Goal: Task Accomplishment & Management: Complete application form

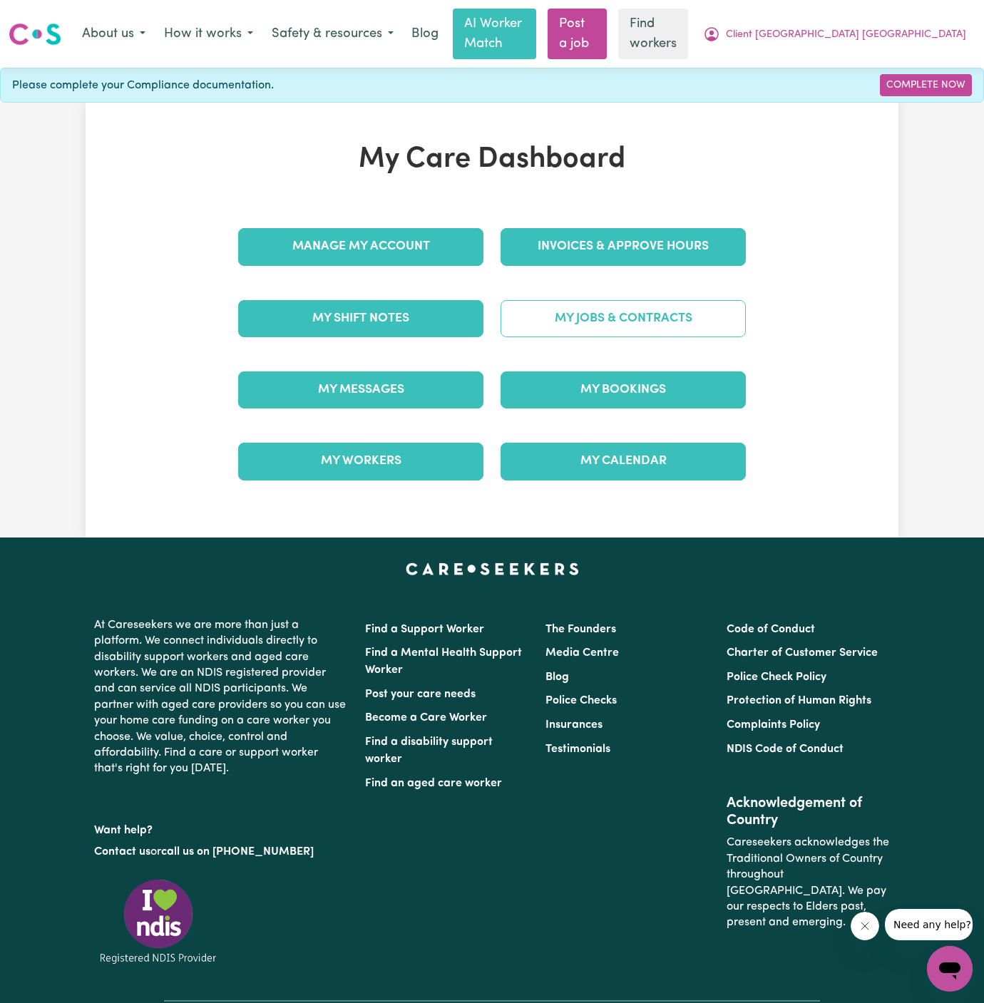
click at [641, 300] on link "My Jobs & Contracts" at bounding box center [622, 318] width 245 height 37
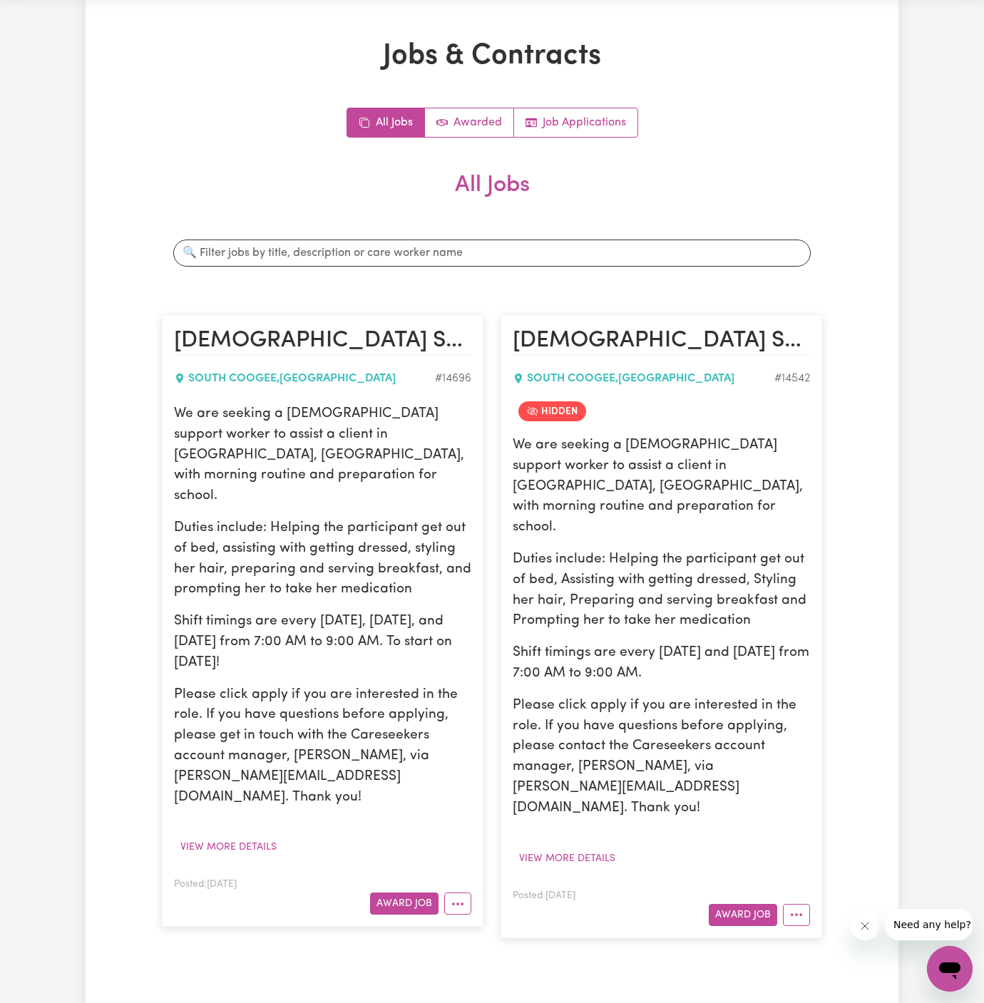
scroll to position [193, 0]
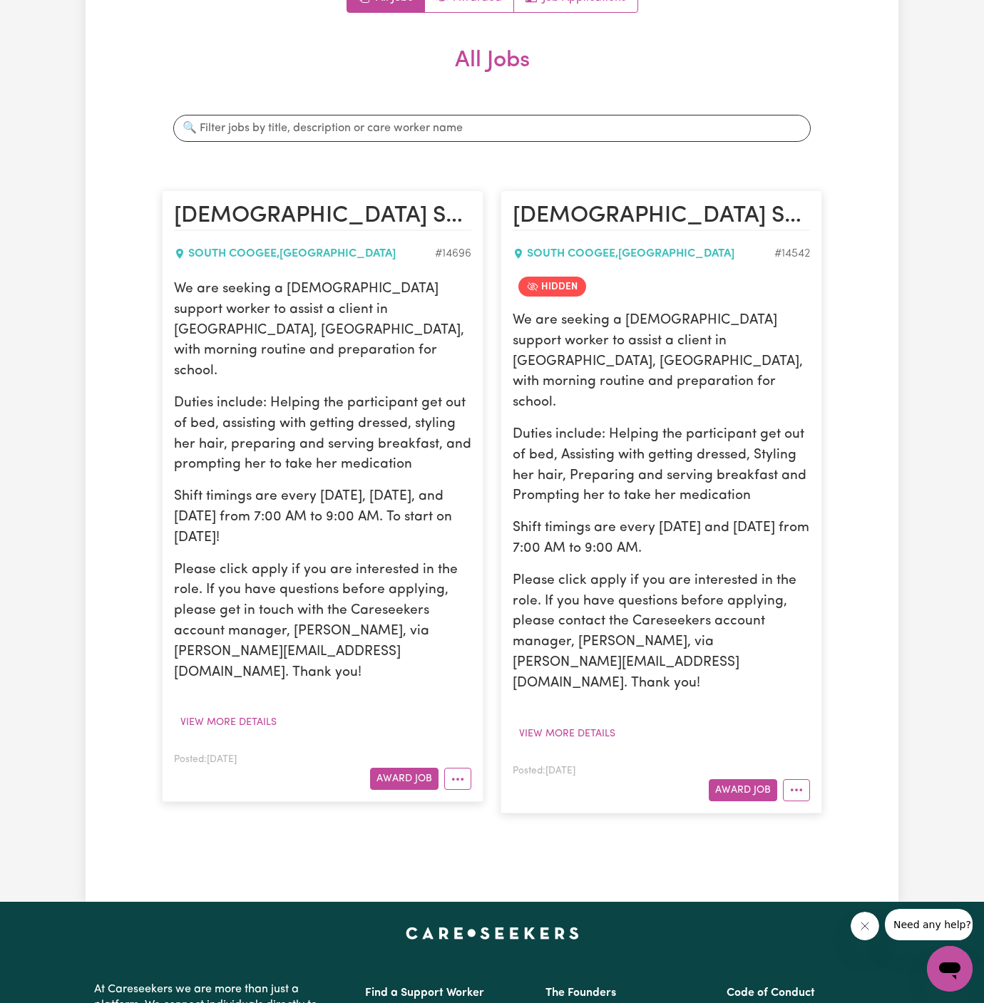
click at [474, 687] on article "[DEMOGRAPHIC_DATA] Support Worker Needed In [GEOGRAPHIC_DATA], [GEOGRAPHIC_DATA…" at bounding box center [322, 496] width 321 height 612
click at [457, 772] on icon "More options" at bounding box center [457, 779] width 14 height 14
click at [491, 798] on link "Hide Job" at bounding box center [501, 812] width 113 height 29
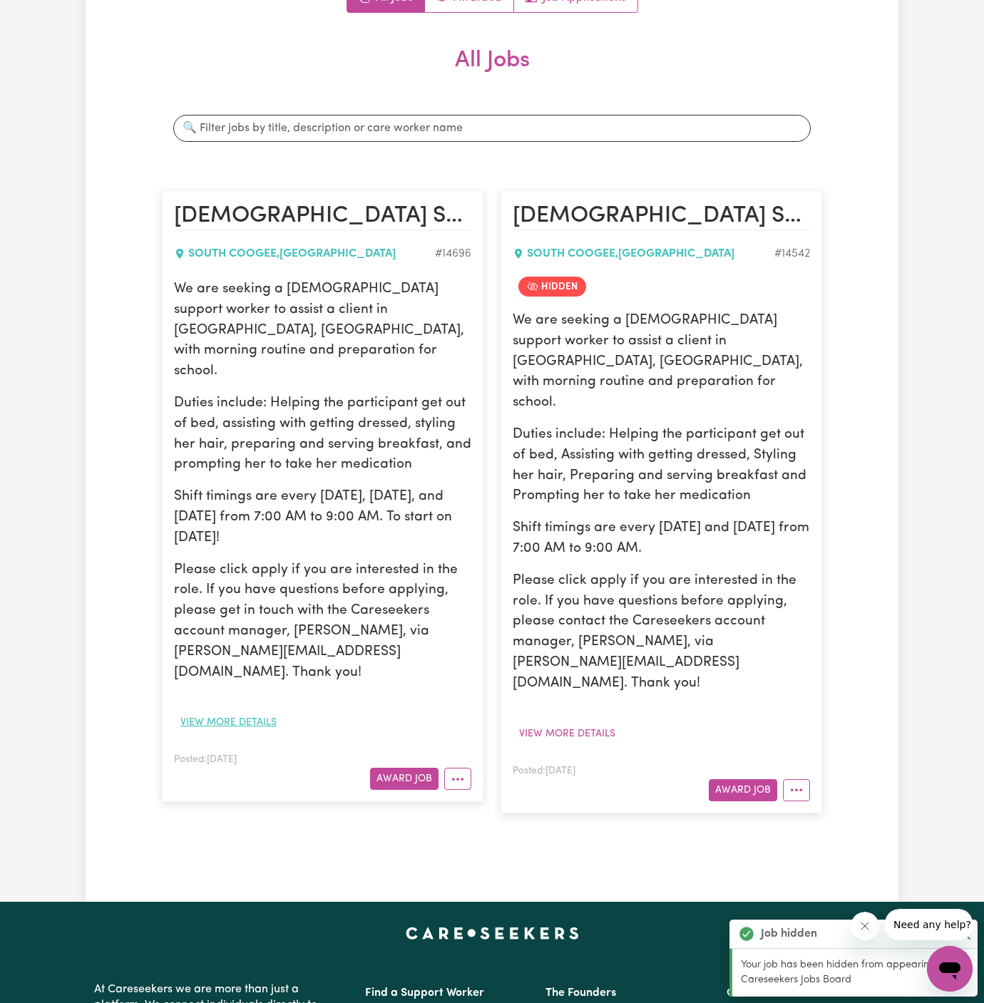
click at [234, 711] on button "View more details" at bounding box center [228, 722] width 109 height 22
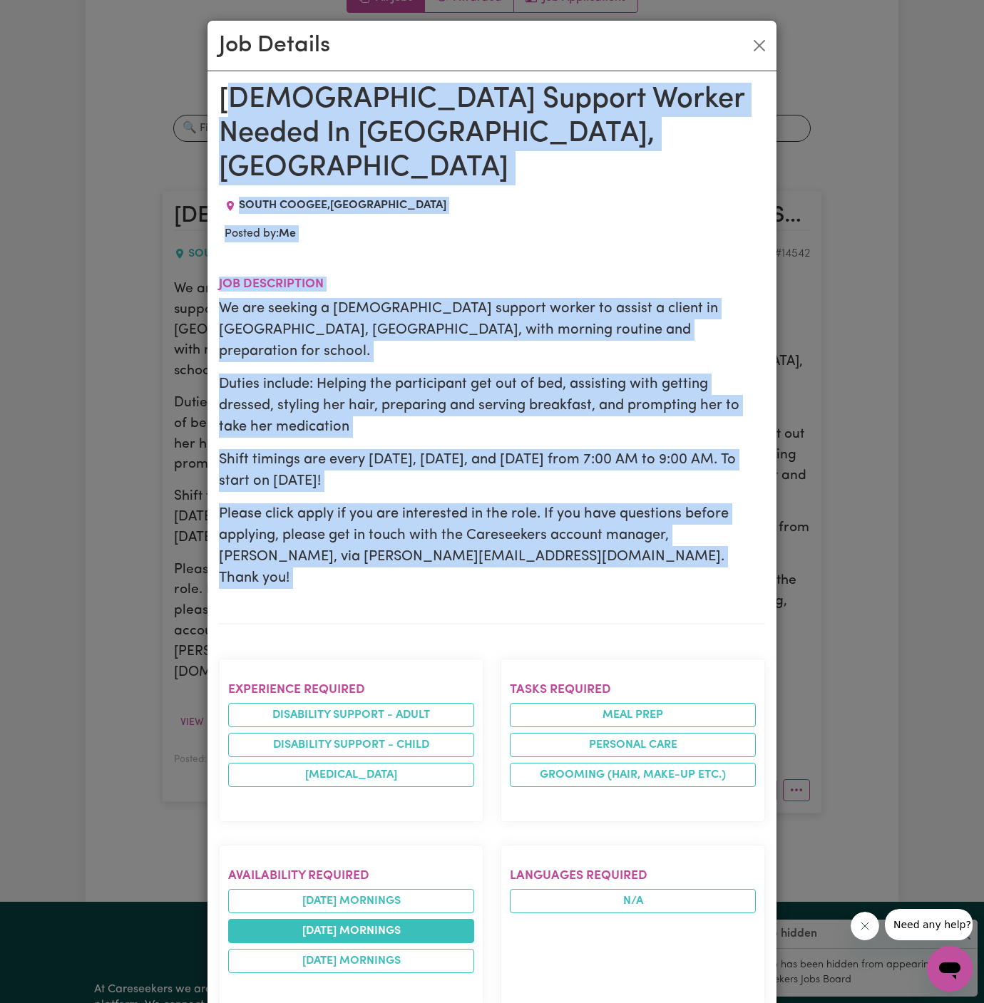
drag, startPoint x: 227, startPoint y: 88, endPoint x: 323, endPoint y: 847, distance: 765.1
click at [323, 847] on div "[DEMOGRAPHIC_DATA] Support Worker Needed In [GEOGRAPHIC_DATA], [GEOGRAPHIC_DATA…" at bounding box center [492, 859] width 546 height 1552
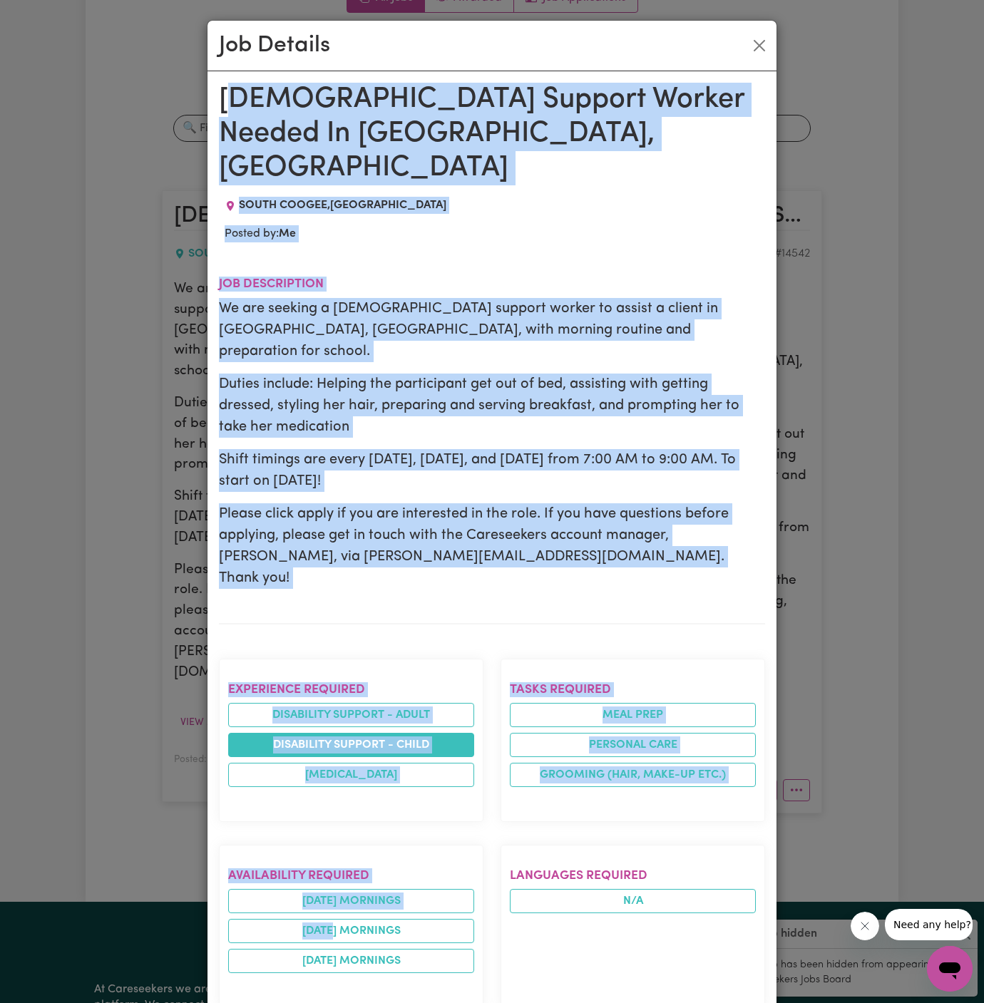
click at [317, 733] on li "Disability support - Child" at bounding box center [351, 745] width 246 height 24
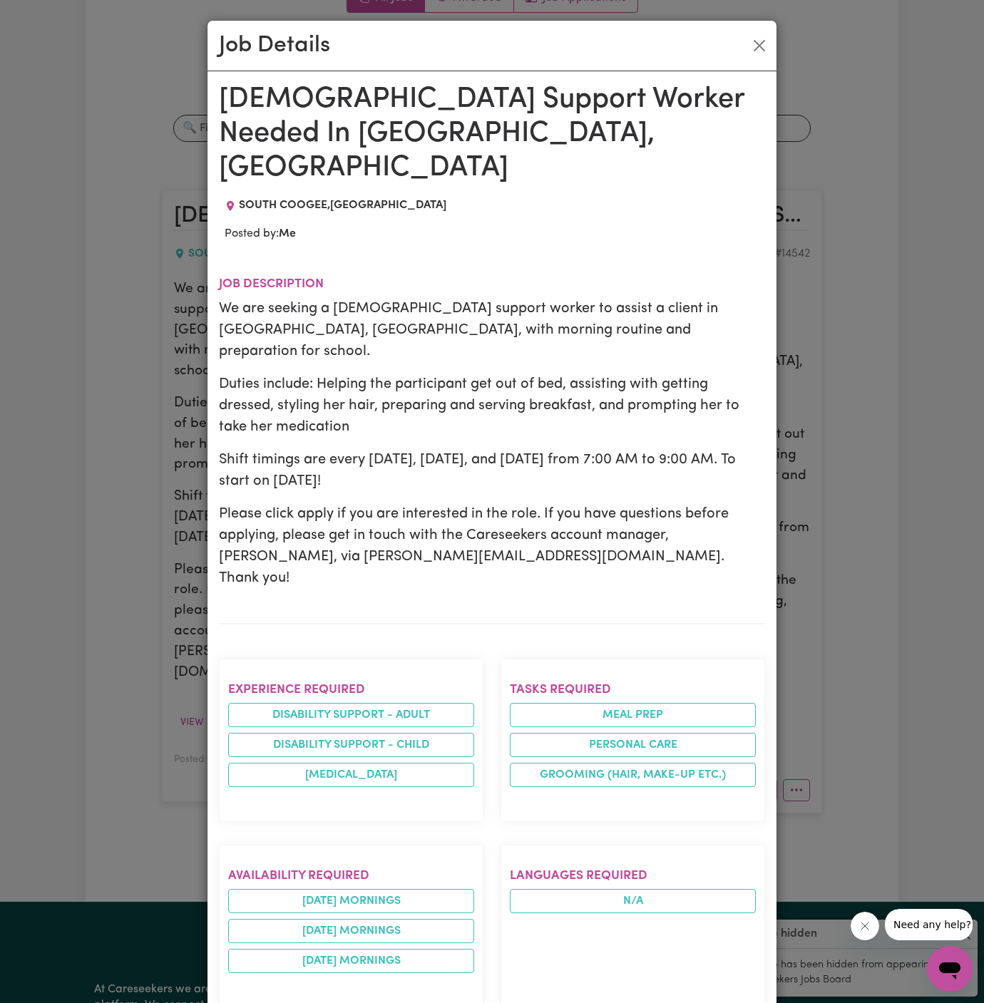
click at [249, 373] on p "Duties include: Helping the participant get out of bed, assisting with getting …" at bounding box center [492, 405] width 546 height 64
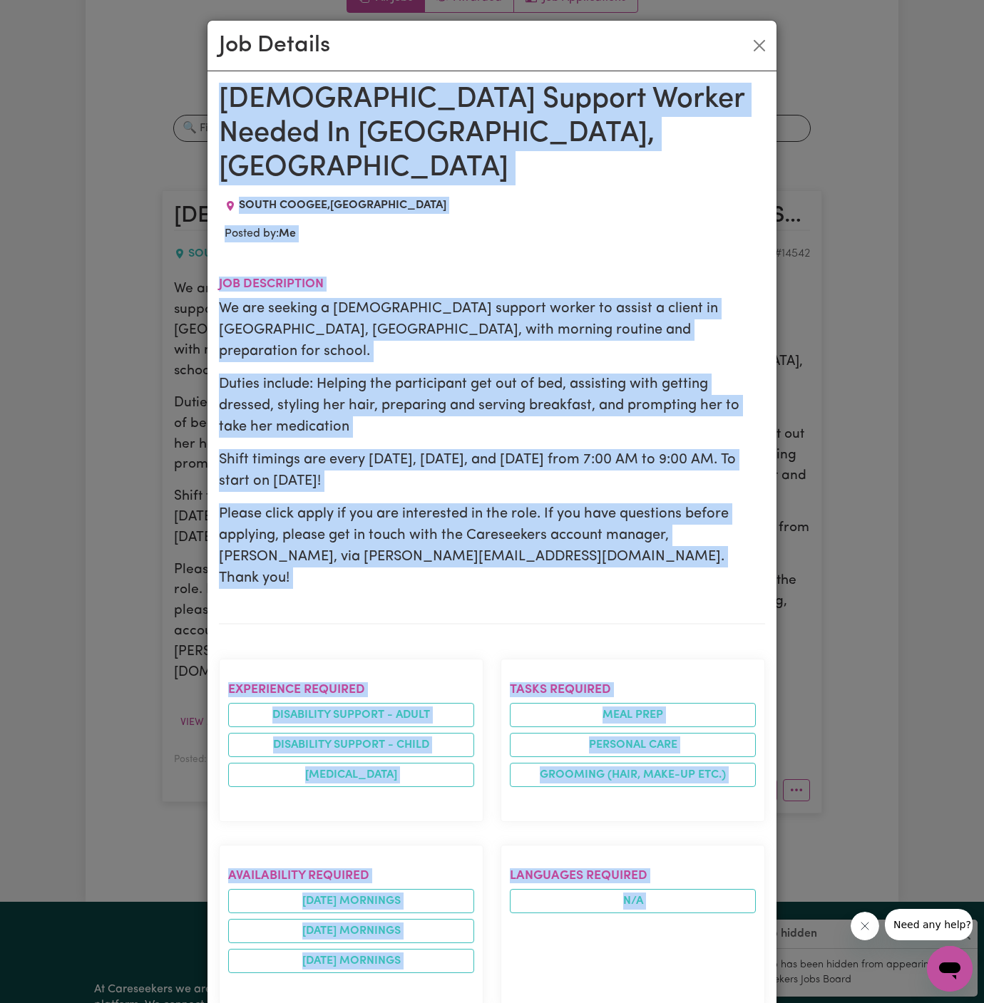
drag, startPoint x: 221, startPoint y: 93, endPoint x: 496, endPoint y: 988, distance: 935.8
click at [496, 988] on div "[DEMOGRAPHIC_DATA] Support Worker Needed In [GEOGRAPHIC_DATA], [GEOGRAPHIC_DATA…" at bounding box center [492, 859] width 546 height 1552
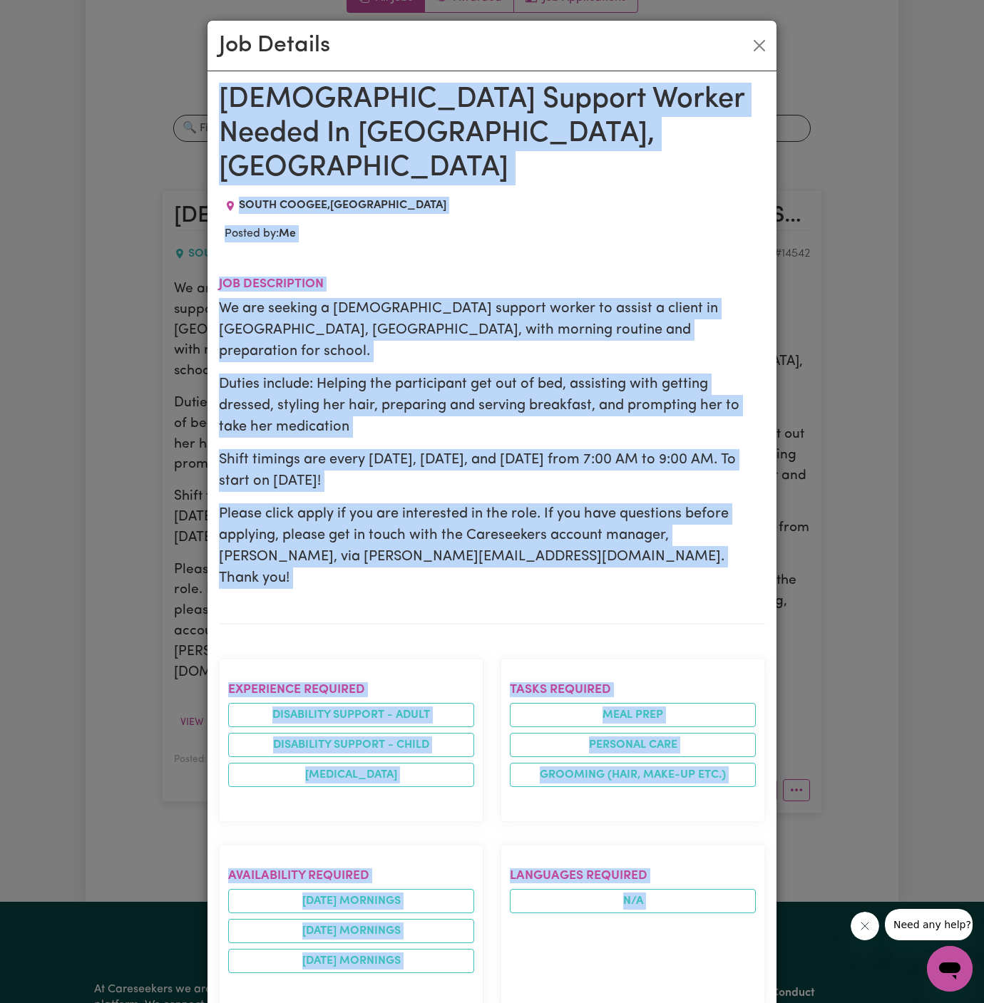
scroll to position [579, 0]
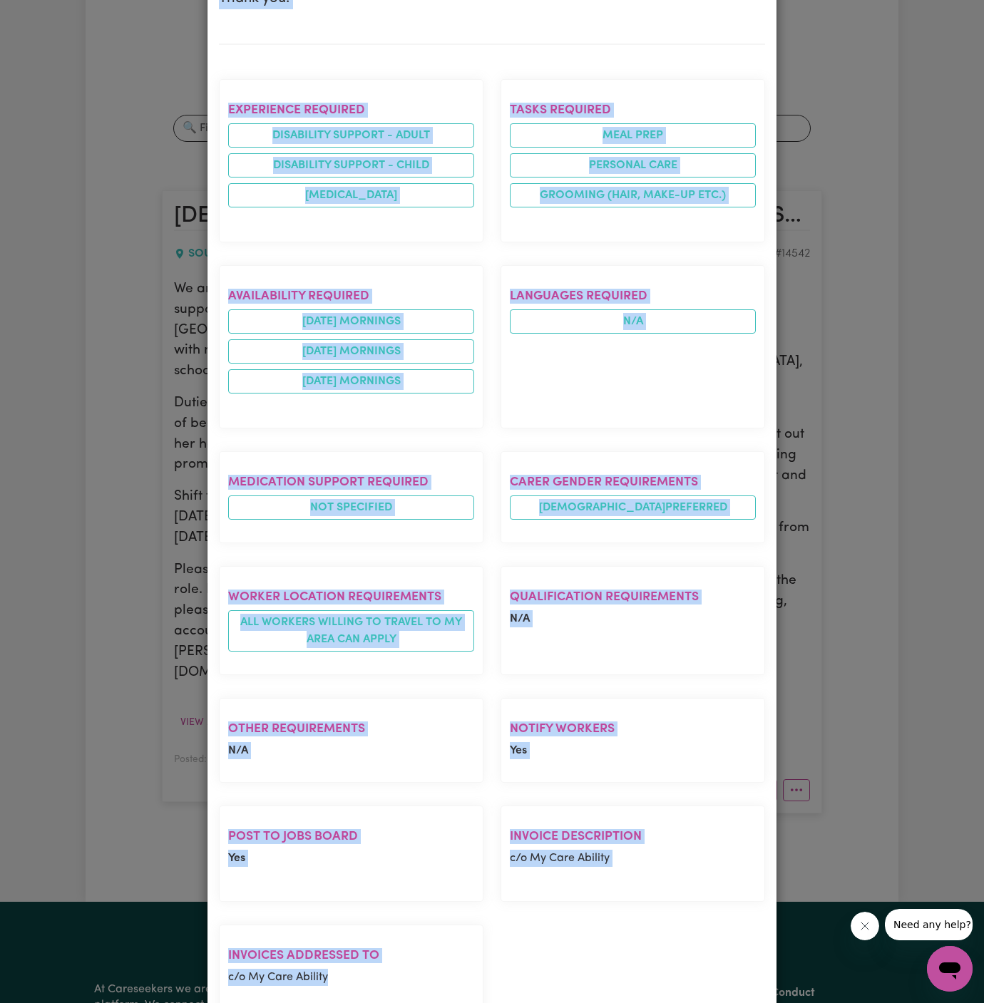
copy div "[DEMOGRAPHIC_DATA] Support Worker Needed In [GEOGRAPHIC_DATA], [GEOGRAPHIC_DATA…"
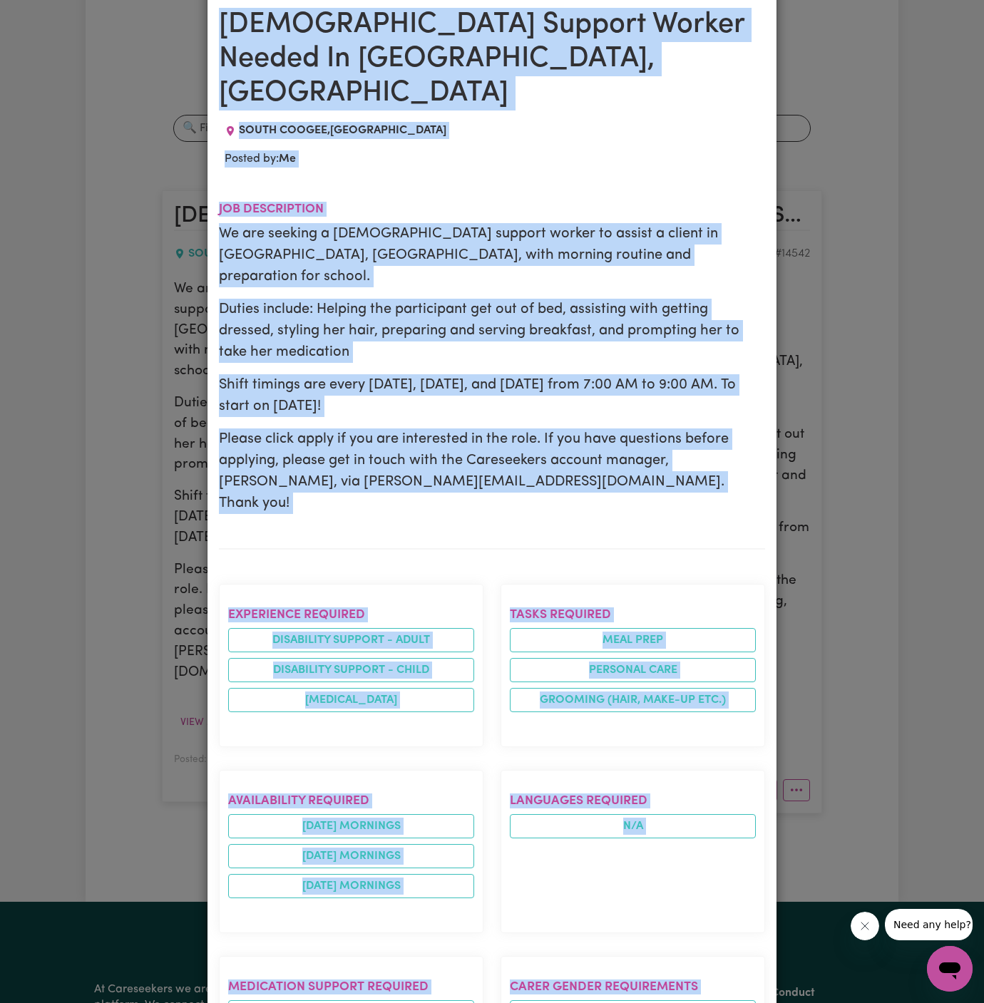
scroll to position [42, 0]
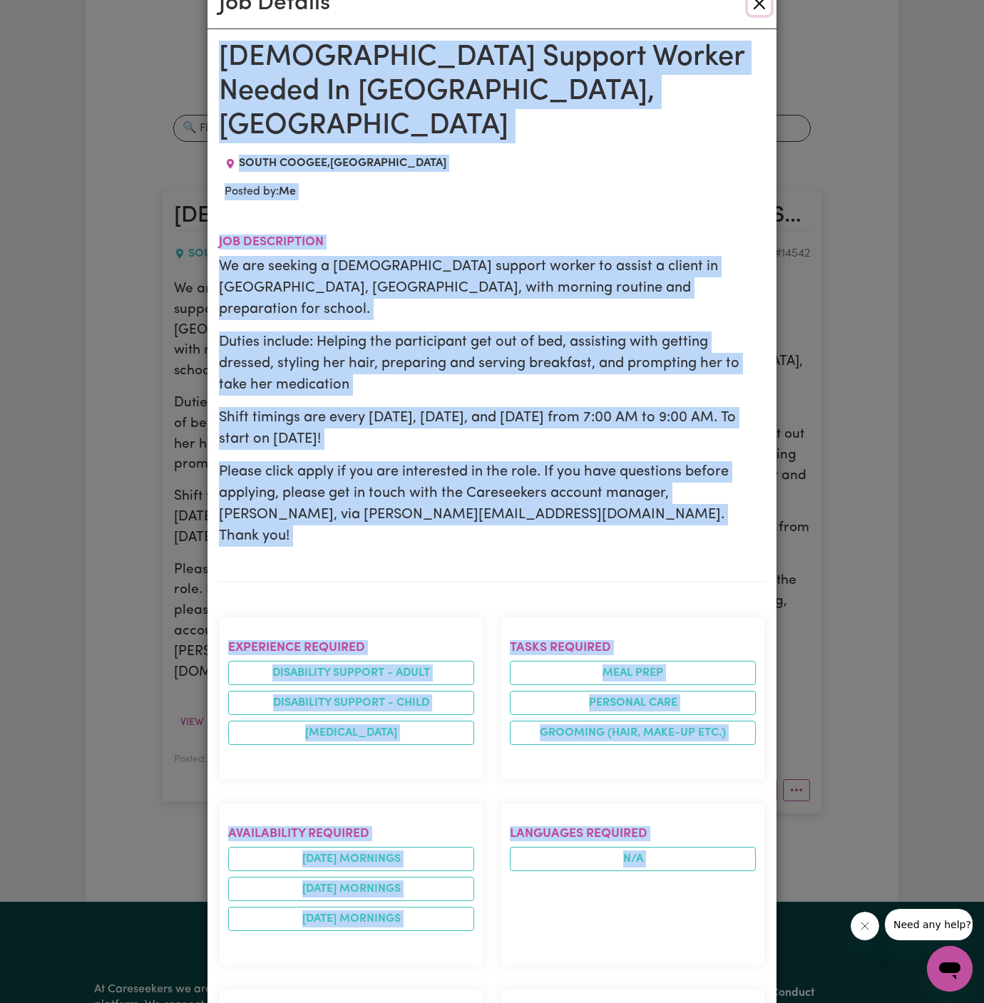
click at [758, 9] on button "Close" at bounding box center [759, 3] width 23 height 23
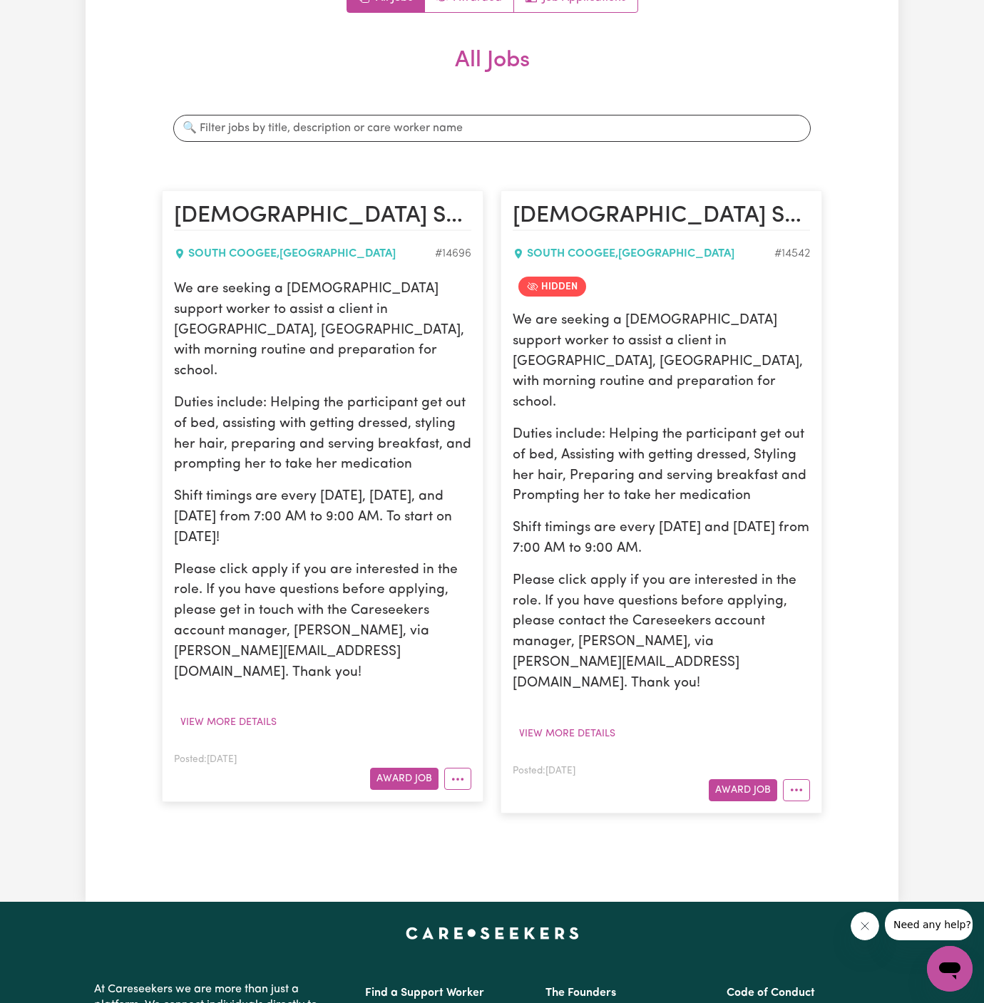
scroll to position [0, 0]
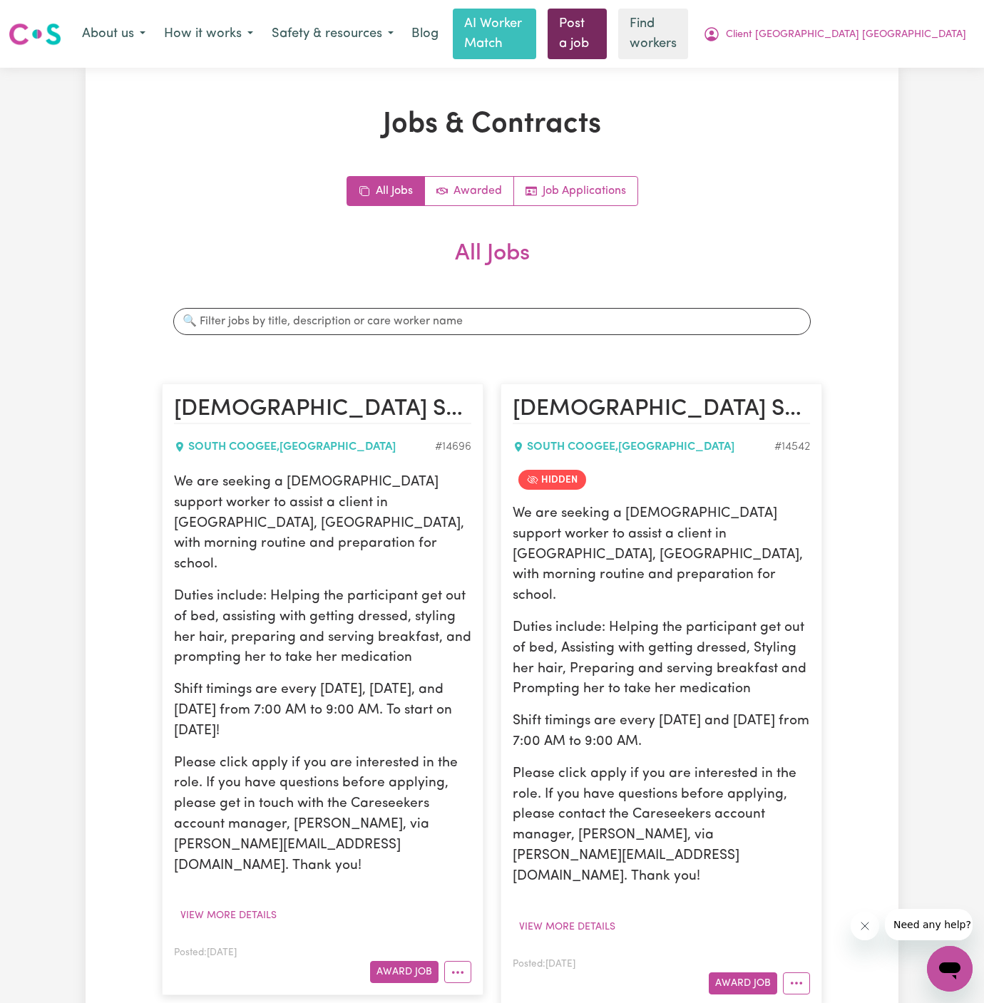
click at [607, 29] on link "Post a job" at bounding box center [576, 34] width 59 height 51
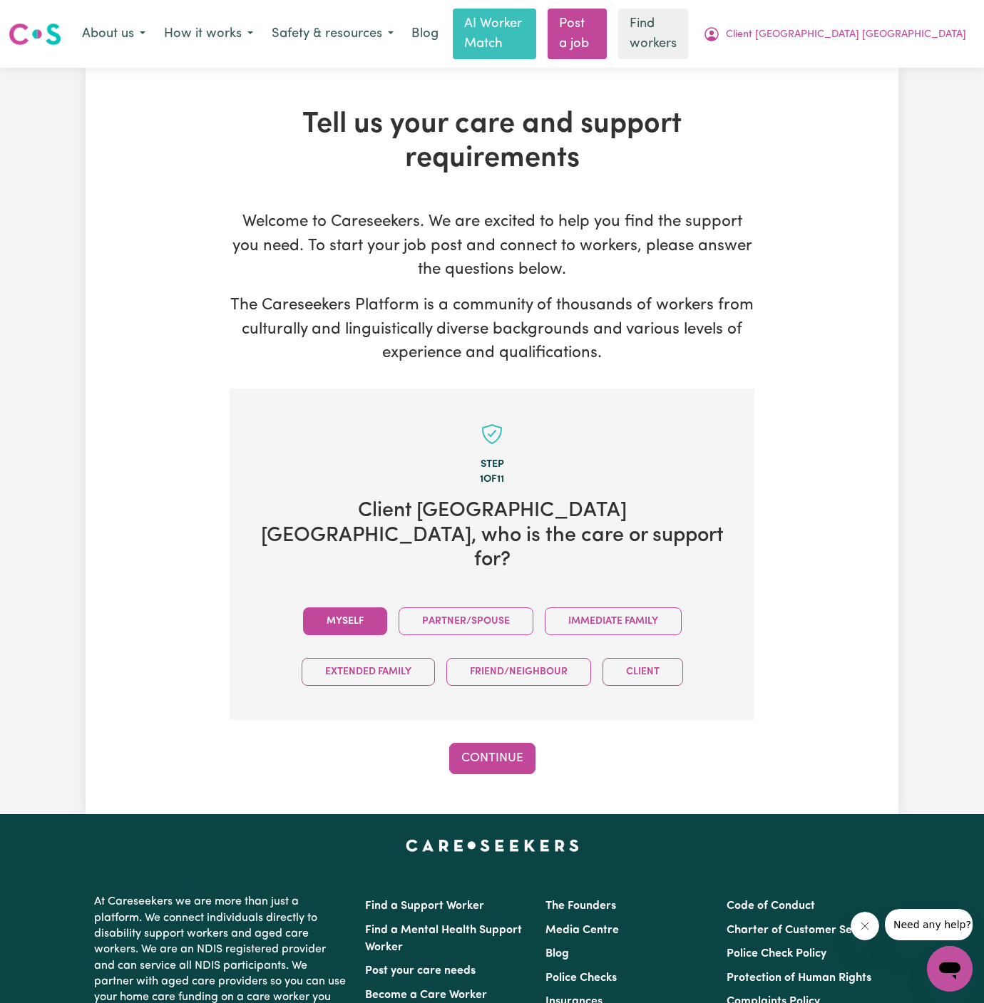
click at [363, 607] on button "Myself" at bounding box center [345, 621] width 84 height 28
click at [488, 743] on button "Continue" at bounding box center [492, 758] width 86 height 31
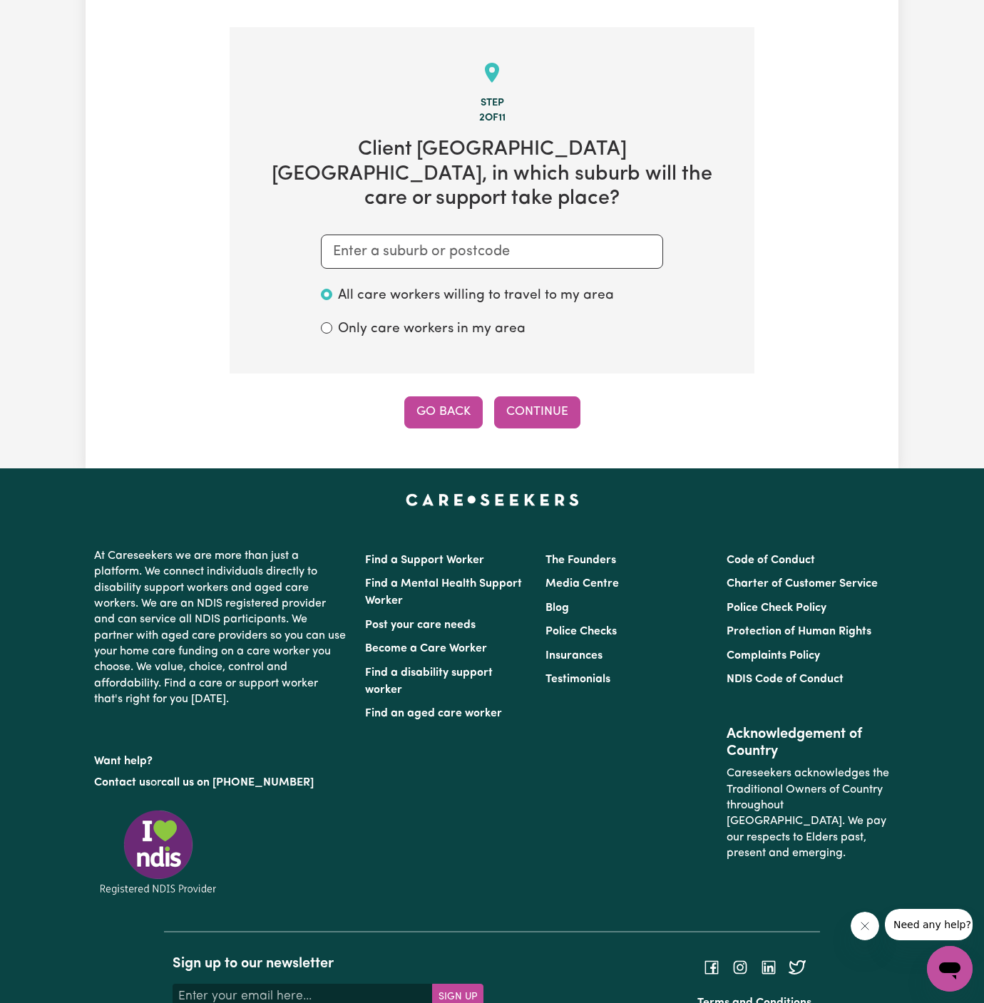
scroll to position [370, 0]
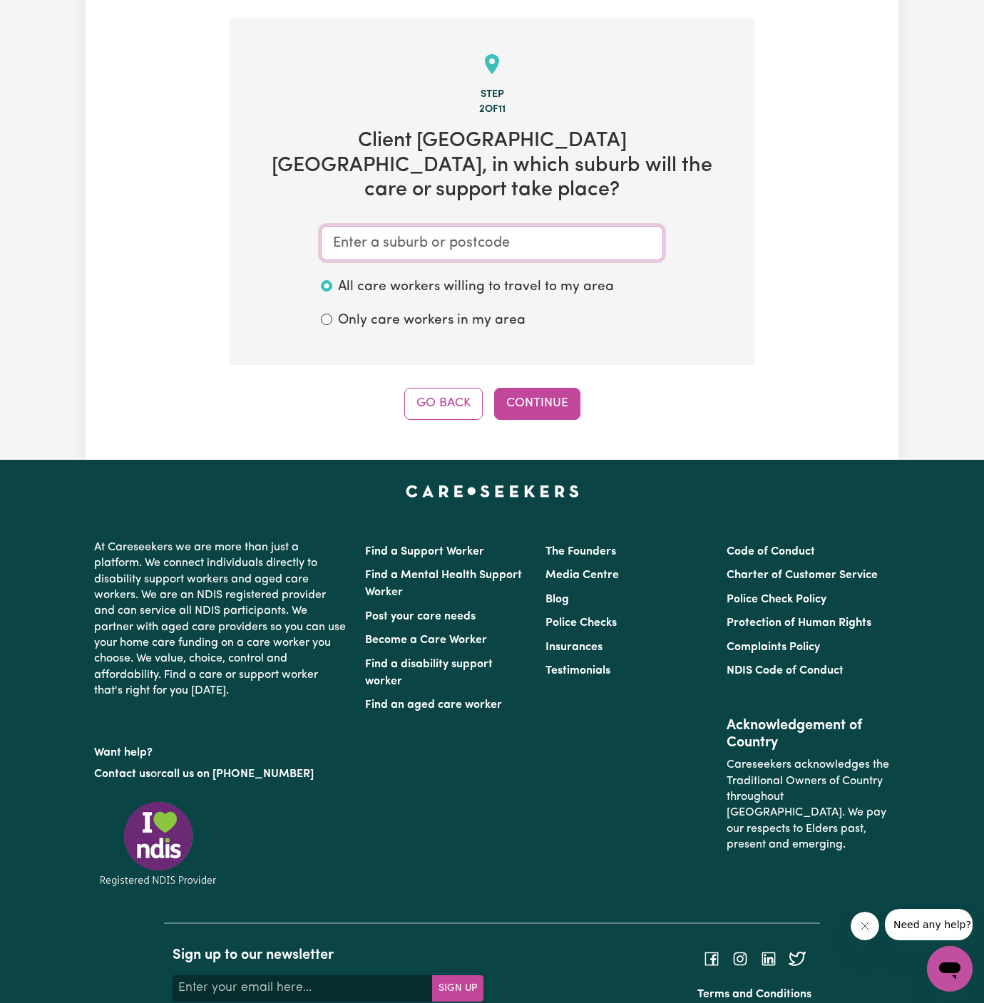
click at [505, 226] on input "text" at bounding box center [492, 243] width 342 height 34
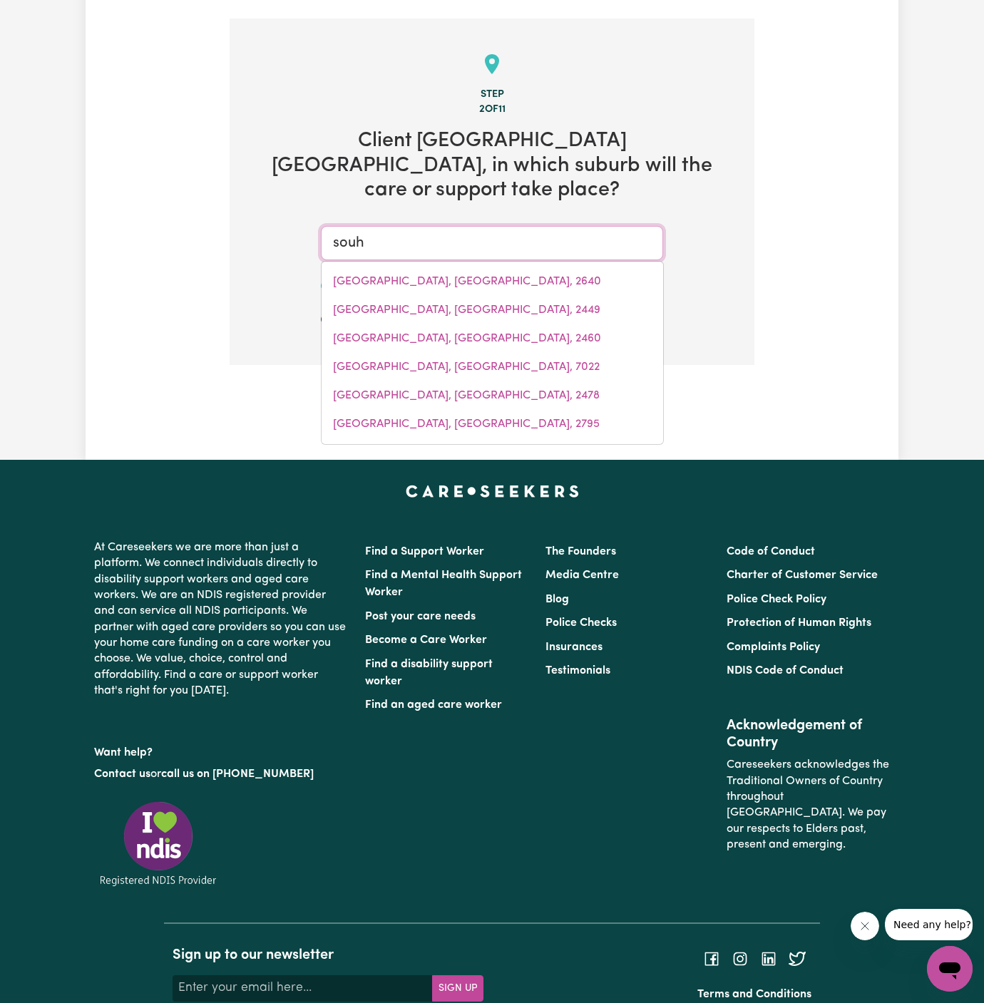
type input "sou"
type input "souTH ALBURY, [GEOGRAPHIC_DATA], 2640"
type input "sout"
type input "soutH ALBURY, [GEOGRAPHIC_DATA], 2640"
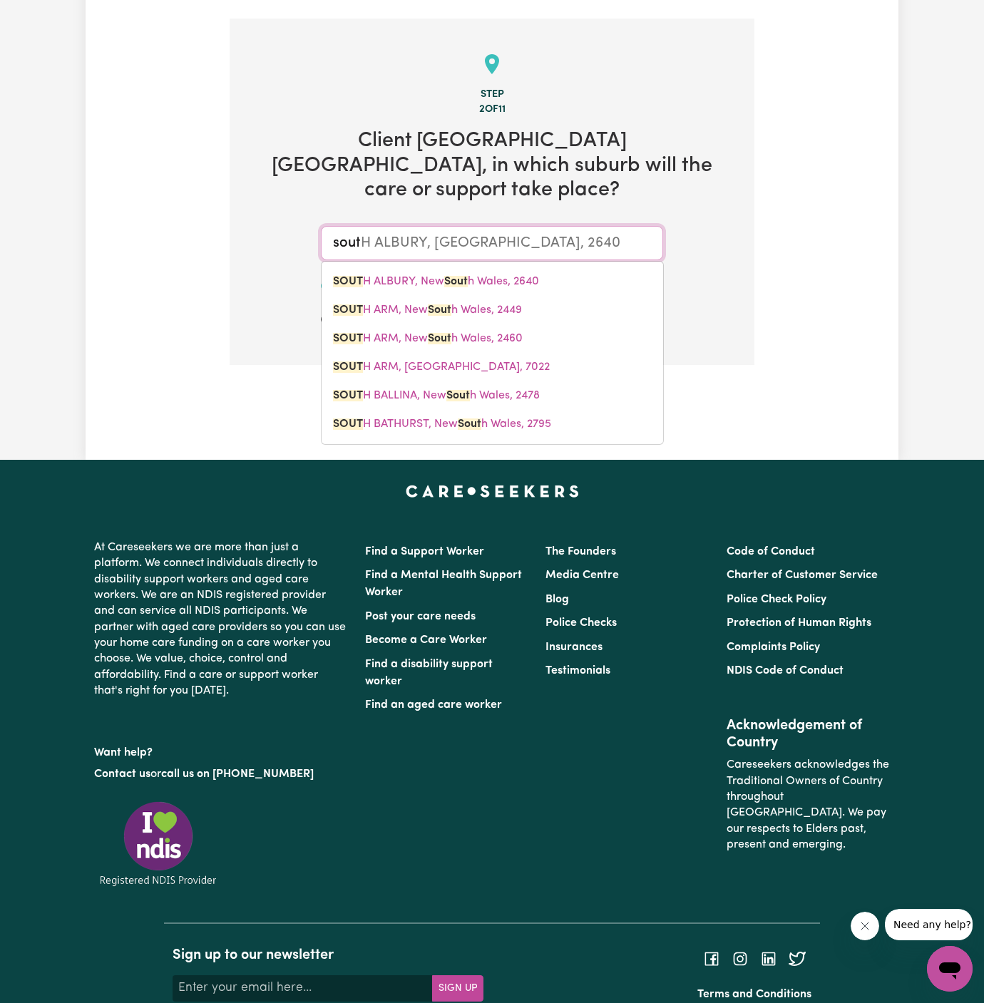
type input "south"
type input "[GEOGRAPHIC_DATA], [GEOGRAPHIC_DATA], 2640"
type input "south c"
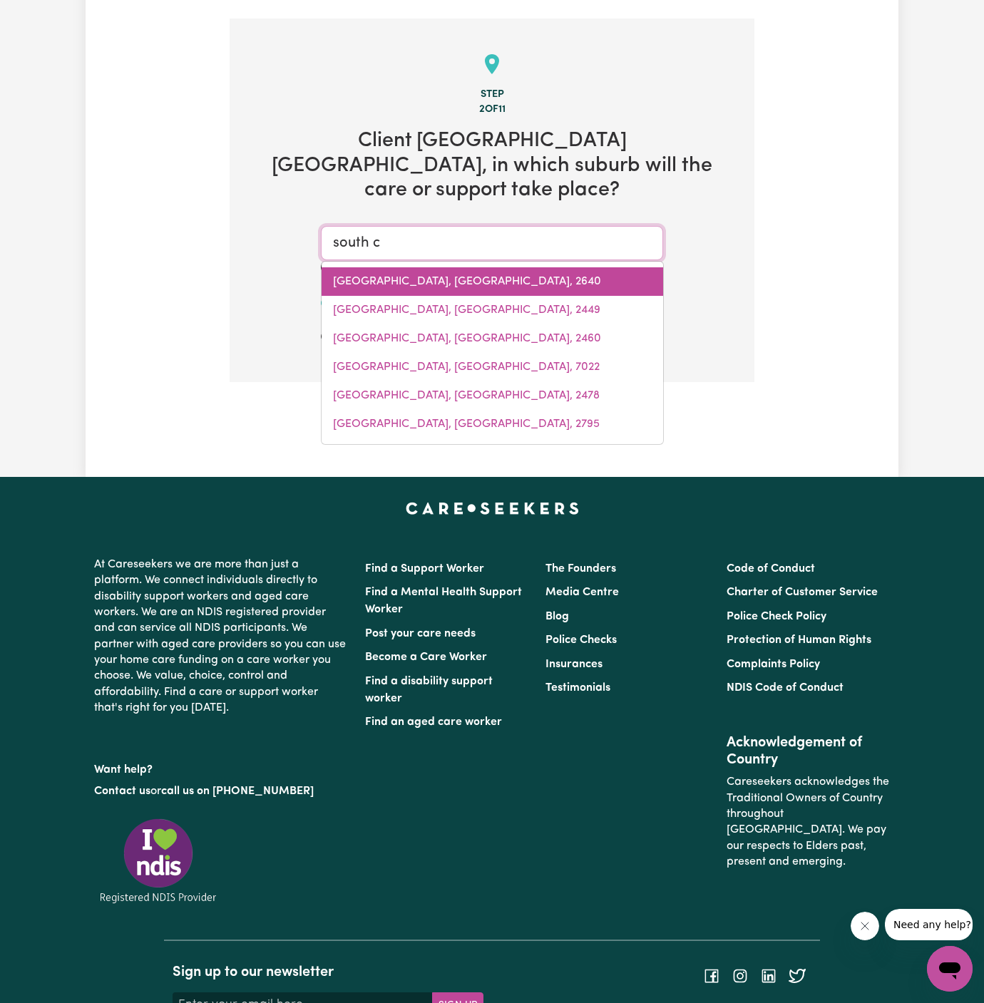
type input "south cARNARVON, [GEOGRAPHIC_DATA], 6701"
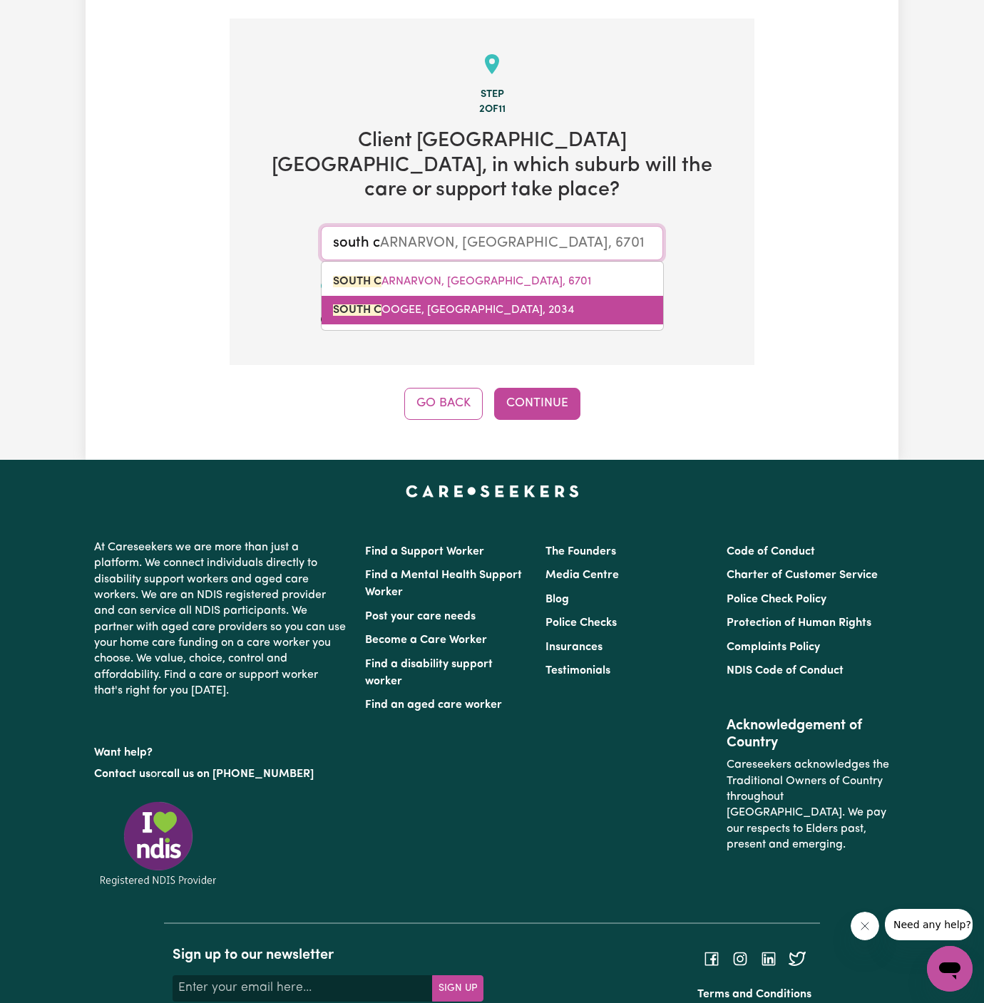
click at [490, 304] on span "SOUTH C OOGEE, [GEOGRAPHIC_DATA], 2034" at bounding box center [453, 309] width 241 height 11
type input "[GEOGRAPHIC_DATA], [GEOGRAPHIC_DATA], 2034"
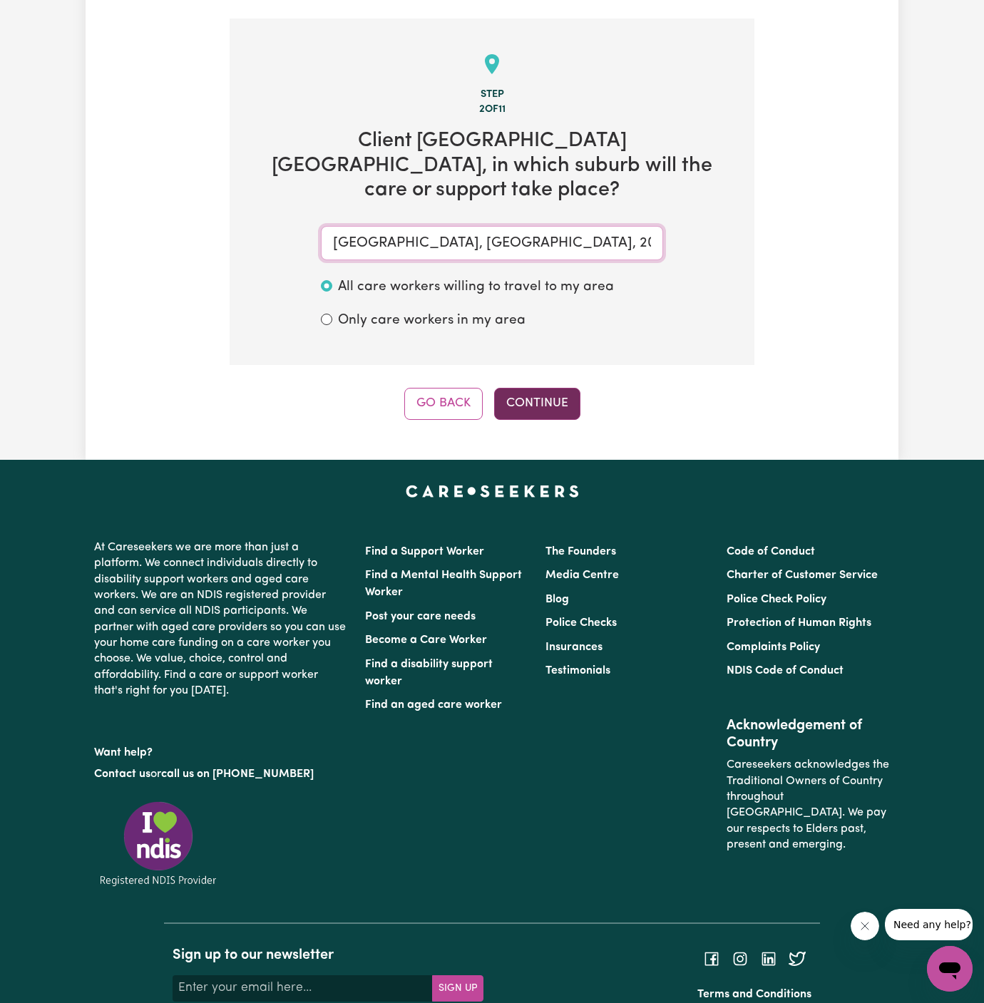
type input "[GEOGRAPHIC_DATA], [GEOGRAPHIC_DATA], 2034"
click at [572, 388] on button "Continue" at bounding box center [537, 403] width 86 height 31
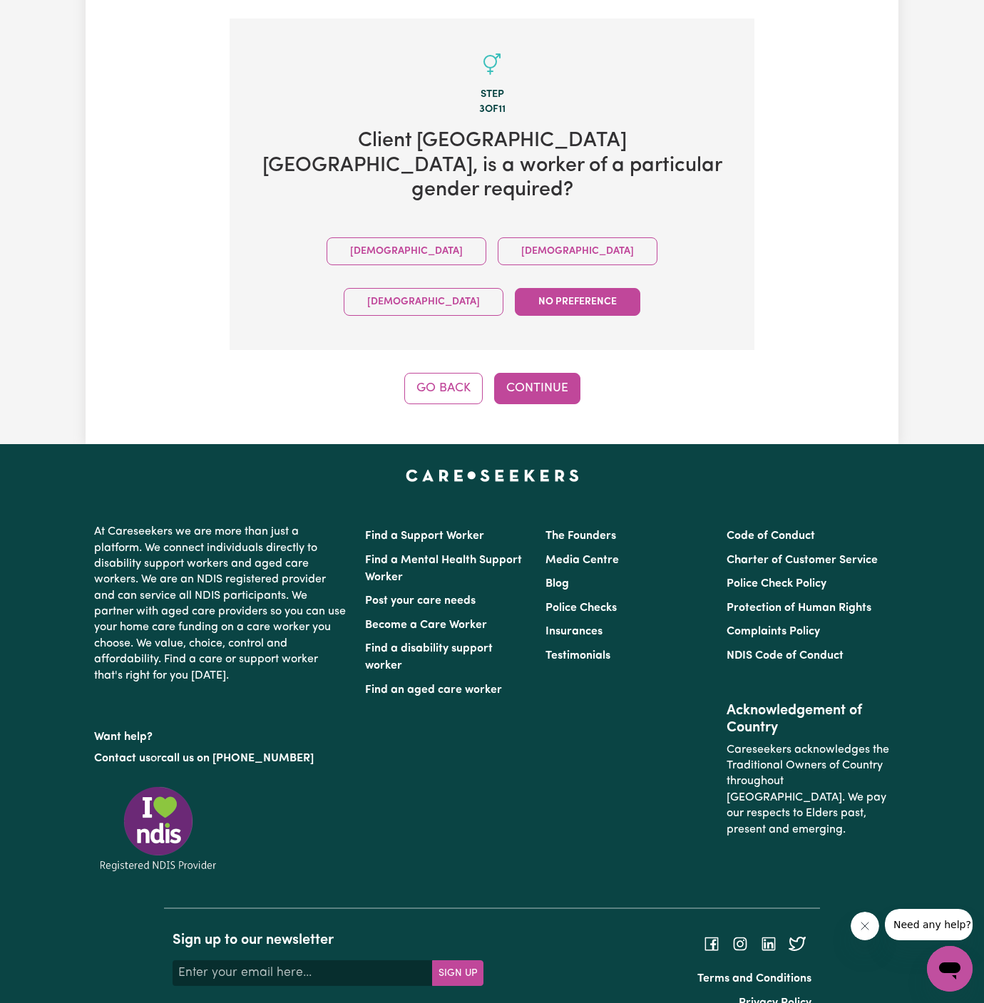
scroll to position [329, 0]
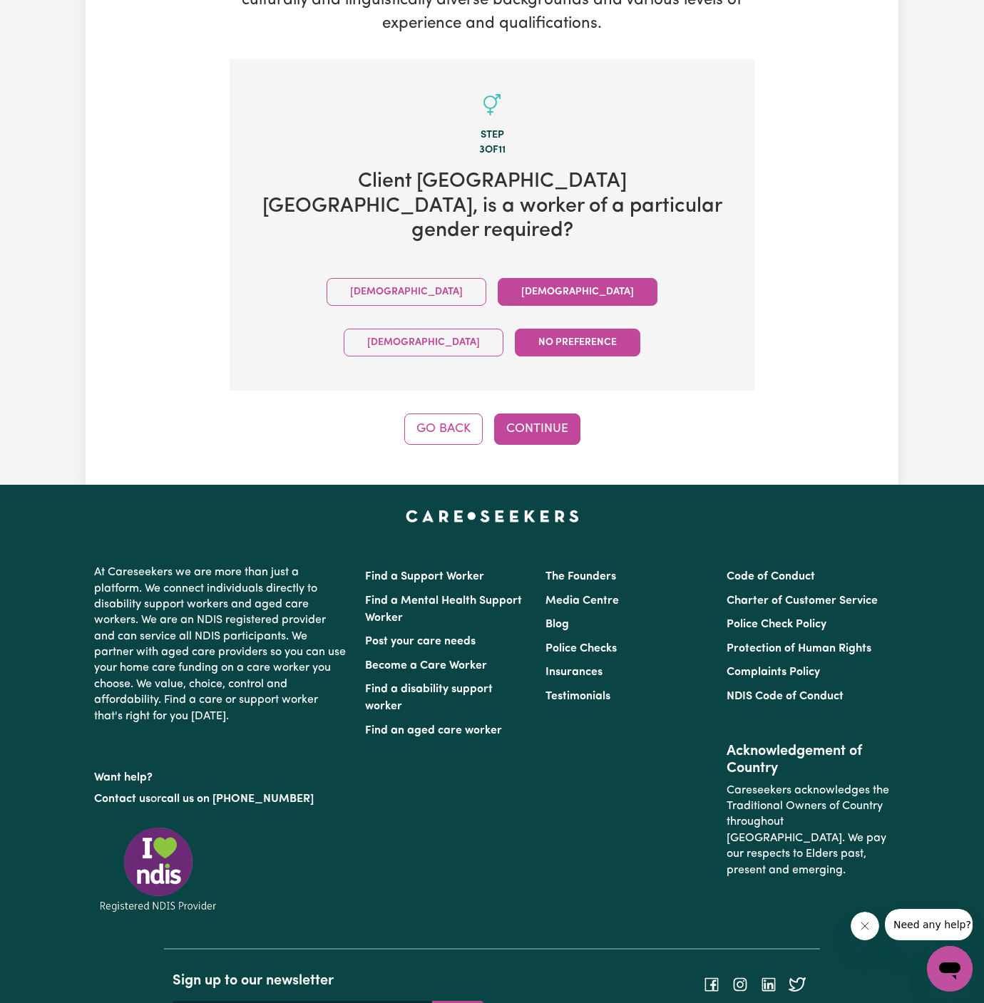
click at [497, 278] on button "[DEMOGRAPHIC_DATA]" at bounding box center [577, 292] width 160 height 28
click at [543, 413] on button "Continue" at bounding box center [537, 428] width 86 height 31
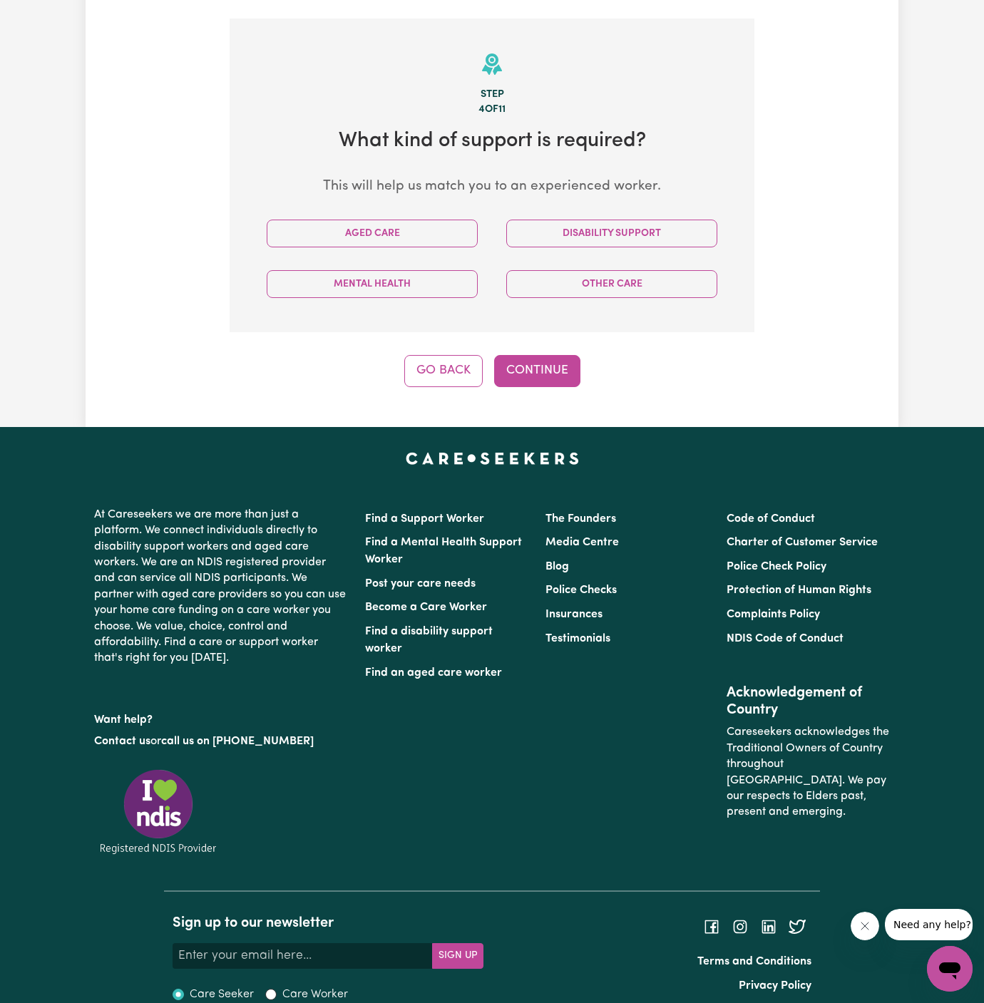
scroll to position [370, 0]
click at [607, 220] on button "Disability Support" at bounding box center [611, 234] width 211 height 28
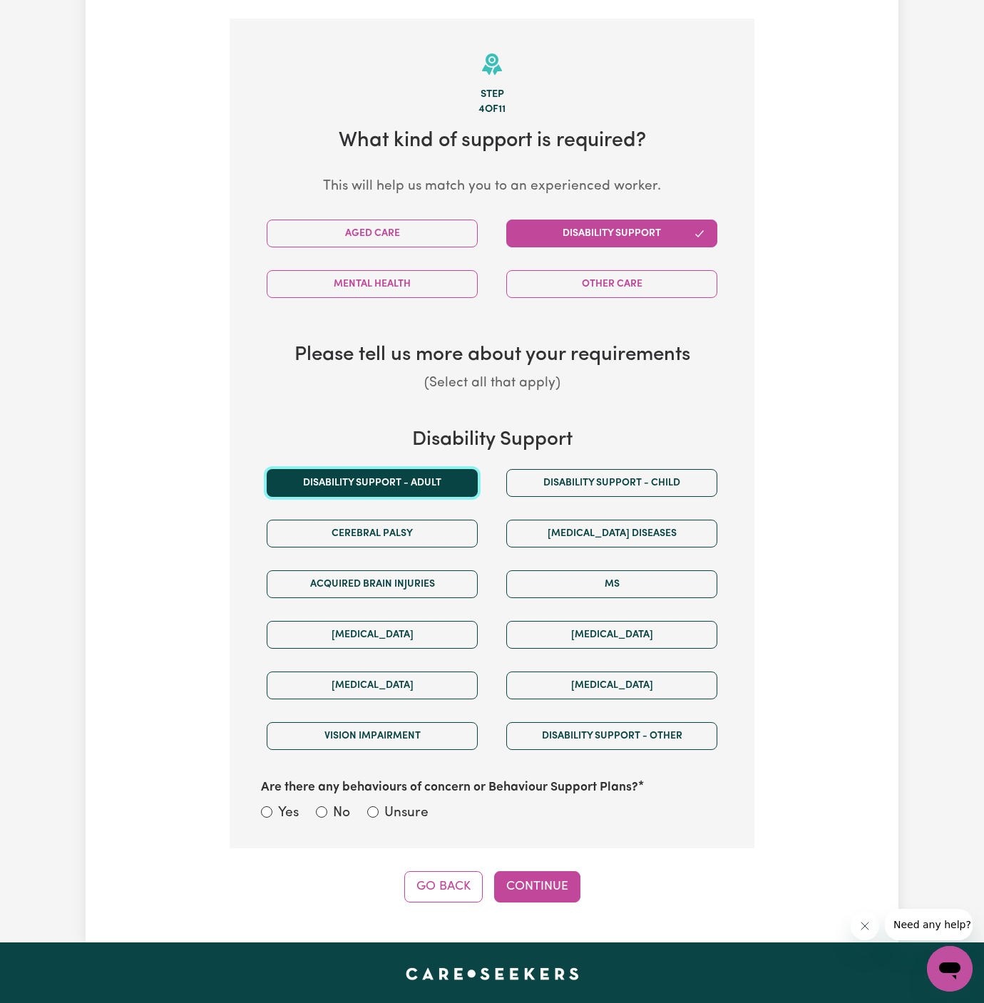
click at [399, 469] on button "Disability support - Adult" at bounding box center [372, 483] width 211 height 28
click at [413, 803] on label "Unsure" at bounding box center [406, 813] width 44 height 21
click at [378, 806] on input "Unsure" at bounding box center [372, 811] width 11 height 11
radio input "true"
click at [520, 834] on div "Step 4 of 11 What kind of support is required? This will help us match you to a…" at bounding box center [492, 461] width 525 height 884
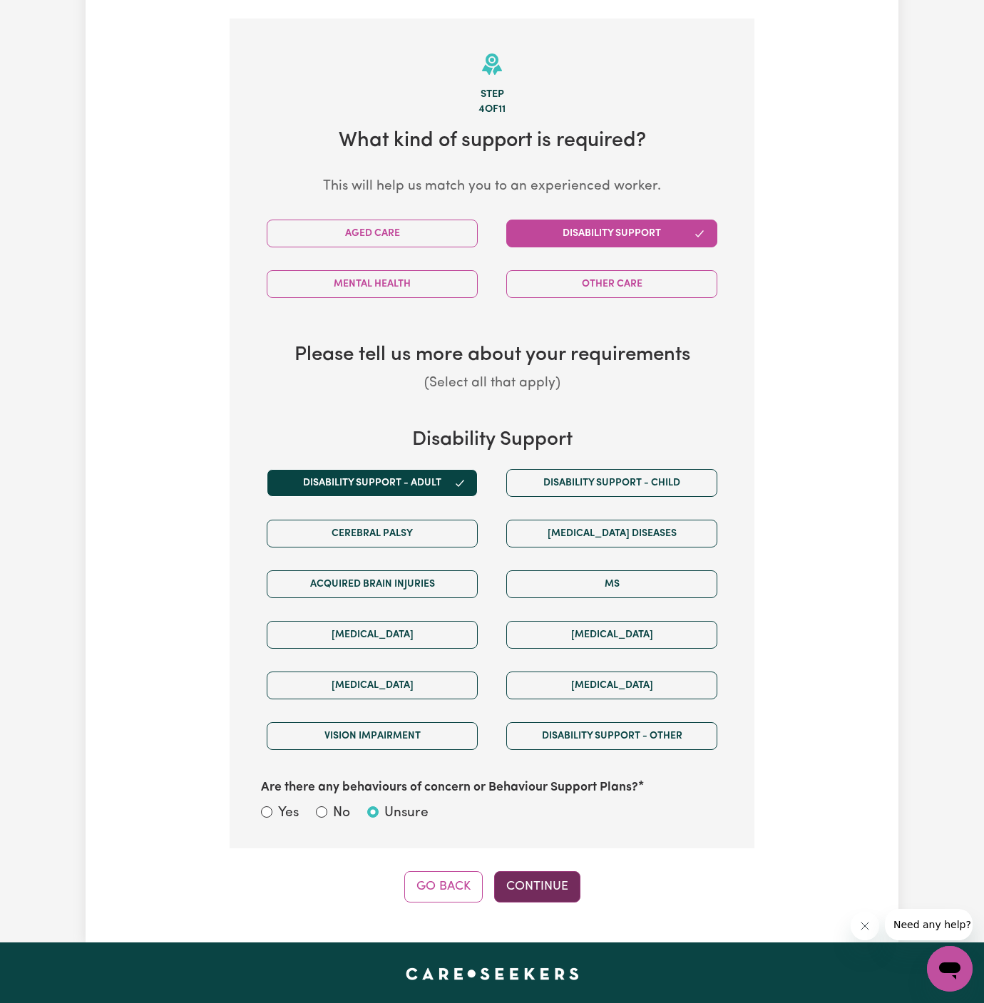
click at [542, 871] on button "Continue" at bounding box center [537, 886] width 86 height 31
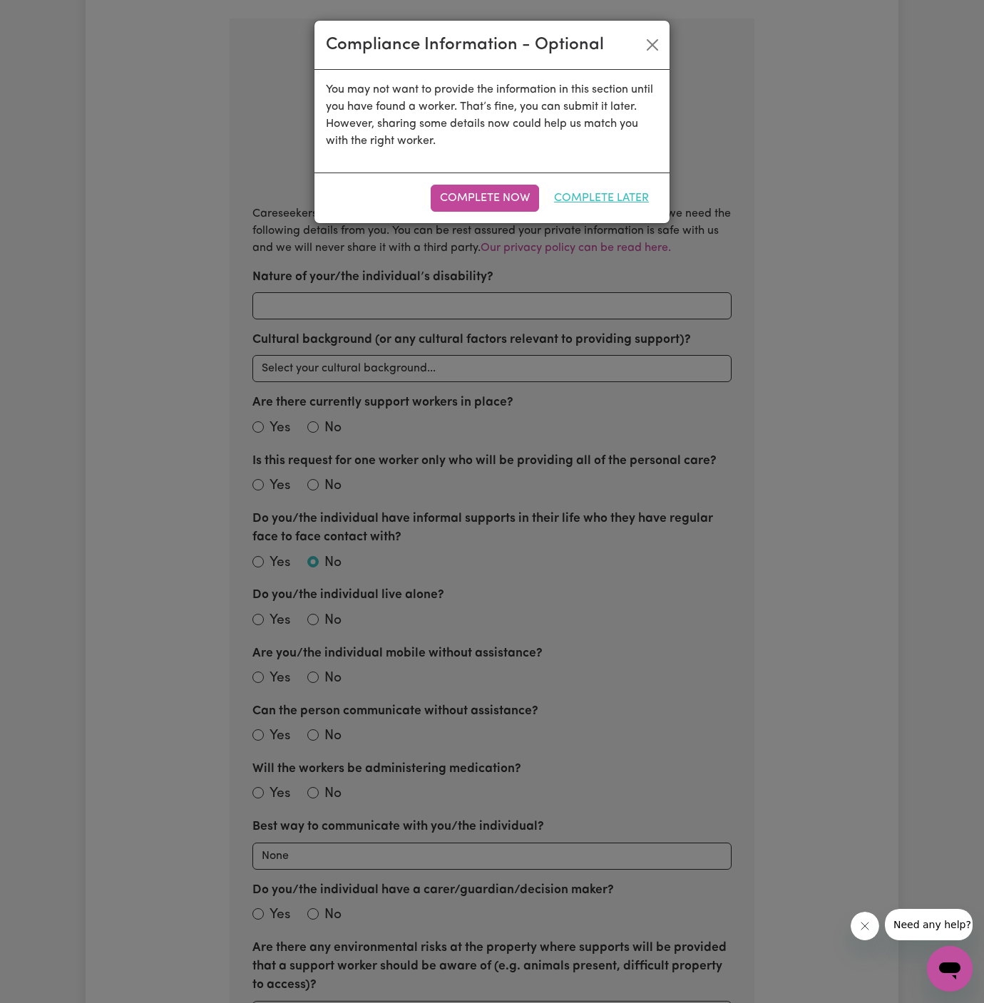
click at [622, 192] on button "Complete Later" at bounding box center [601, 198] width 113 height 27
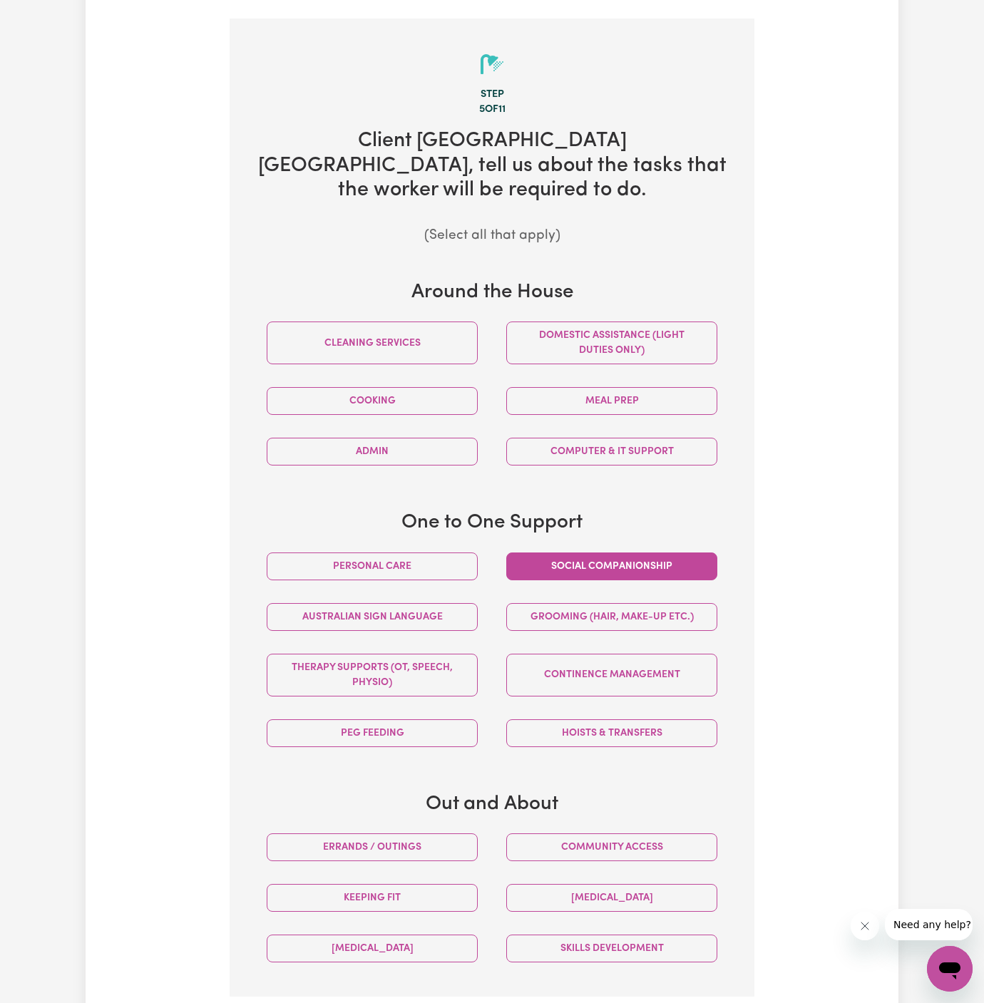
click at [569, 552] on button "Social companionship" at bounding box center [611, 566] width 211 height 28
click at [538, 387] on button "Meal prep" at bounding box center [611, 401] width 211 height 28
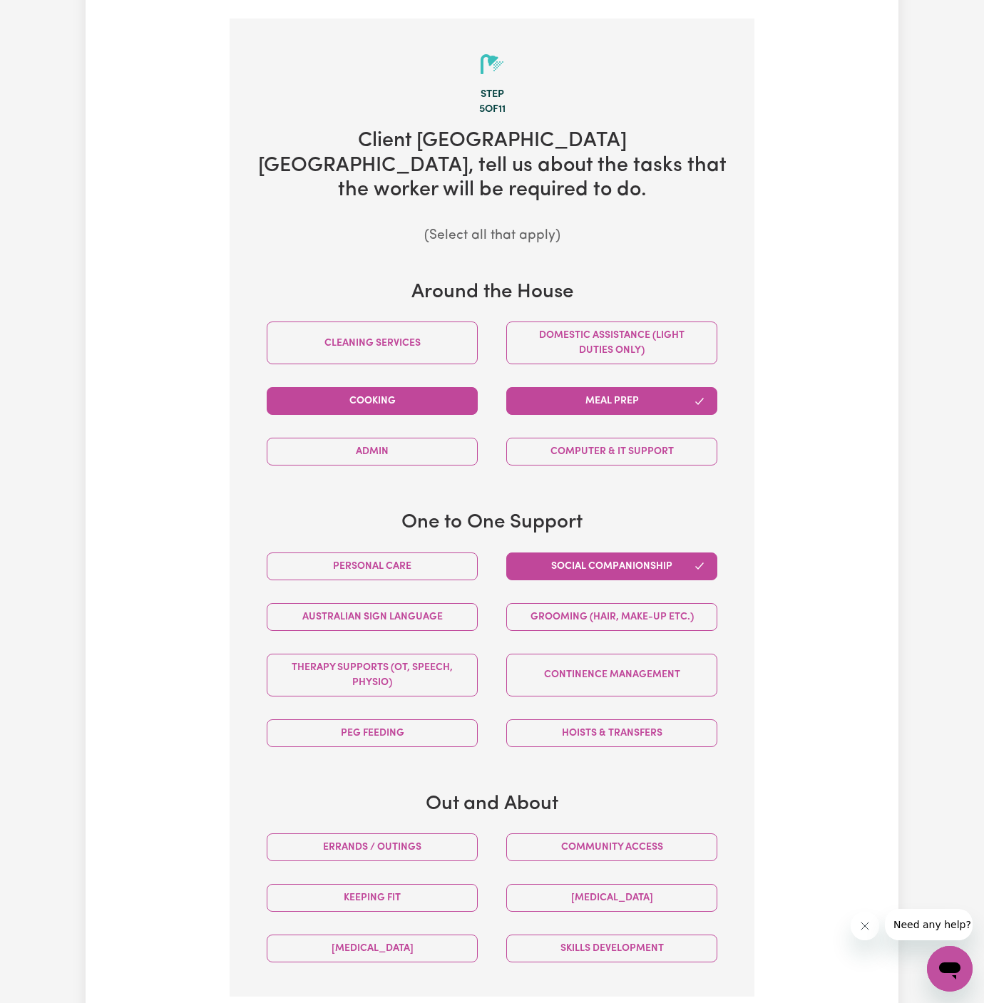
click at [446, 387] on button "Cooking" at bounding box center [372, 401] width 211 height 28
click at [416, 552] on button "Personal care" at bounding box center [372, 566] width 211 height 28
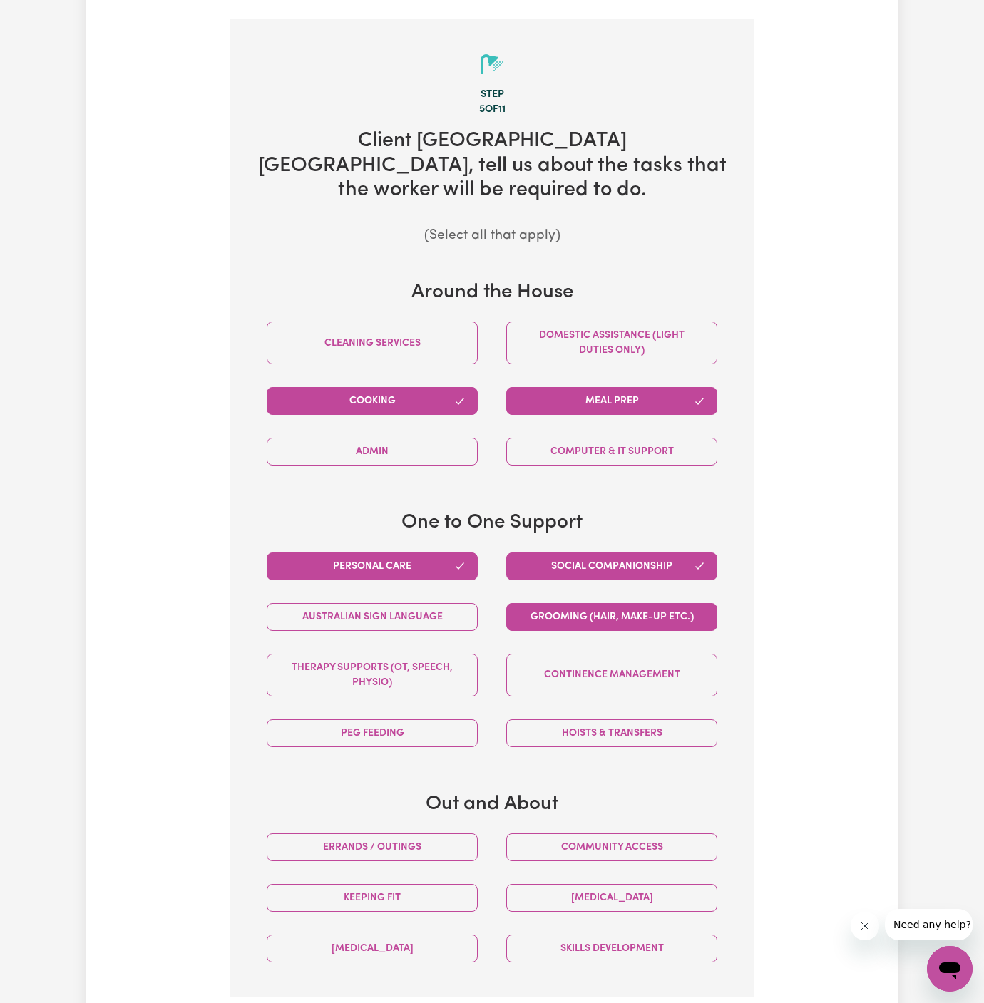
click at [625, 603] on button "Grooming (hair, make-up etc.)" at bounding box center [611, 617] width 211 height 28
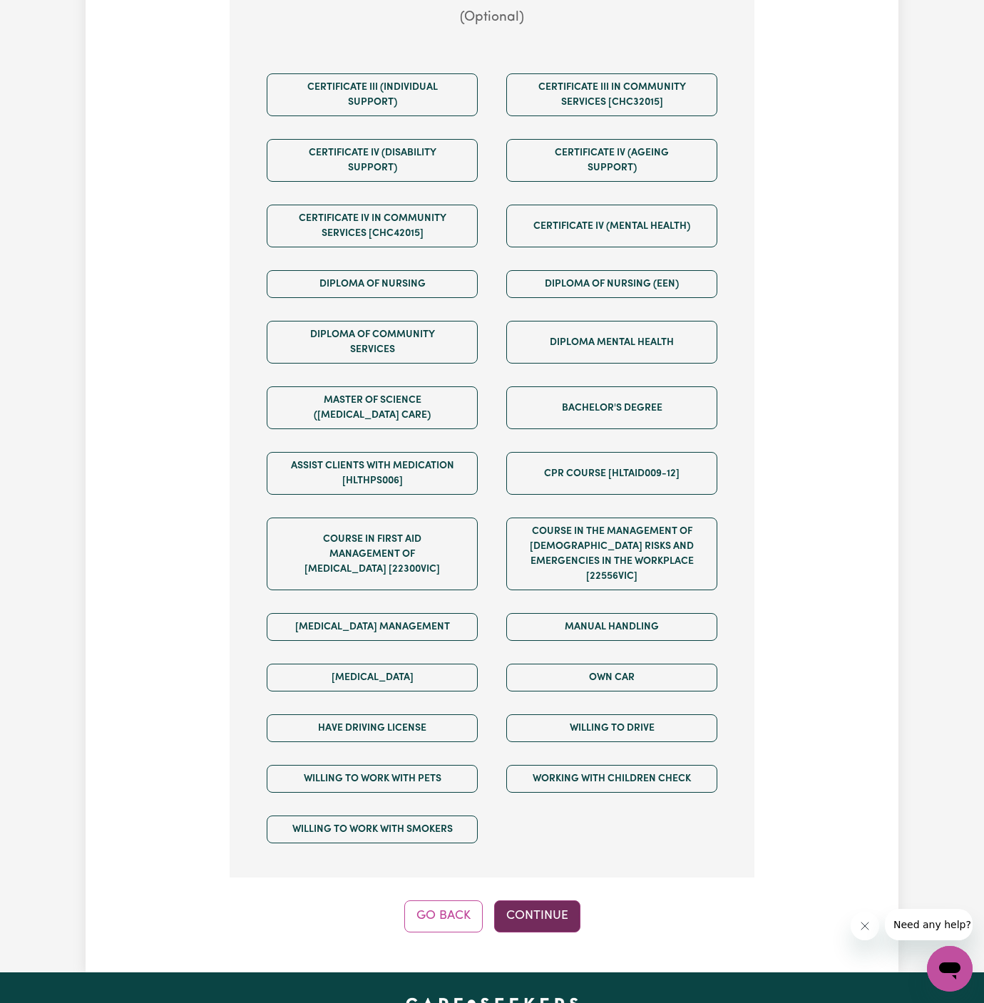
click at [526, 900] on button "Continue" at bounding box center [537, 915] width 86 height 31
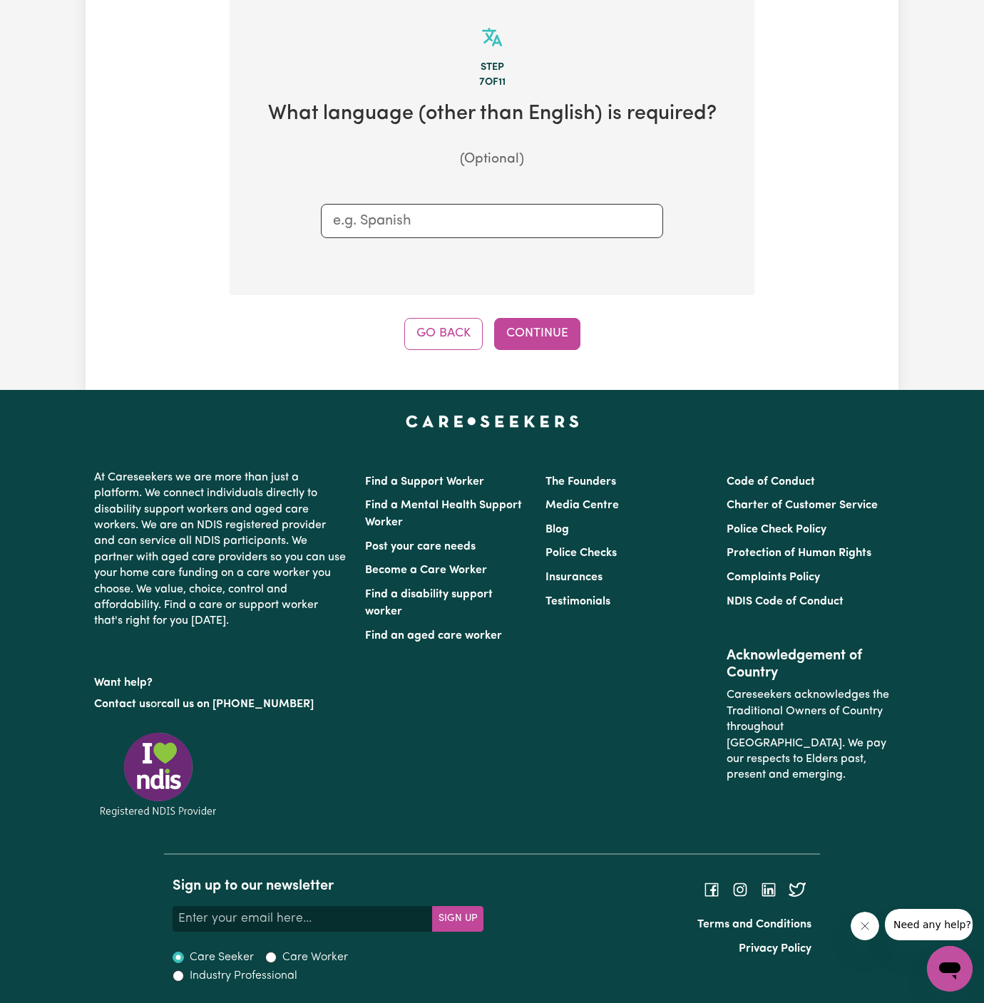
scroll to position [370, 0]
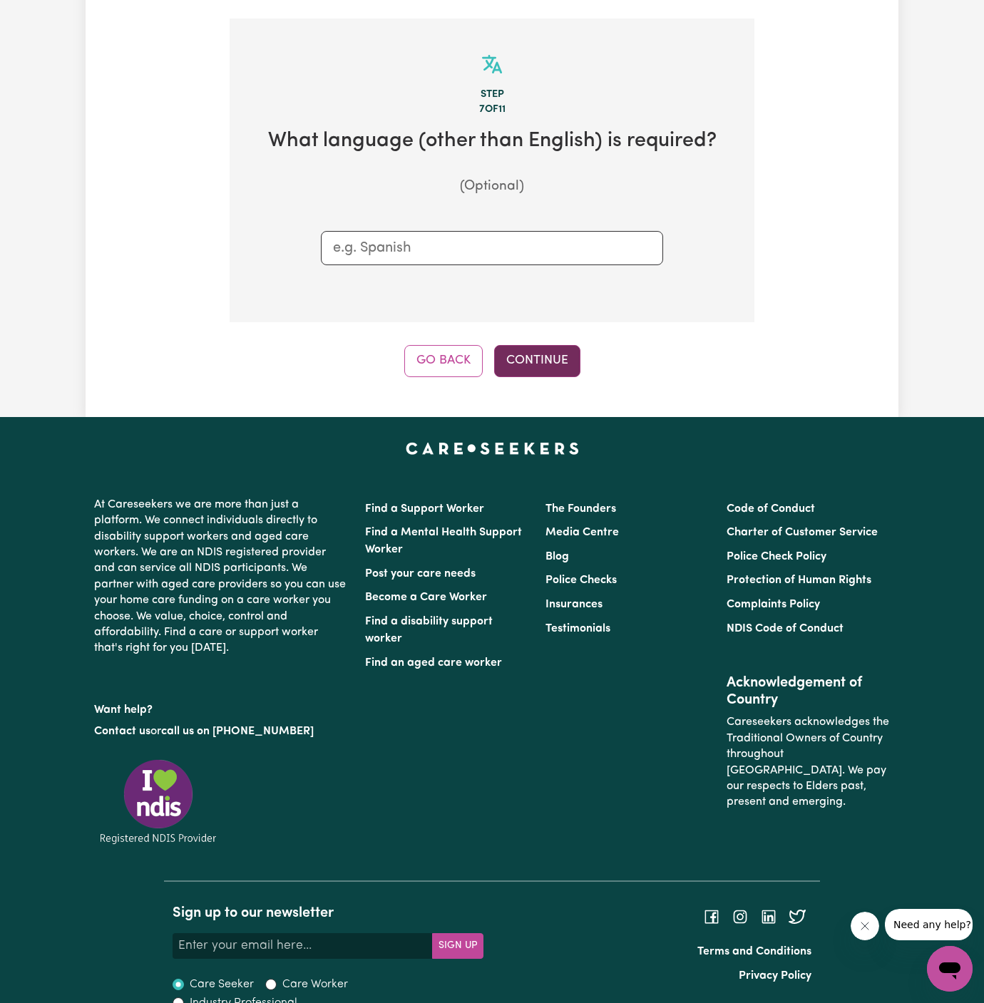
click at [537, 349] on button "Continue" at bounding box center [537, 360] width 86 height 31
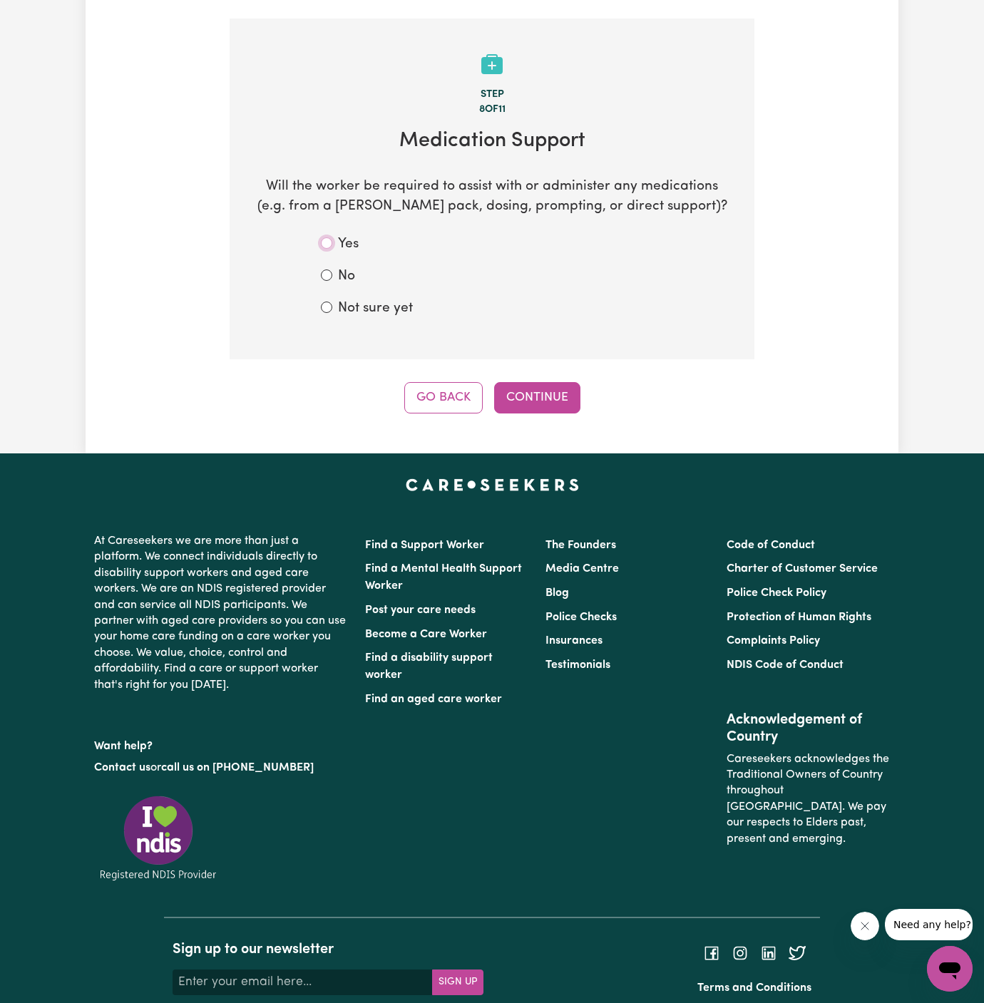
click at [327, 237] on input "Yes" at bounding box center [326, 242] width 11 height 11
radio input "true"
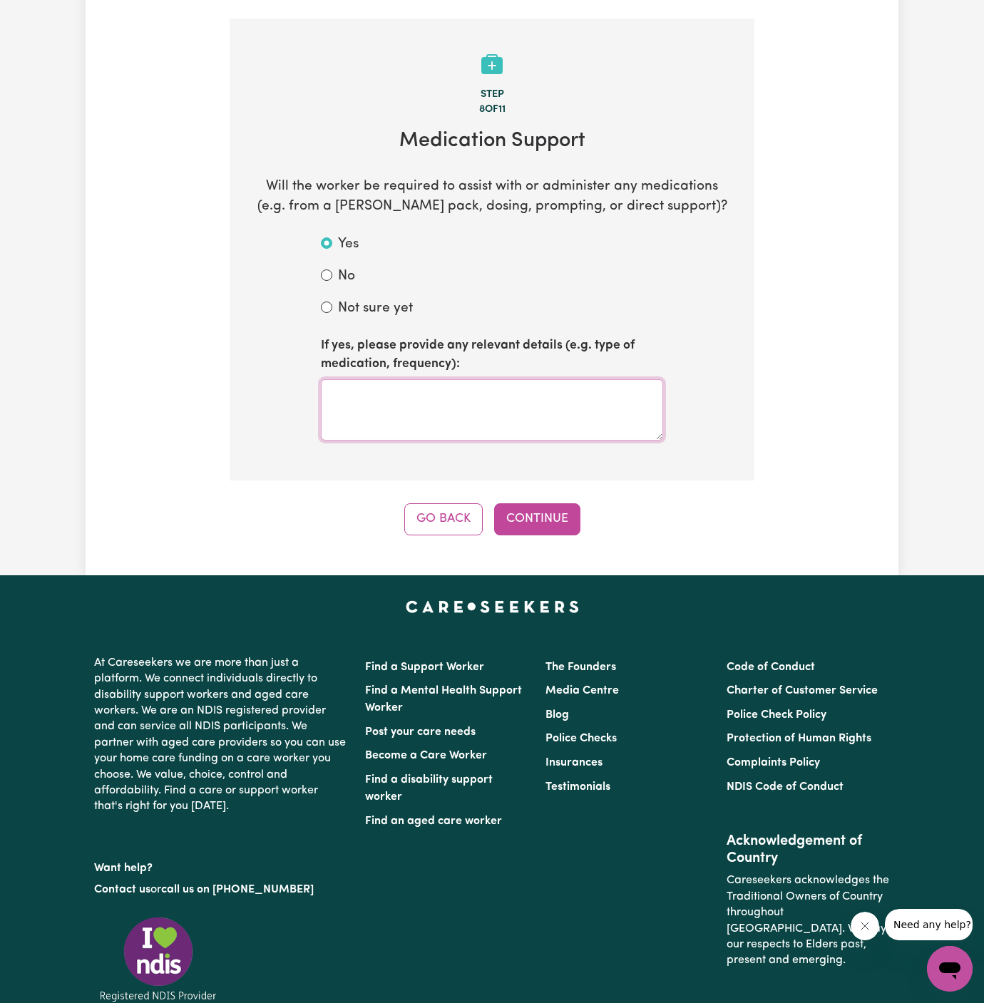
click at [488, 405] on textarea at bounding box center [492, 409] width 342 height 61
type textarea "n"
type textarea "to be discussed"
click at [534, 503] on button "Continue" at bounding box center [537, 518] width 86 height 31
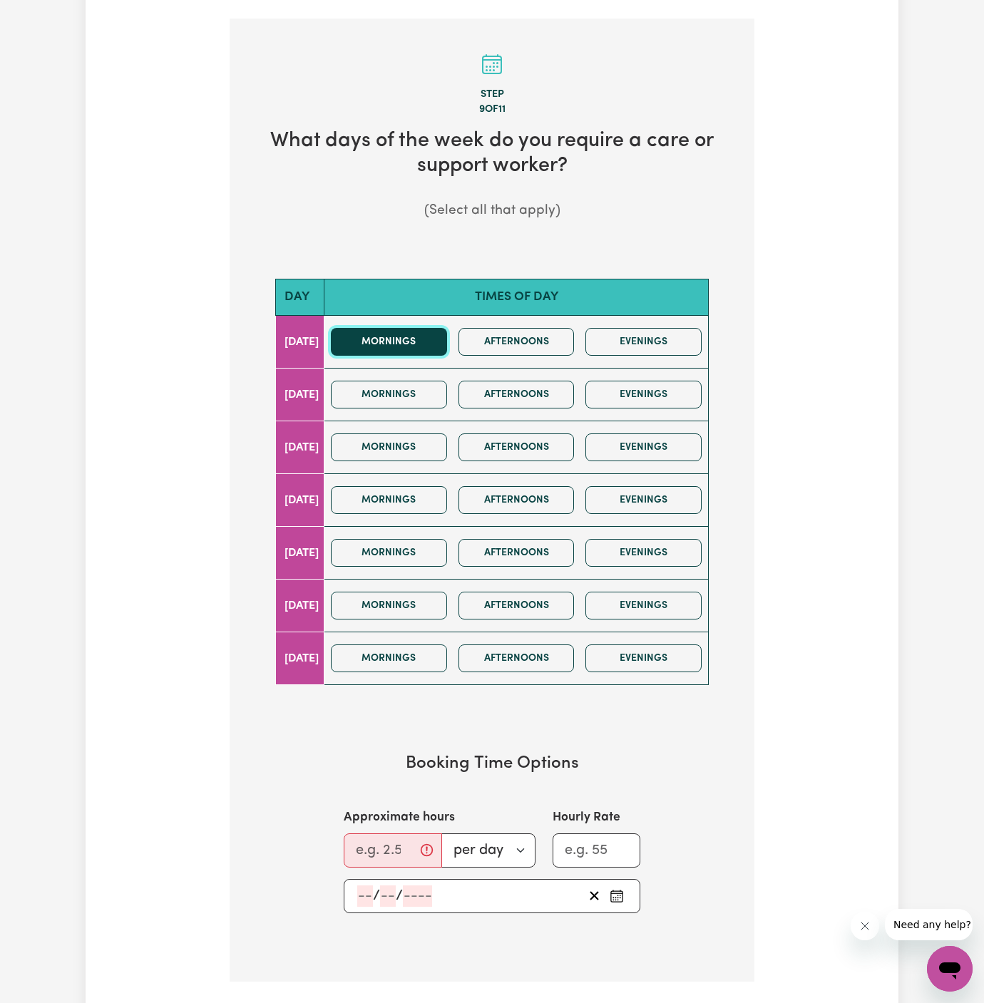
click at [436, 330] on button "Mornings" at bounding box center [389, 342] width 116 height 28
click at [435, 433] on button "Mornings" at bounding box center [389, 447] width 116 height 28
click at [428, 328] on button "Mornings" at bounding box center [389, 342] width 116 height 28
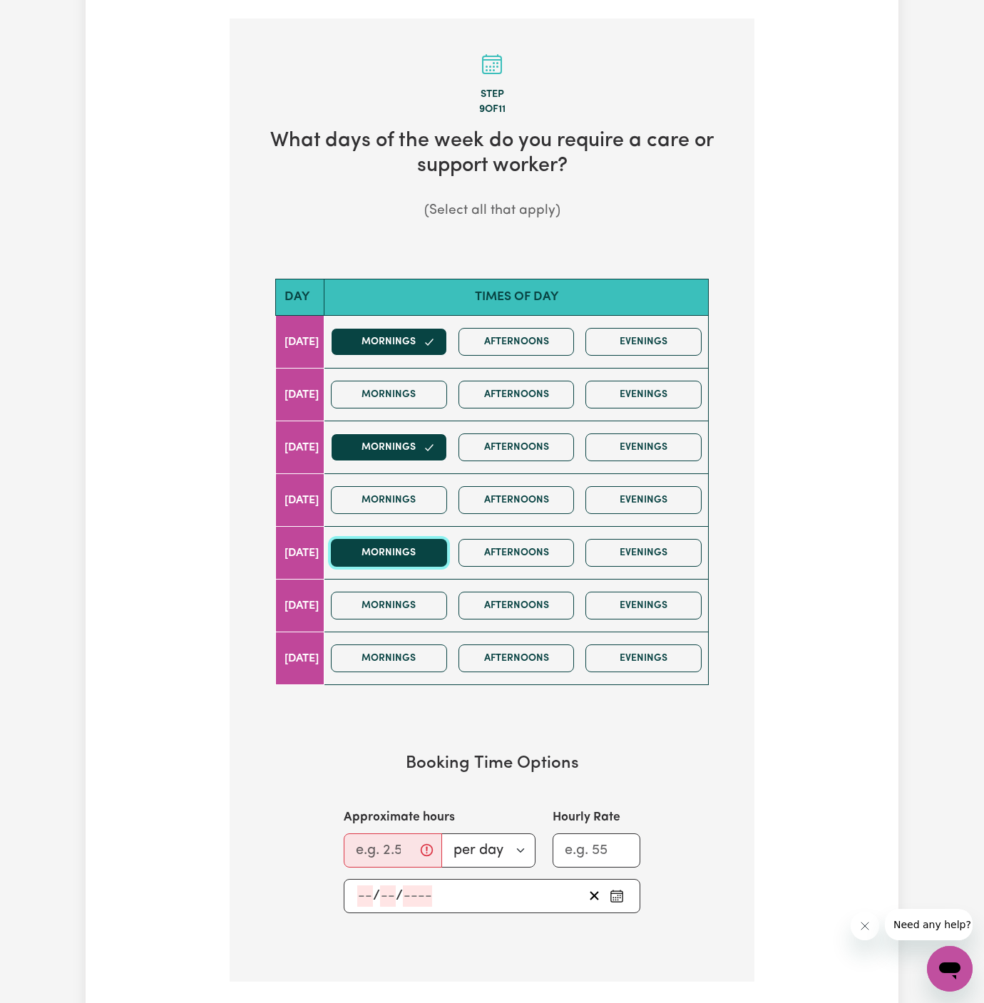
click at [413, 539] on button "Mornings" at bounding box center [389, 553] width 116 height 28
click at [375, 833] on input "Approximate hours" at bounding box center [393, 850] width 98 height 34
type input "2"
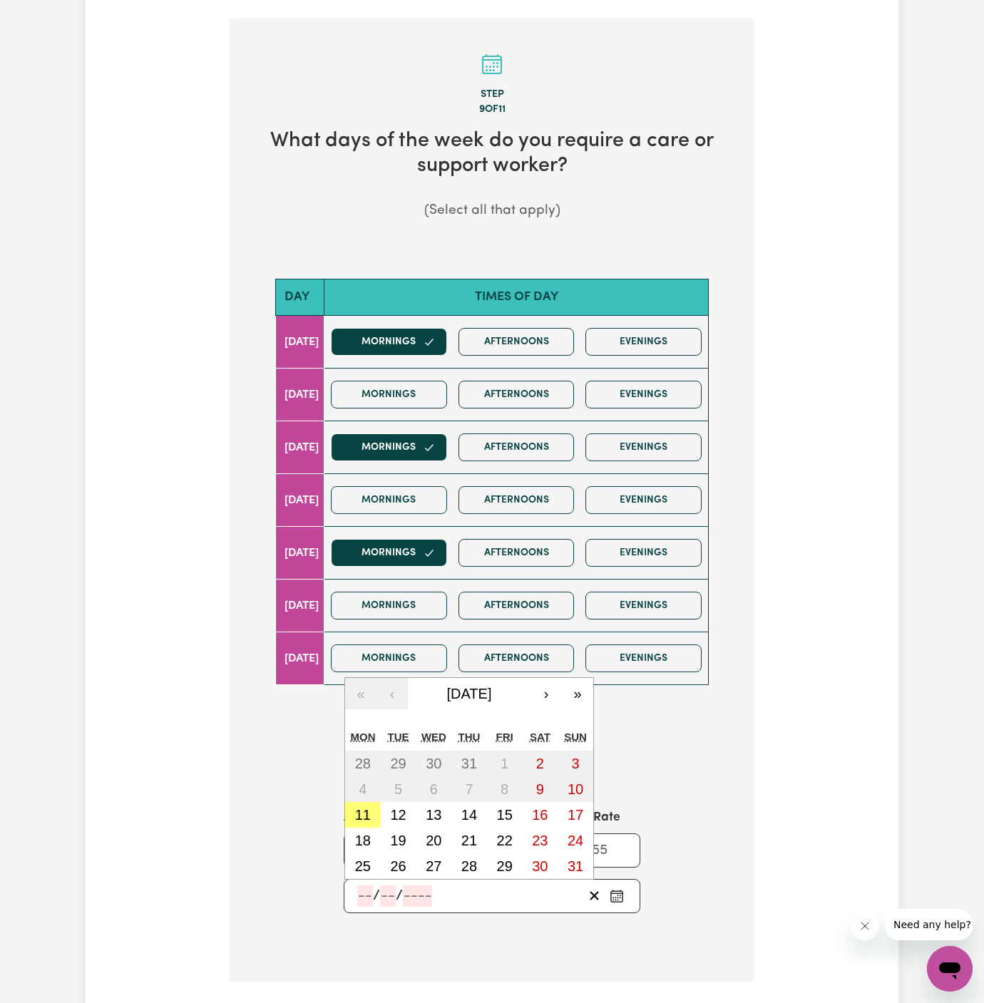
click at [361, 885] on input "number" at bounding box center [365, 895] width 16 height 21
click at [398, 807] on abbr "12" at bounding box center [398, 815] width 16 height 16
type input "[DATE]"
type input "12"
type input "8"
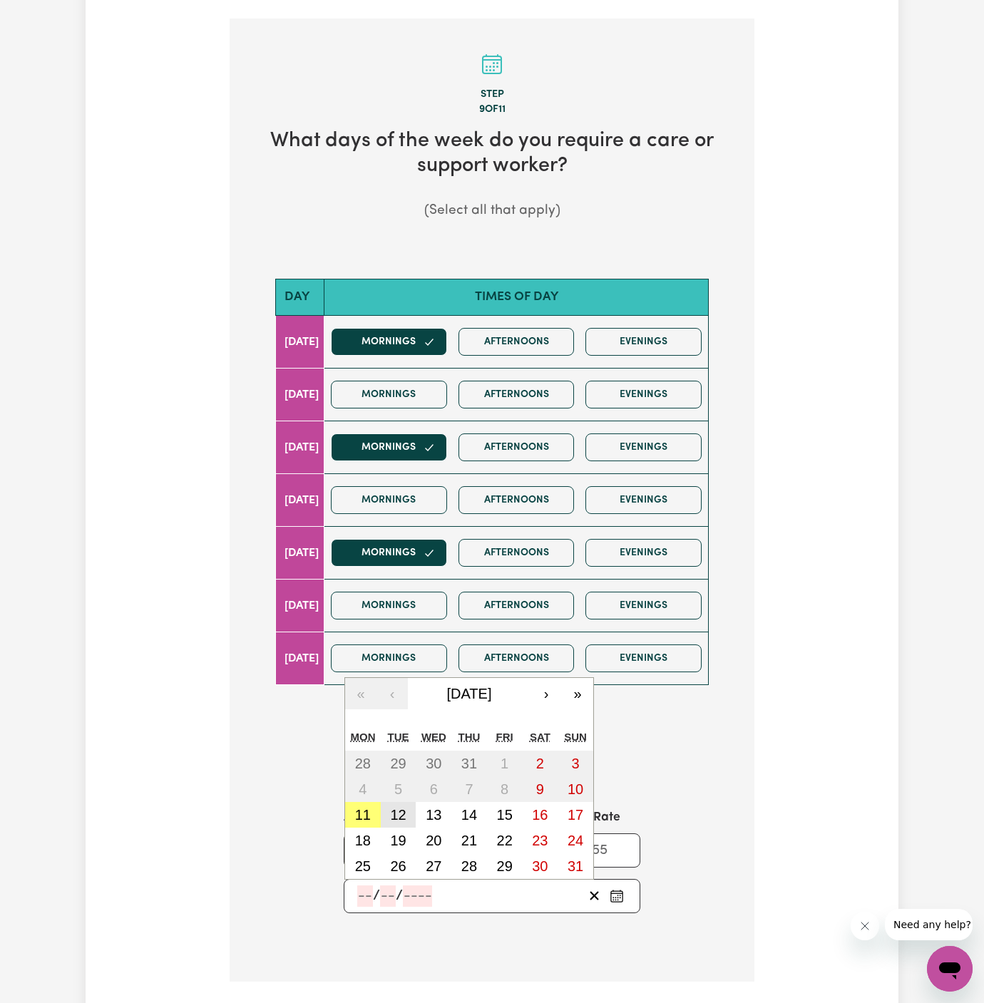
type input "2025"
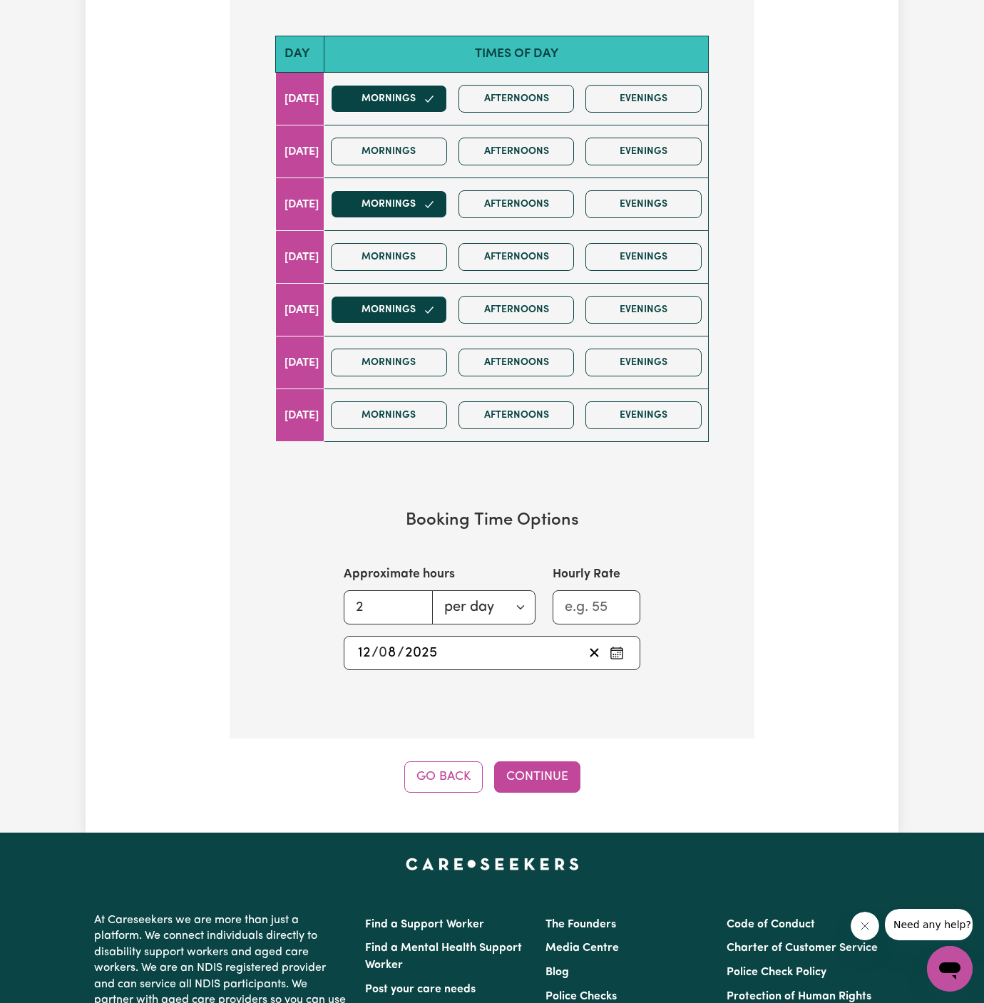
scroll to position [742, 0]
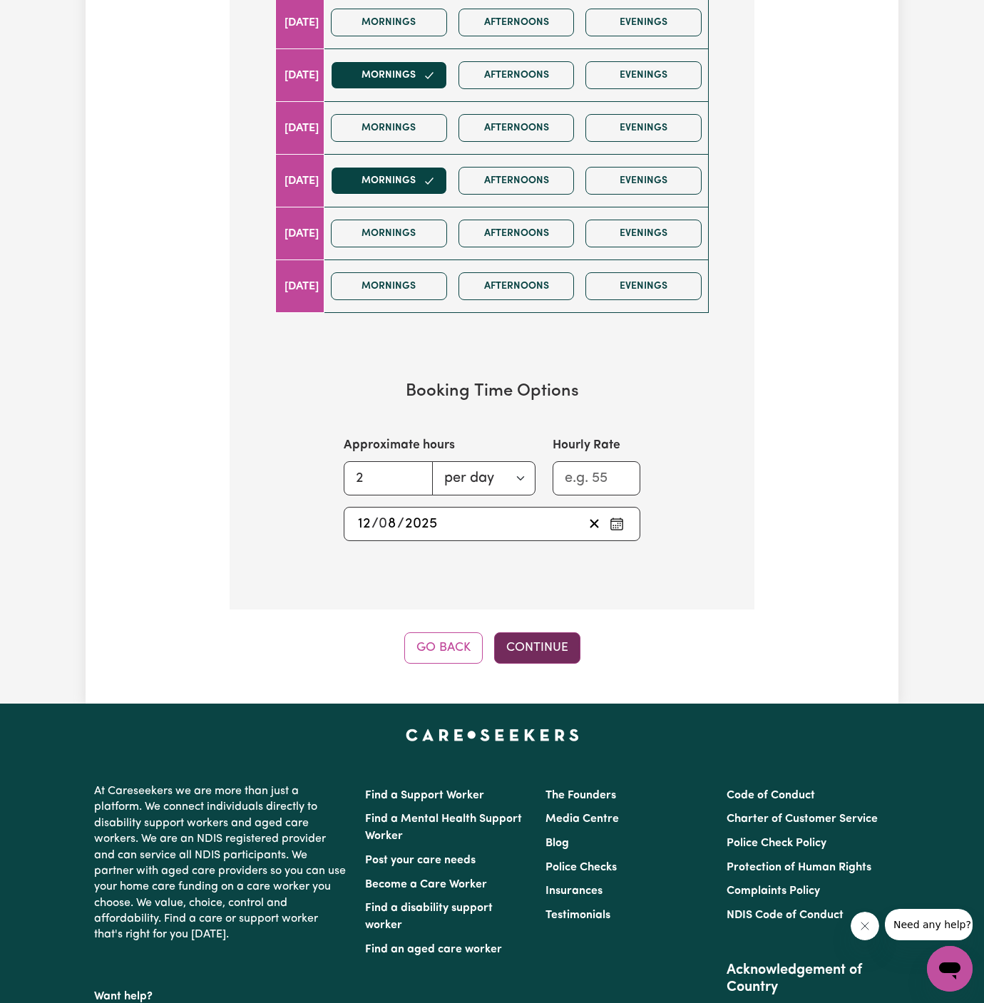
click at [530, 632] on button "Continue" at bounding box center [537, 647] width 86 height 31
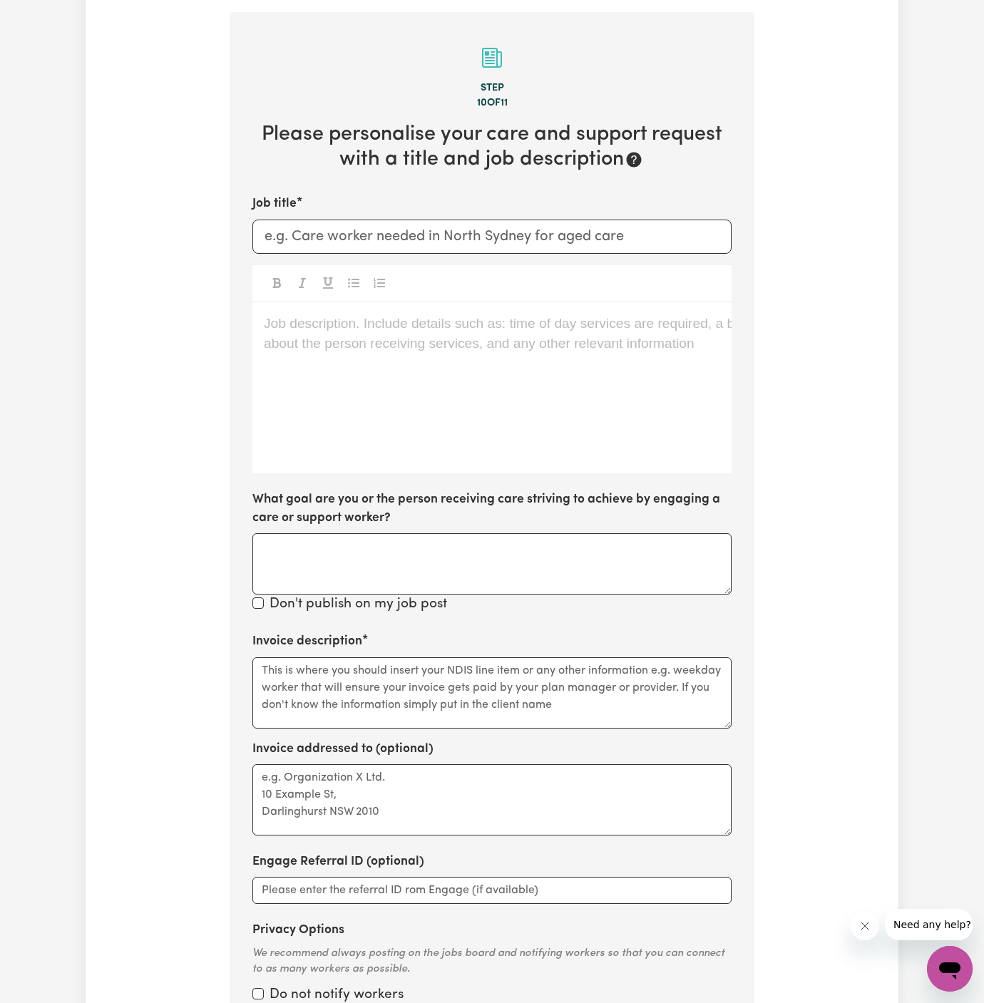
scroll to position [370, 0]
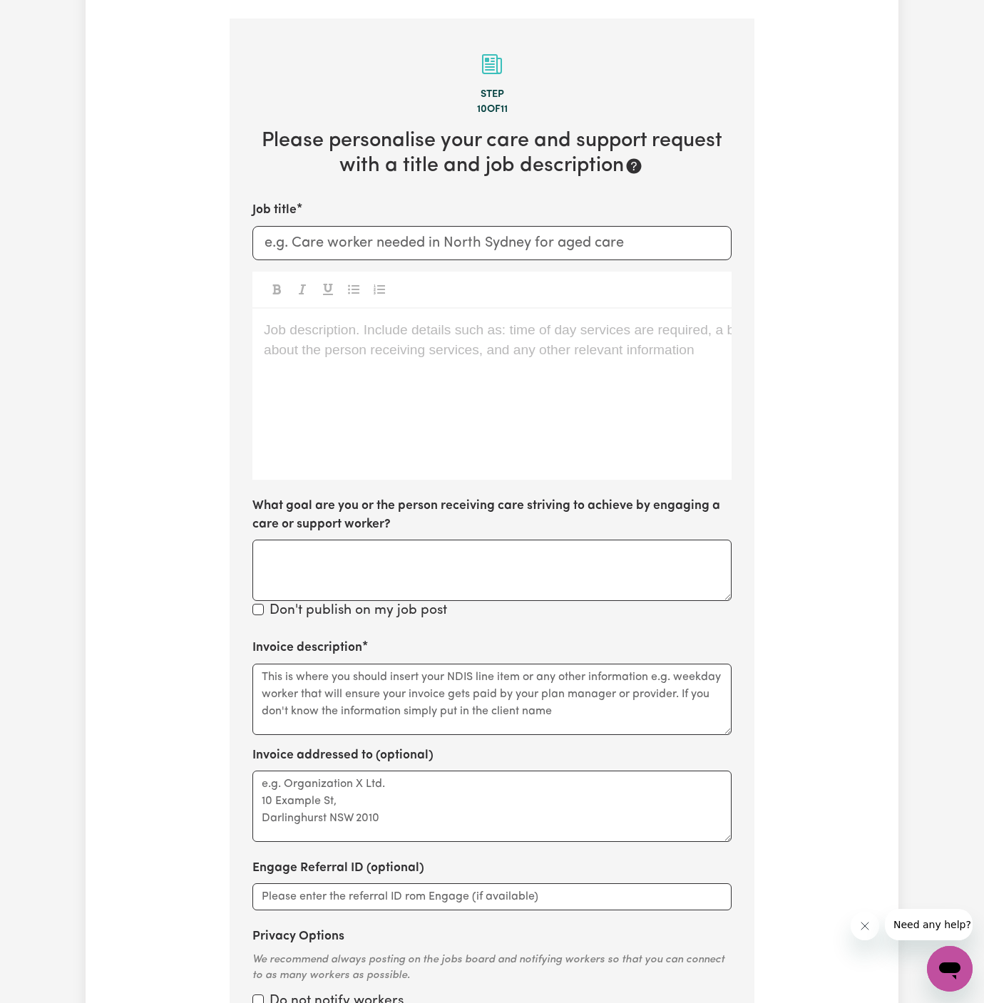
click at [451, 407] on div "Job description. Include details such as: time of day services are required, a …" at bounding box center [491, 394] width 479 height 171
click at [561, 417] on div "Job description. Include details such as: time of day services are required, a …" at bounding box center [491, 394] width 479 height 171
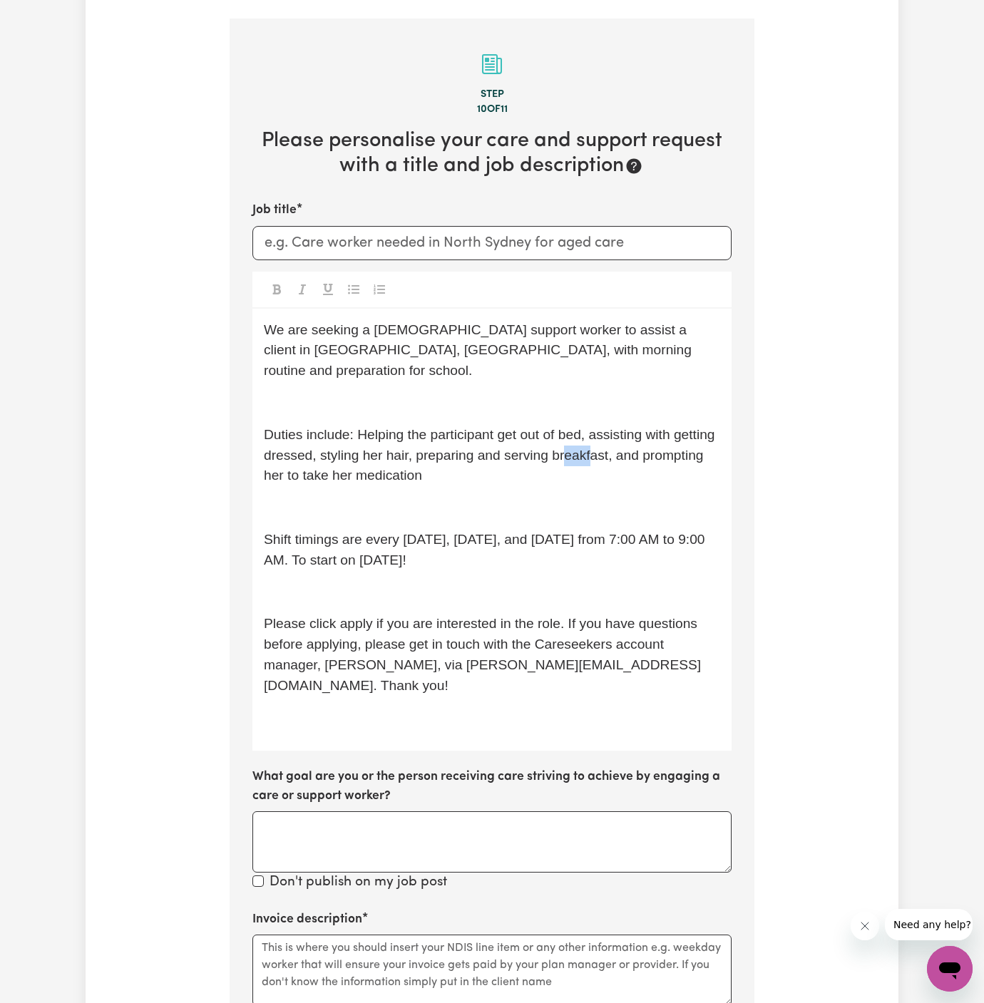
drag, startPoint x: 561, startPoint y: 417, endPoint x: 765, endPoint y: 409, distance: 204.0
click at [765, 409] on div "Tell us your care and support requirements Welcome to Careseekers. We are excit…" at bounding box center [492, 566] width 813 height 1656
click at [636, 226] on input "Job title" at bounding box center [491, 243] width 479 height 34
paste input "[DEMOGRAPHIC_DATA] Support Worker Needed In [GEOGRAPHIC_DATA], [GEOGRAPHIC_DATA]"
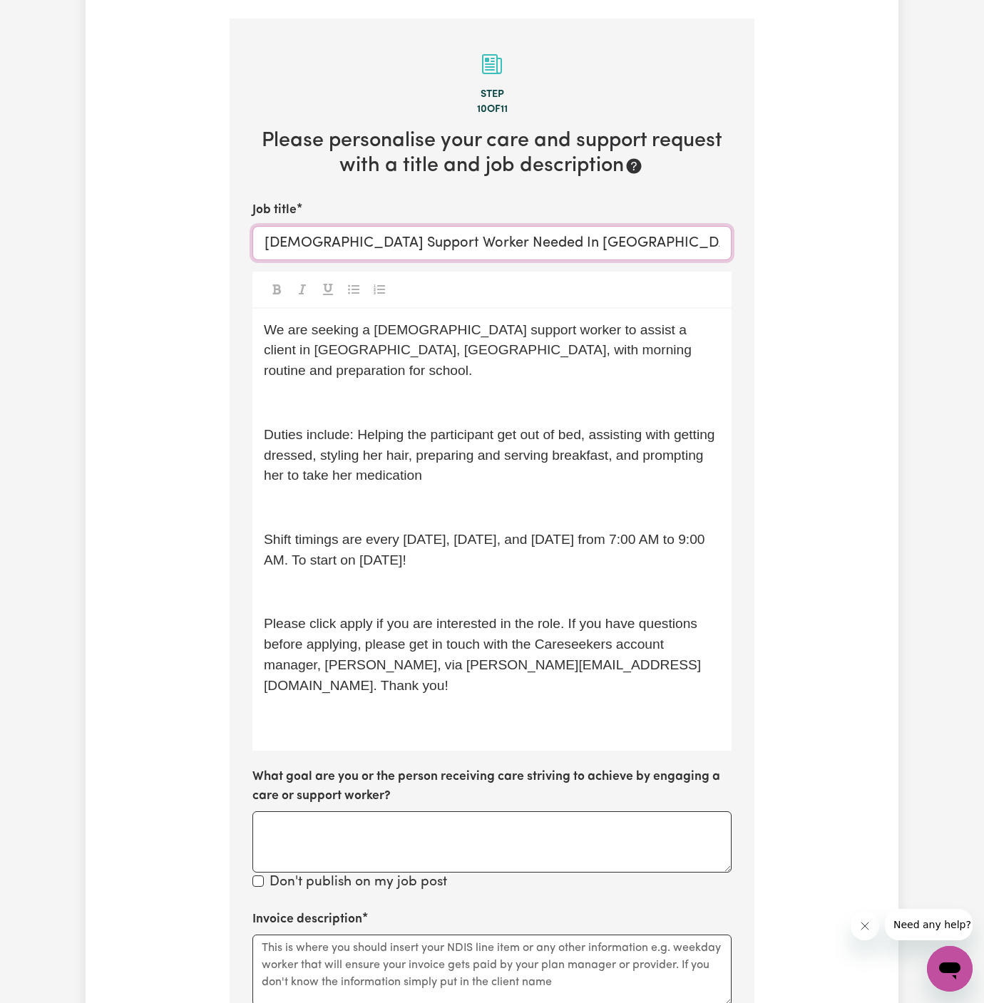
type input "[DEMOGRAPHIC_DATA] Support Worker Needed In [GEOGRAPHIC_DATA], [GEOGRAPHIC_DATA]"
click at [577, 425] on p "Duties include: Helping the participant get out of bed, assisting with getting …" at bounding box center [492, 455] width 456 height 61
click at [586, 393] on p "﻿" at bounding box center [492, 403] width 456 height 21
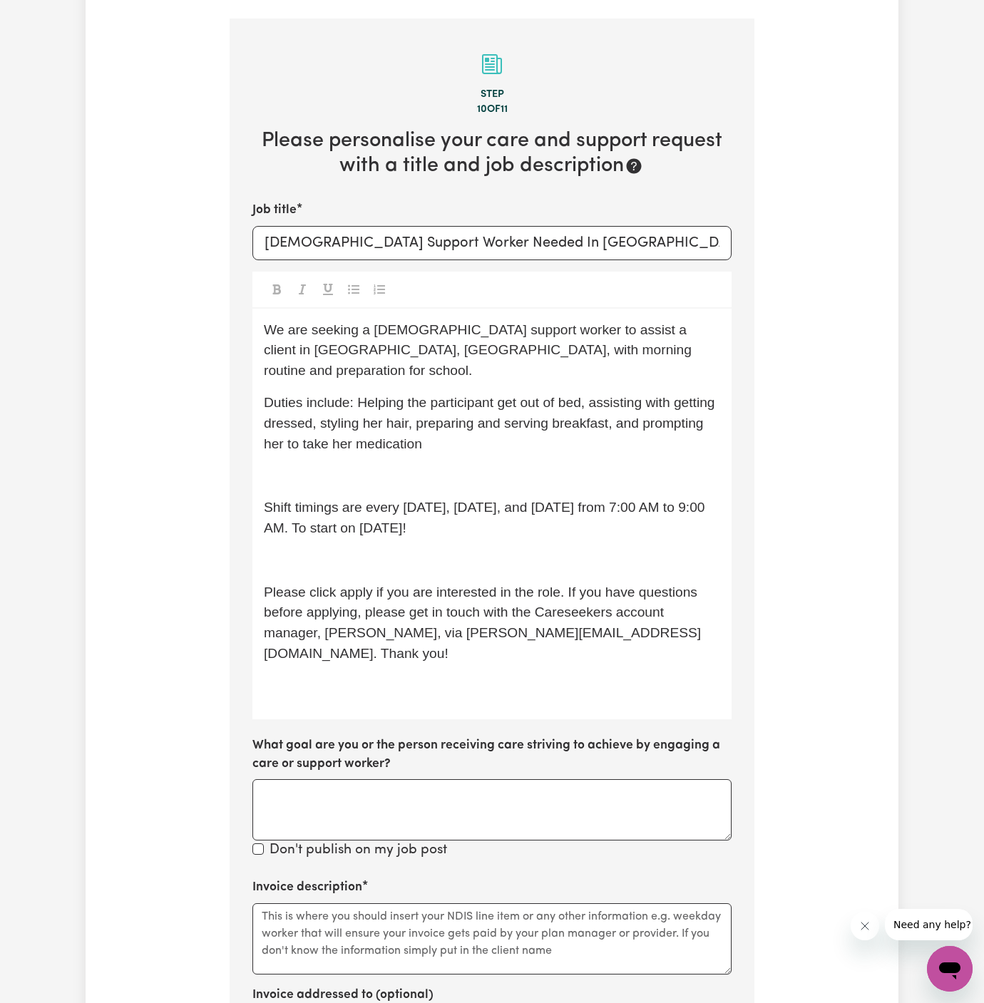
click at [577, 465] on p "﻿" at bounding box center [492, 475] width 456 height 21
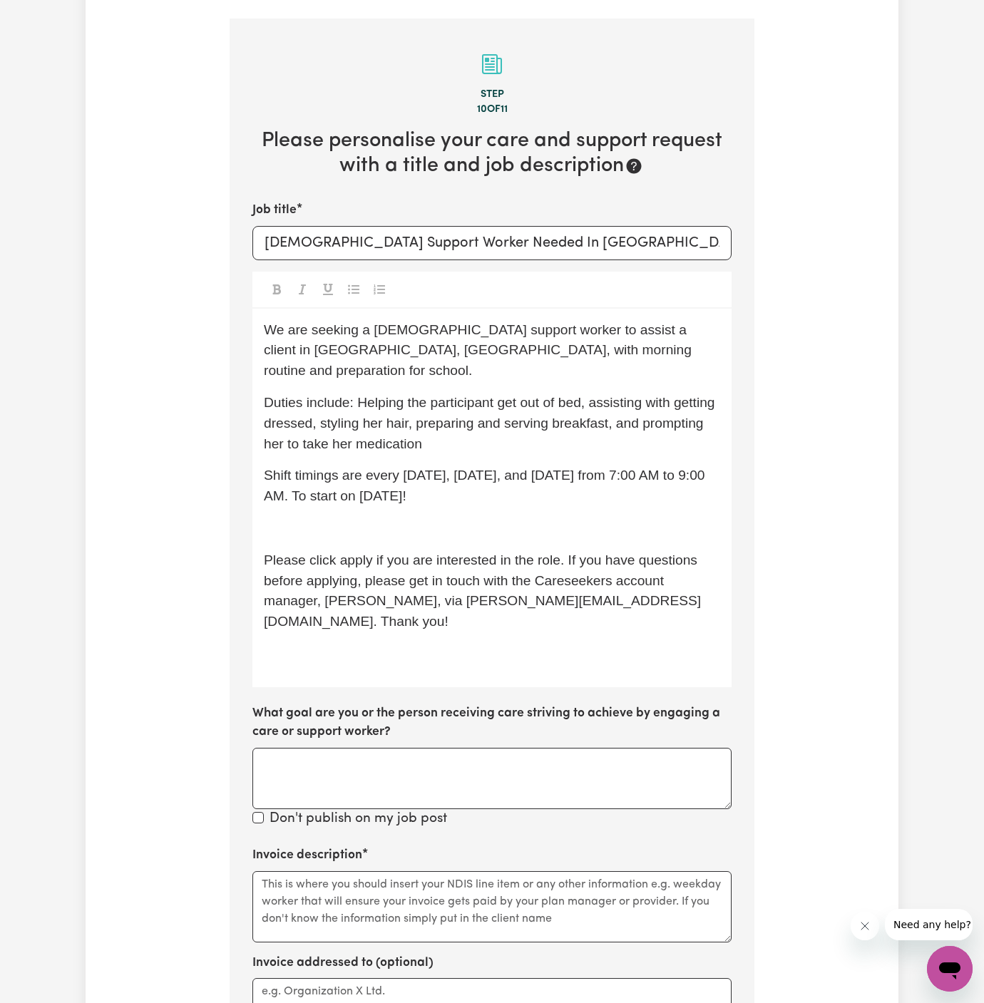
click at [575, 466] on p "Shift timings are every [DATE], [DATE], and [DATE] from 7:00 AM to 9:00 AM. To …" at bounding box center [492, 485] width 456 height 41
click at [570, 467] on div "We are seeking a [DEMOGRAPHIC_DATA] support worker to assist a client in [GEOGR…" at bounding box center [491, 498] width 479 height 378
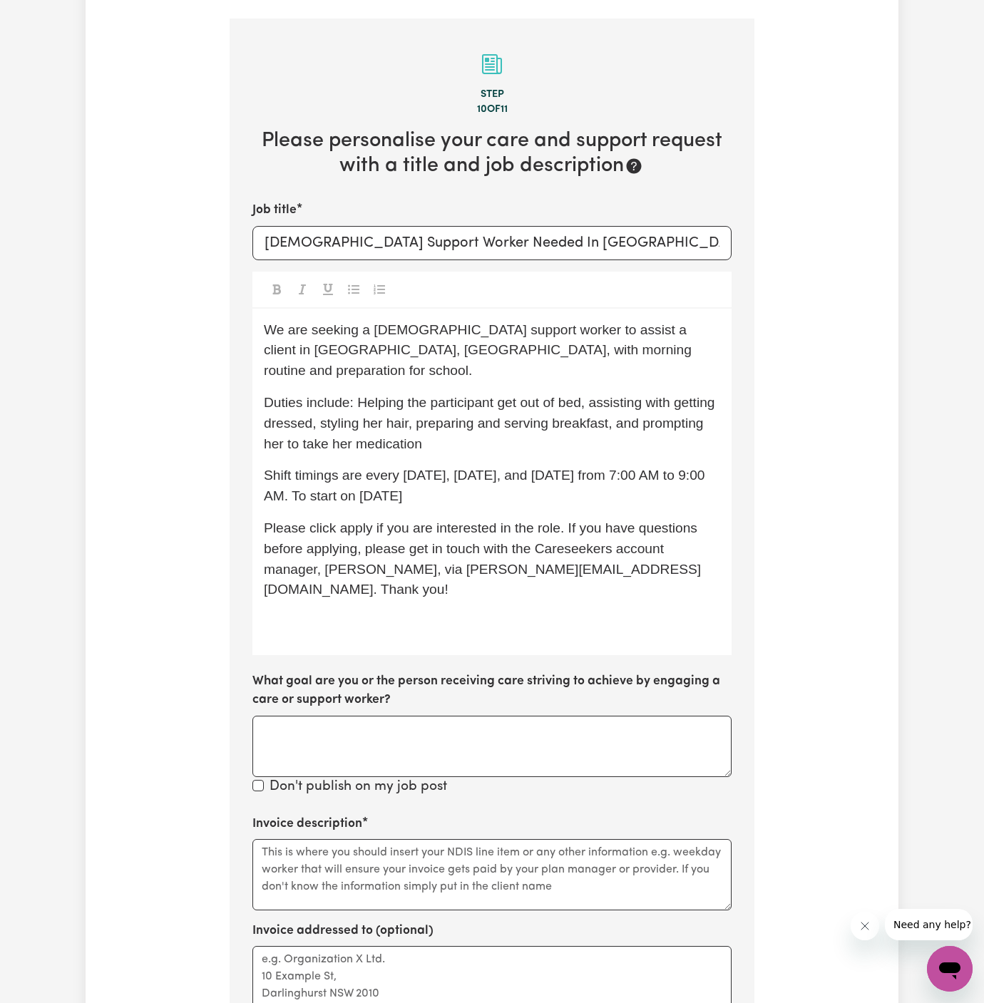
click at [568, 549] on div "We are seeking a [DEMOGRAPHIC_DATA] support worker to assist a client in [GEOGR…" at bounding box center [491, 482] width 479 height 346
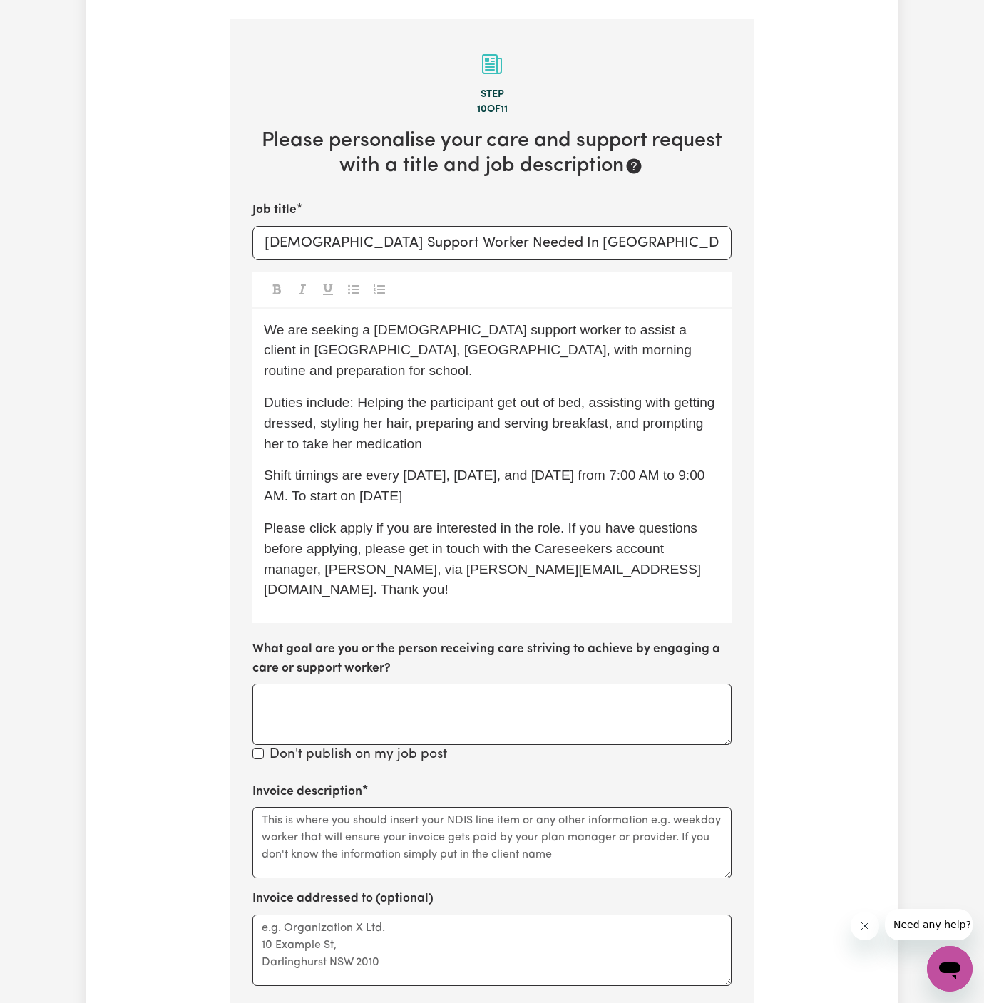
drag, startPoint x: 378, startPoint y: 458, endPoint x: 614, endPoint y: 458, distance: 235.9
click at [614, 465] on p "Shift timings are every [DATE], [DATE], and [DATE] from 7:00 AM to 9:00 AM. To …" at bounding box center [492, 485] width 456 height 41
click at [462, 520] on span "Please click apply if you are interested in the role. If you have questions bef…" at bounding box center [482, 558] width 437 height 76
click at [538, 807] on textarea "Invoice description" at bounding box center [491, 842] width 479 height 71
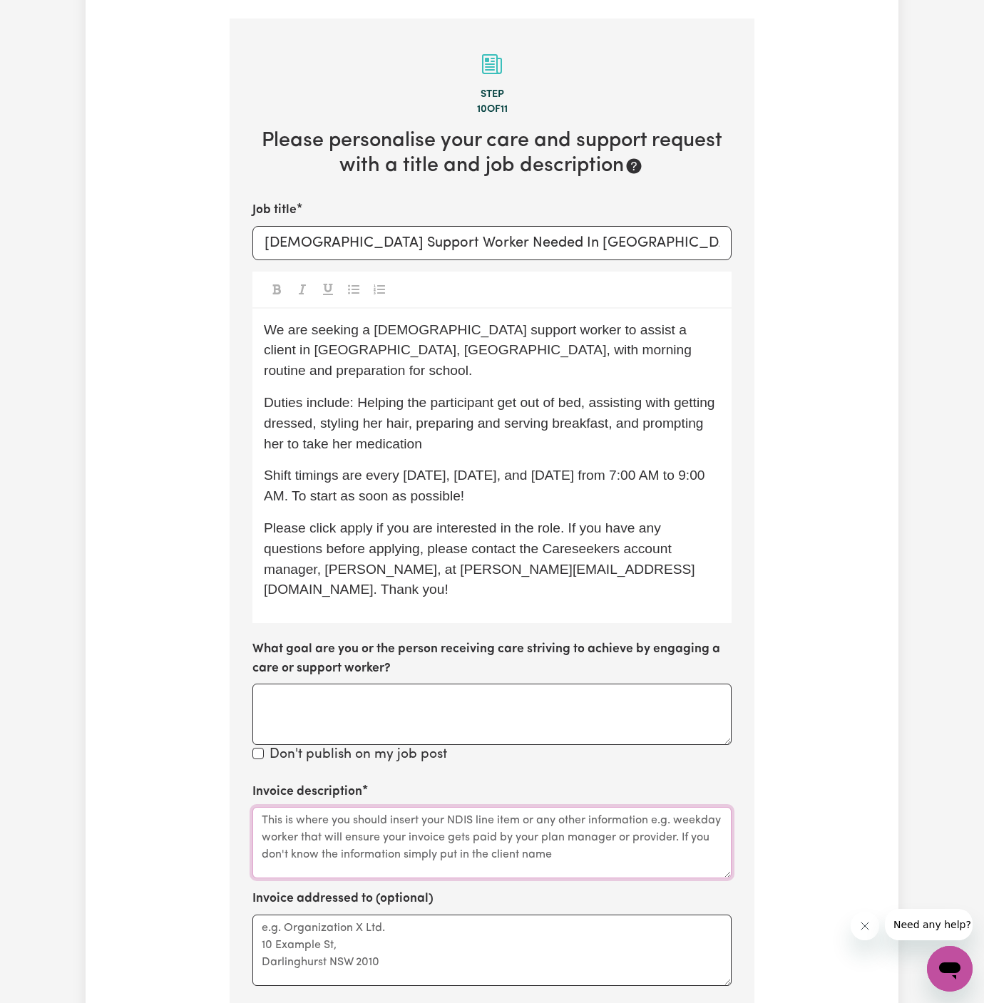
click at [538, 807] on textarea "Invoice description" at bounding box center [491, 842] width 479 height 71
paste textarea "c/o My Care Ability"
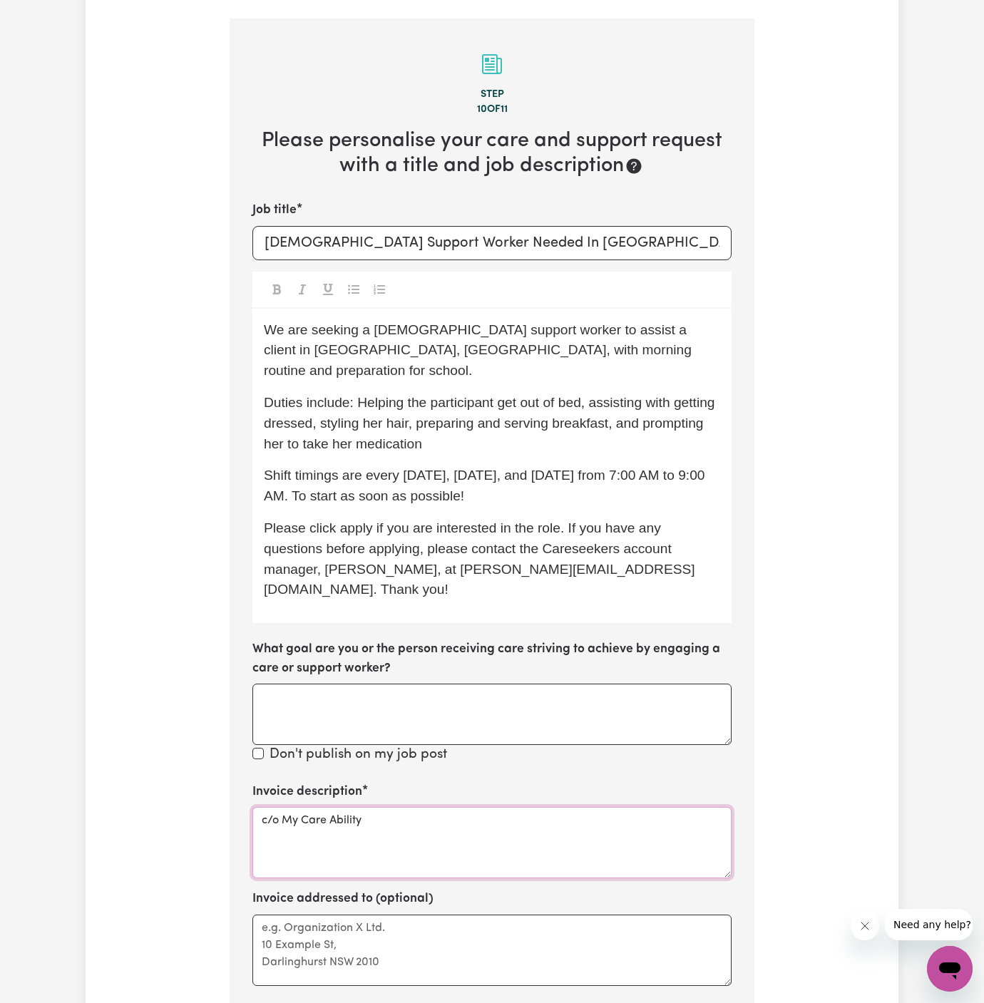
type textarea "c/o My Care Ability"
click at [547, 914] on textarea "Invoice addressed to (optional)" at bounding box center [491, 949] width 479 height 71
paste textarea "c/o My Care Ability"
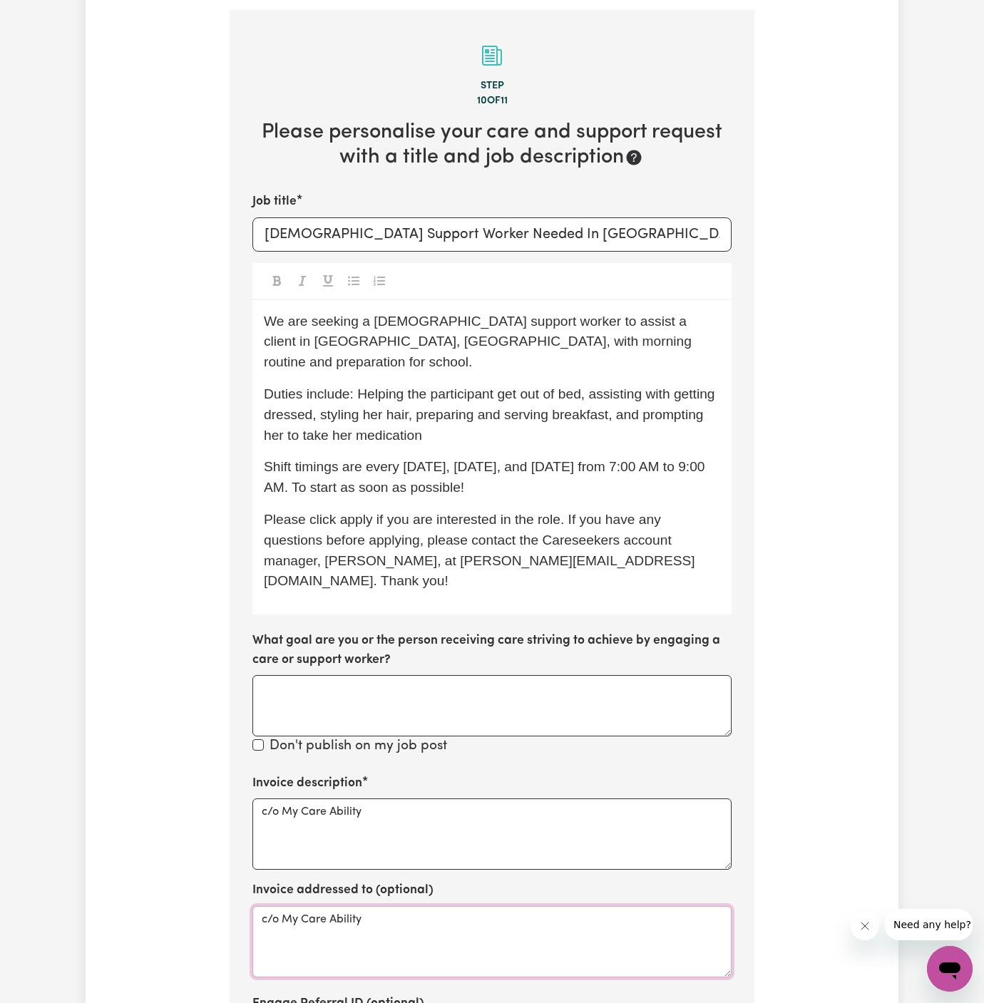
scroll to position [523, 0]
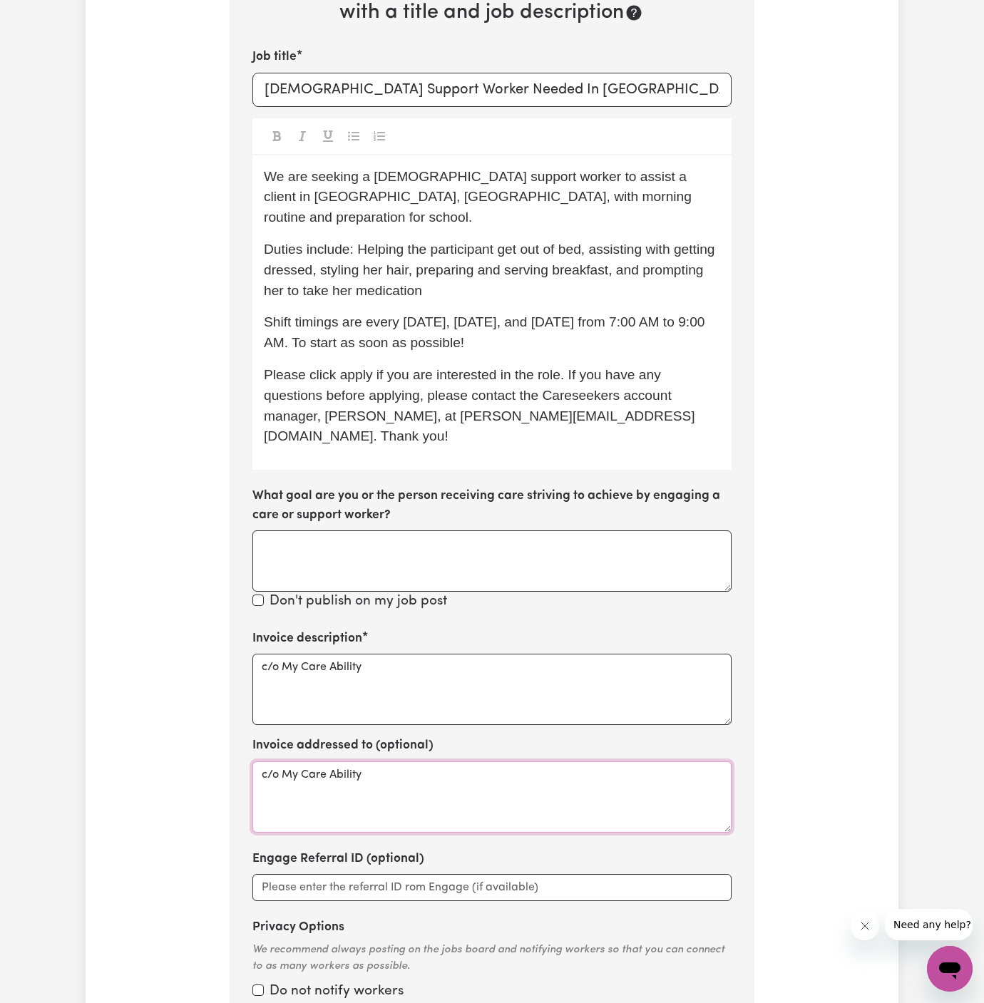
type textarea "c/o My Care Ability"
click at [657, 918] on div "Privacy Options We recommend always posting on the jobs board and notifying wor…" at bounding box center [491, 971] width 479 height 106
click at [511, 367] on span "Please click apply if you are interested in the role. If you have any questions…" at bounding box center [479, 405] width 431 height 76
click at [585, 367] on span "Please click apply if you are interested in the role. If you have any questions…" at bounding box center [479, 405] width 431 height 76
click at [611, 409] on div "We are seeking a [DEMOGRAPHIC_DATA] support worker to assist a client in [GEOGR…" at bounding box center [491, 312] width 479 height 315
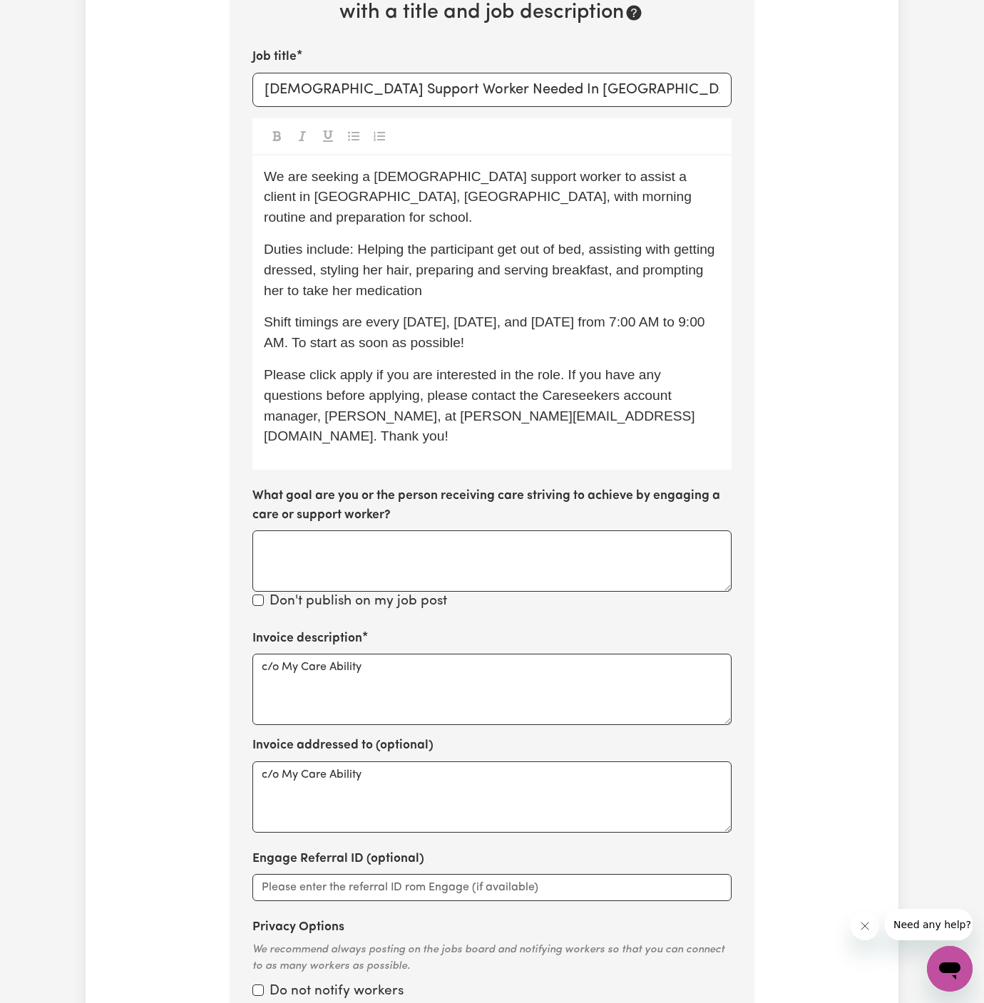
click at [685, 367] on span "Please click apply if you are interested in the role. If you have any questions…" at bounding box center [479, 405] width 431 height 76
drag, startPoint x: 667, startPoint y: 356, endPoint x: 465, endPoint y: 364, distance: 202.6
click at [465, 365] on p "Please click apply if you are interested in the role. If you have any questions…" at bounding box center [492, 406] width 456 height 82
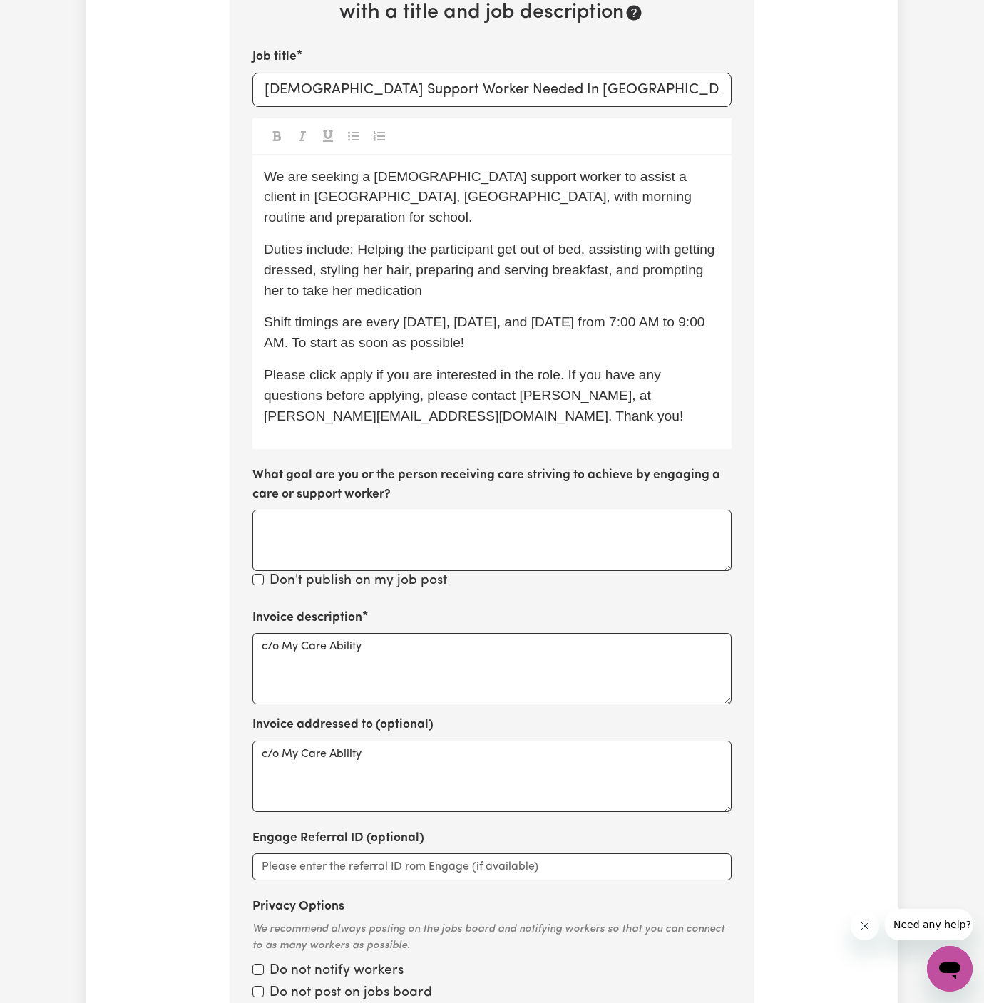
click at [520, 367] on span "Please click apply if you are interested in the role. If you have any questions…" at bounding box center [473, 395] width 419 height 56
click at [490, 367] on span "Please click apply if you are interested in the role. If you have any questions…" at bounding box center [473, 395] width 419 height 56
click at [607, 387] on div "We are seeking a [DEMOGRAPHIC_DATA] support worker to assist a client in [GEOGR…" at bounding box center [491, 302] width 479 height 294
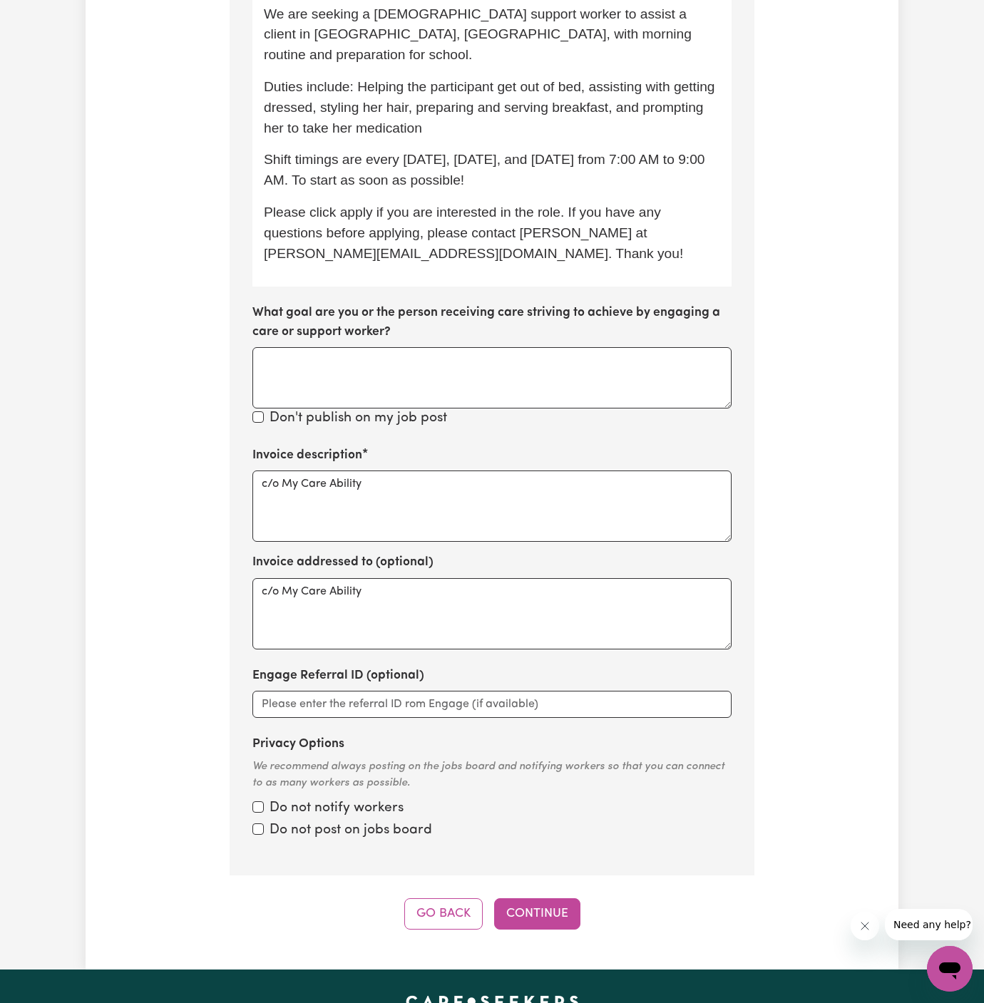
scroll to position [838, 0]
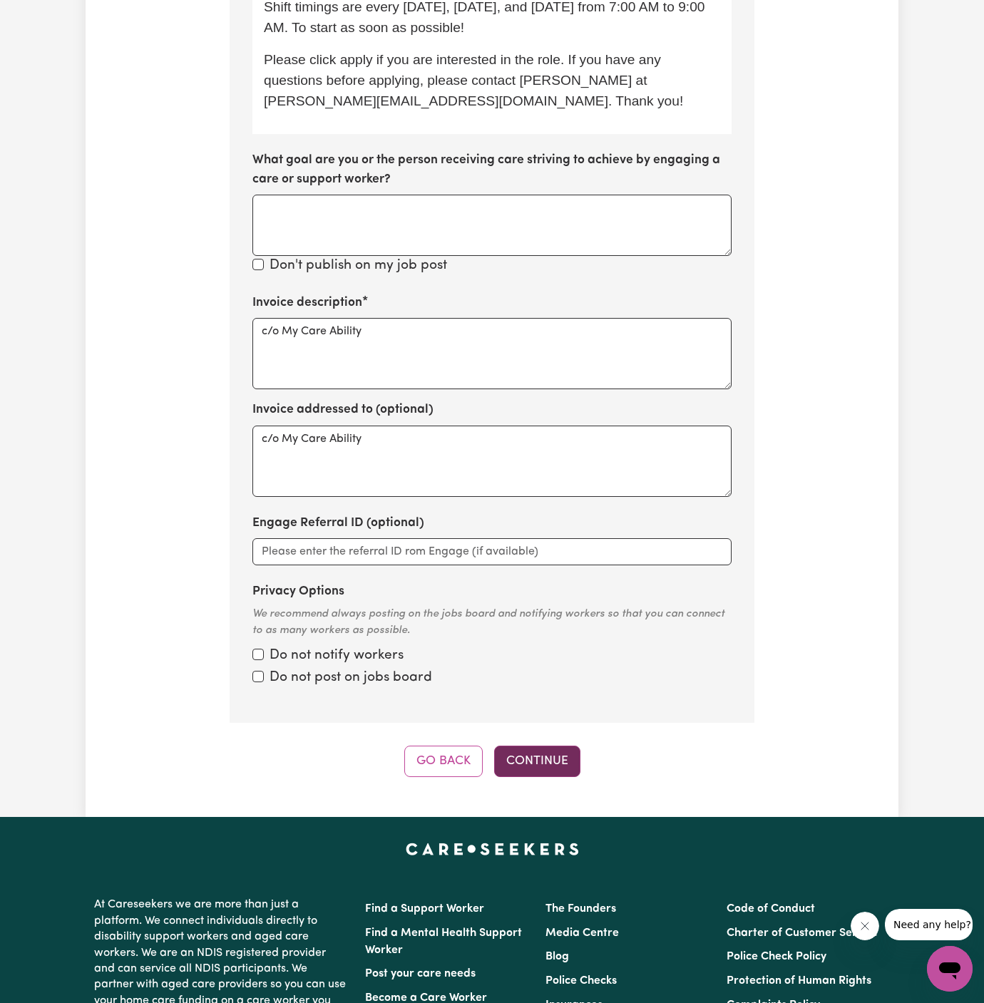
click at [541, 746] on button "Continue" at bounding box center [537, 761] width 86 height 31
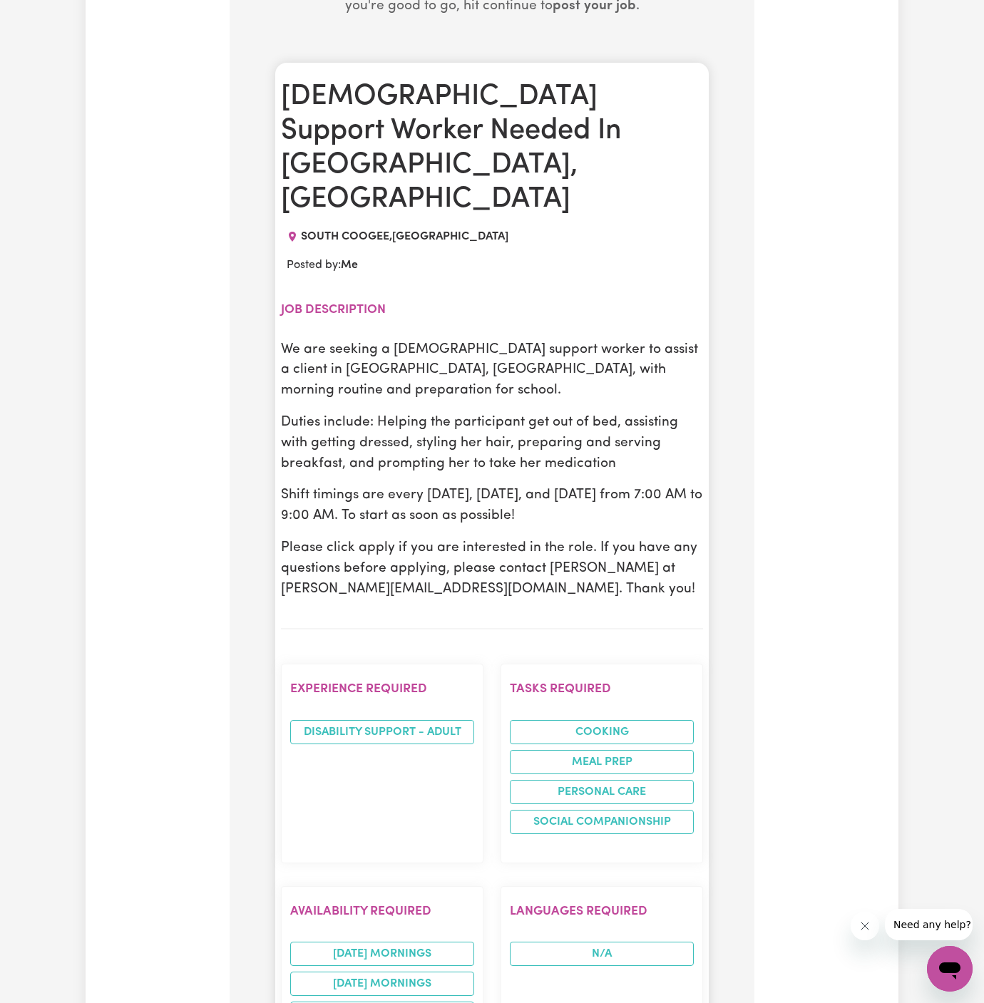
scroll to position [681, 0]
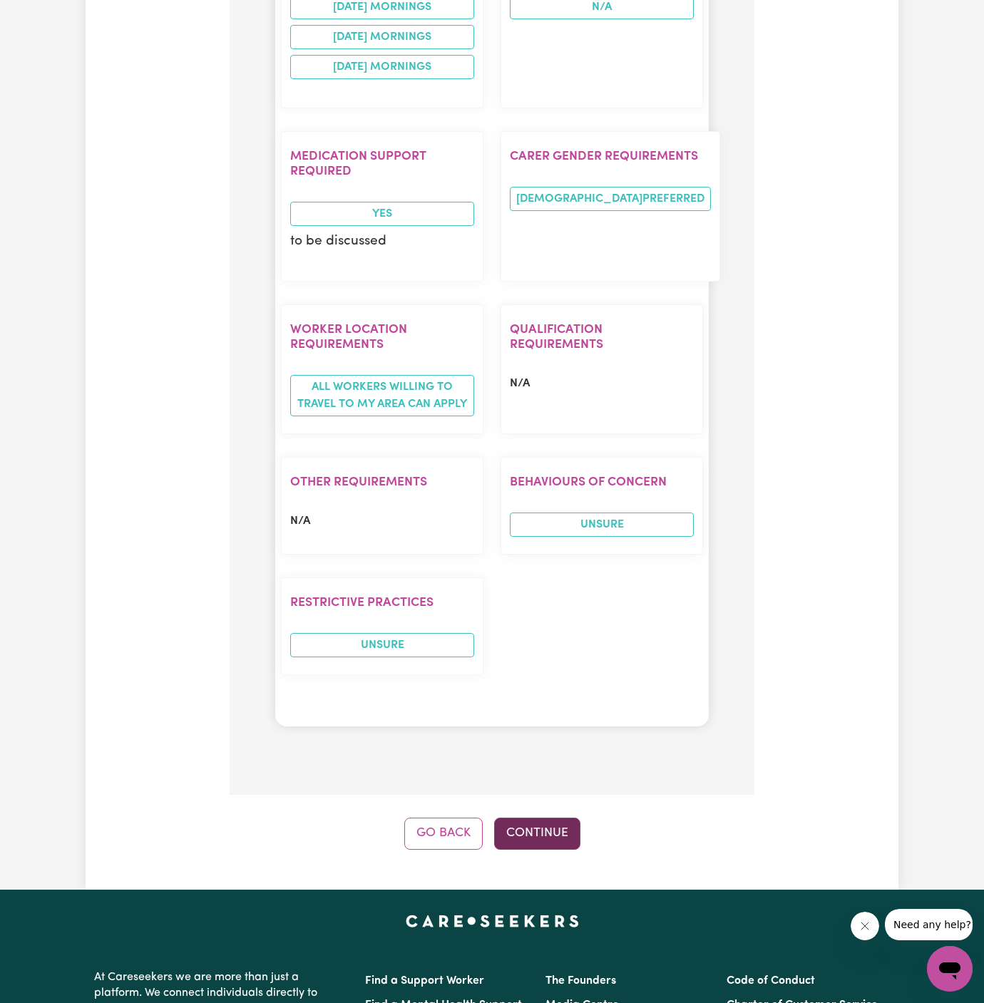
click at [547, 818] on button "Continue" at bounding box center [537, 833] width 86 height 31
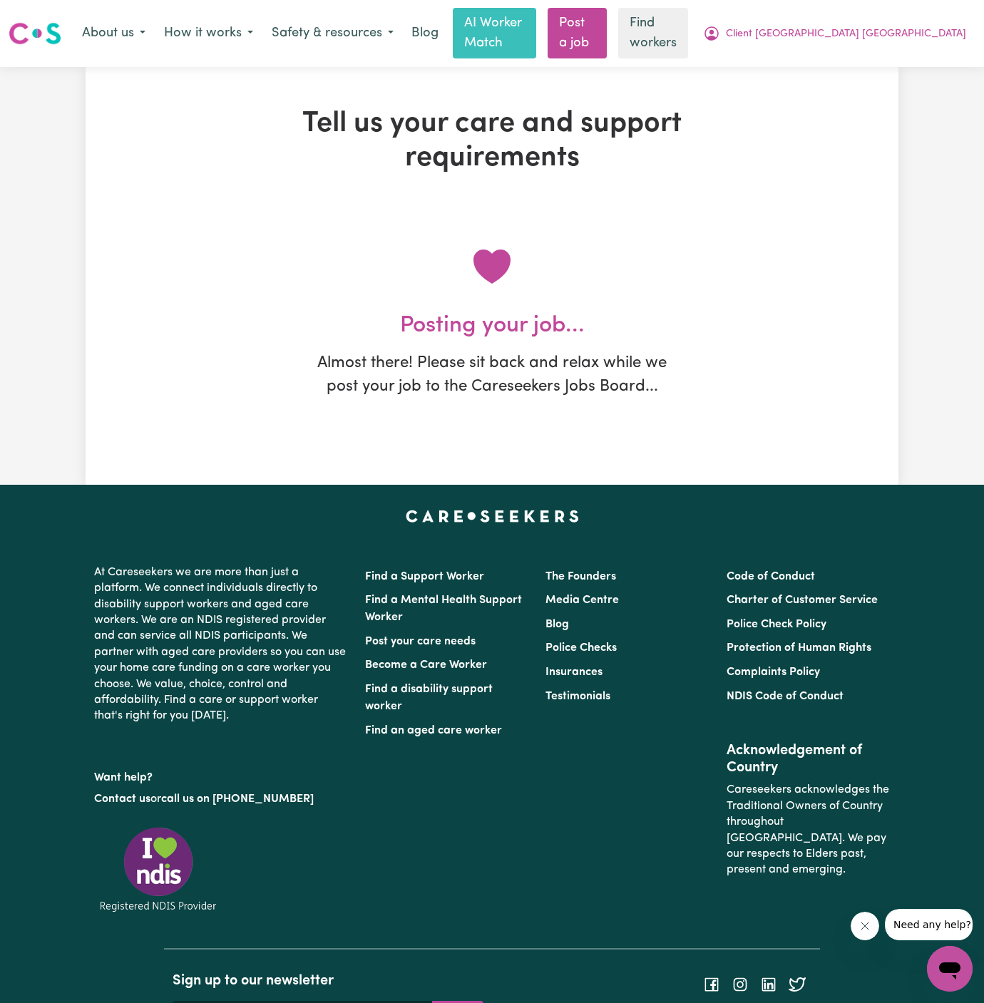
scroll to position [0, 0]
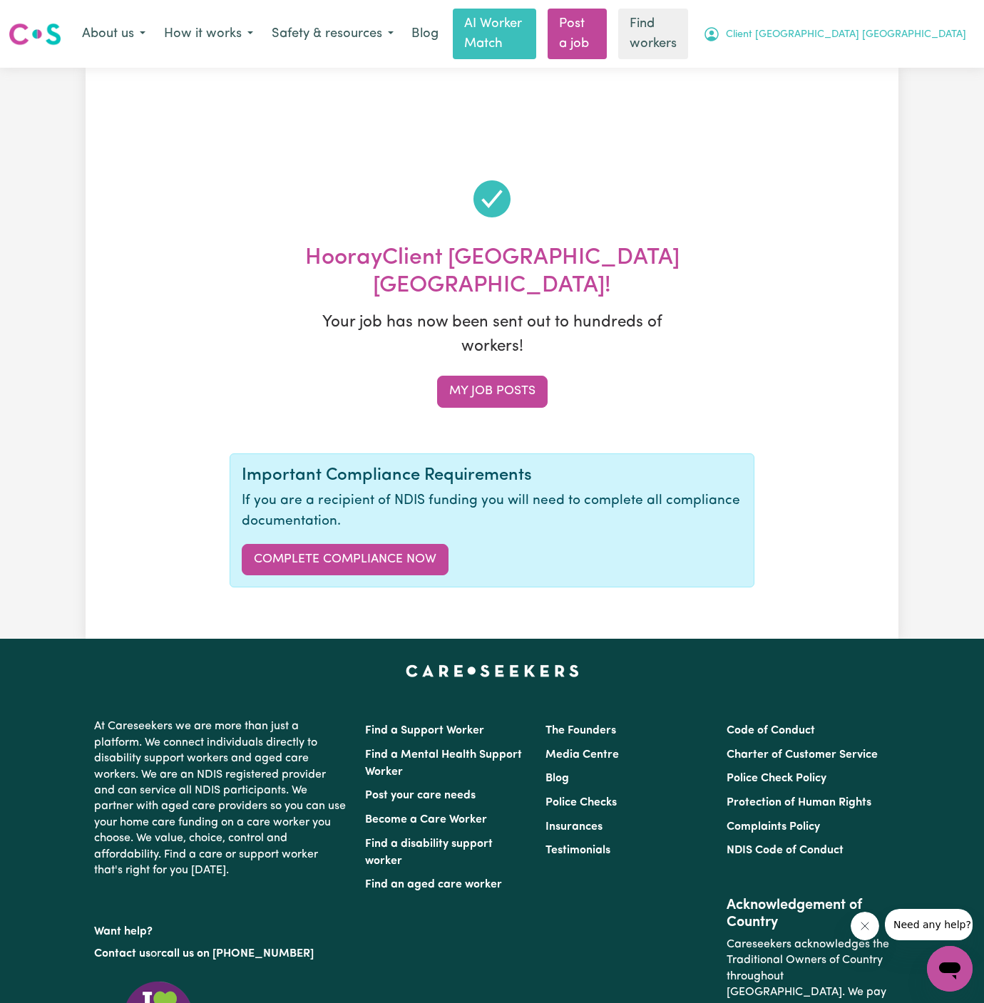
click at [904, 27] on span "Client [GEOGRAPHIC_DATA] [GEOGRAPHIC_DATA]" at bounding box center [846, 35] width 240 height 16
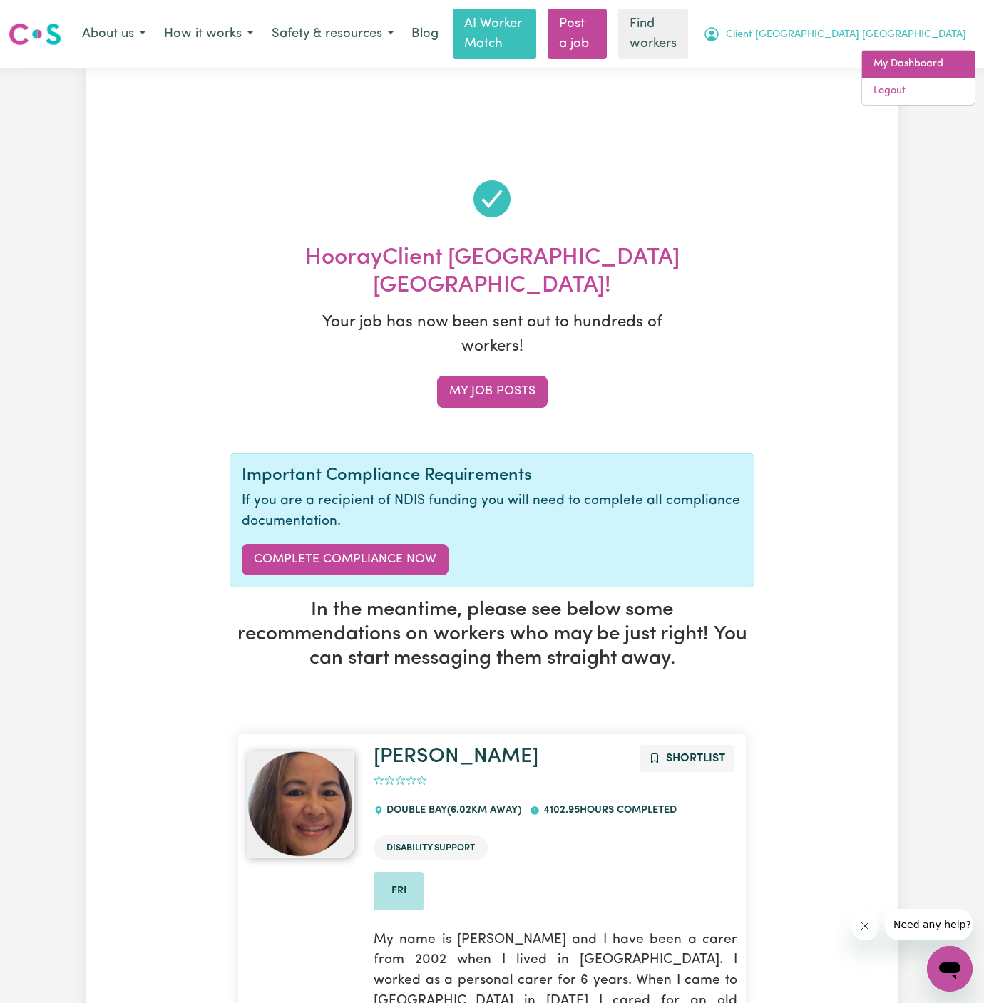
click at [906, 54] on link "My Dashboard" at bounding box center [918, 64] width 113 height 27
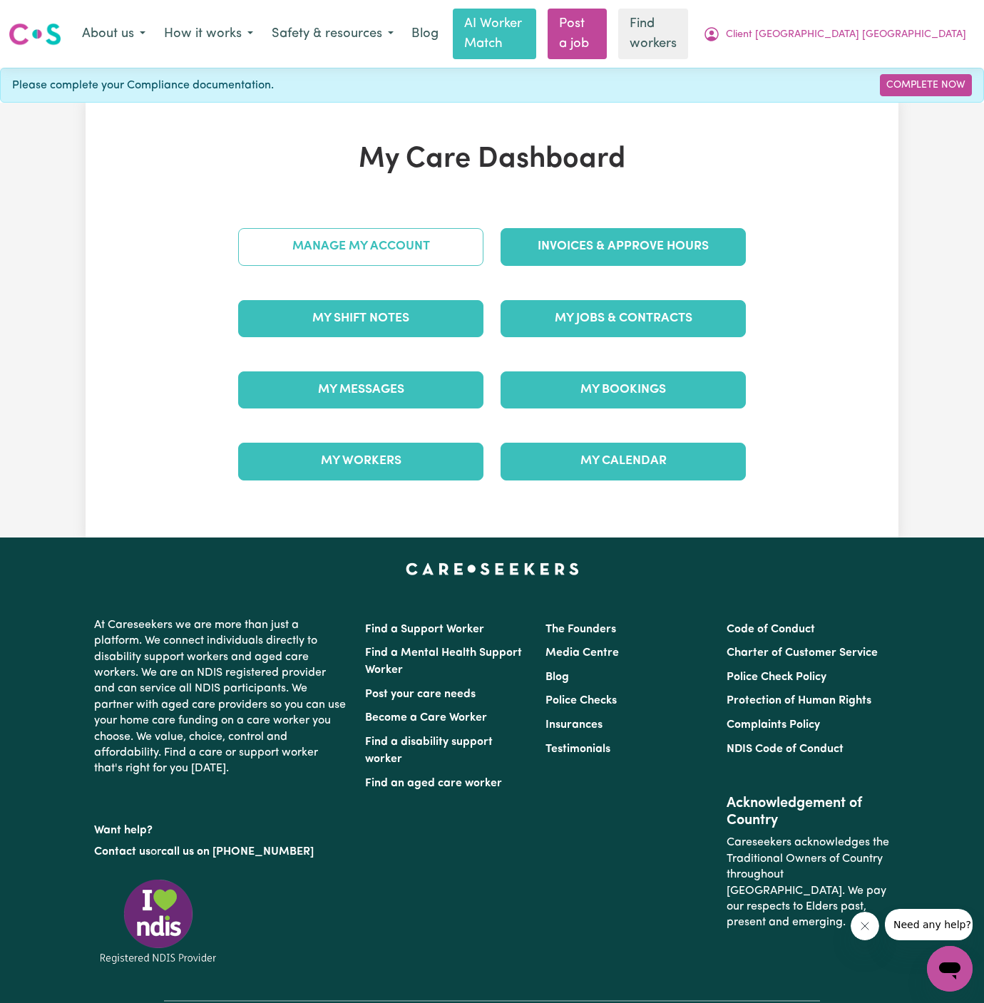
click at [388, 237] on link "Manage My Account" at bounding box center [360, 246] width 245 height 37
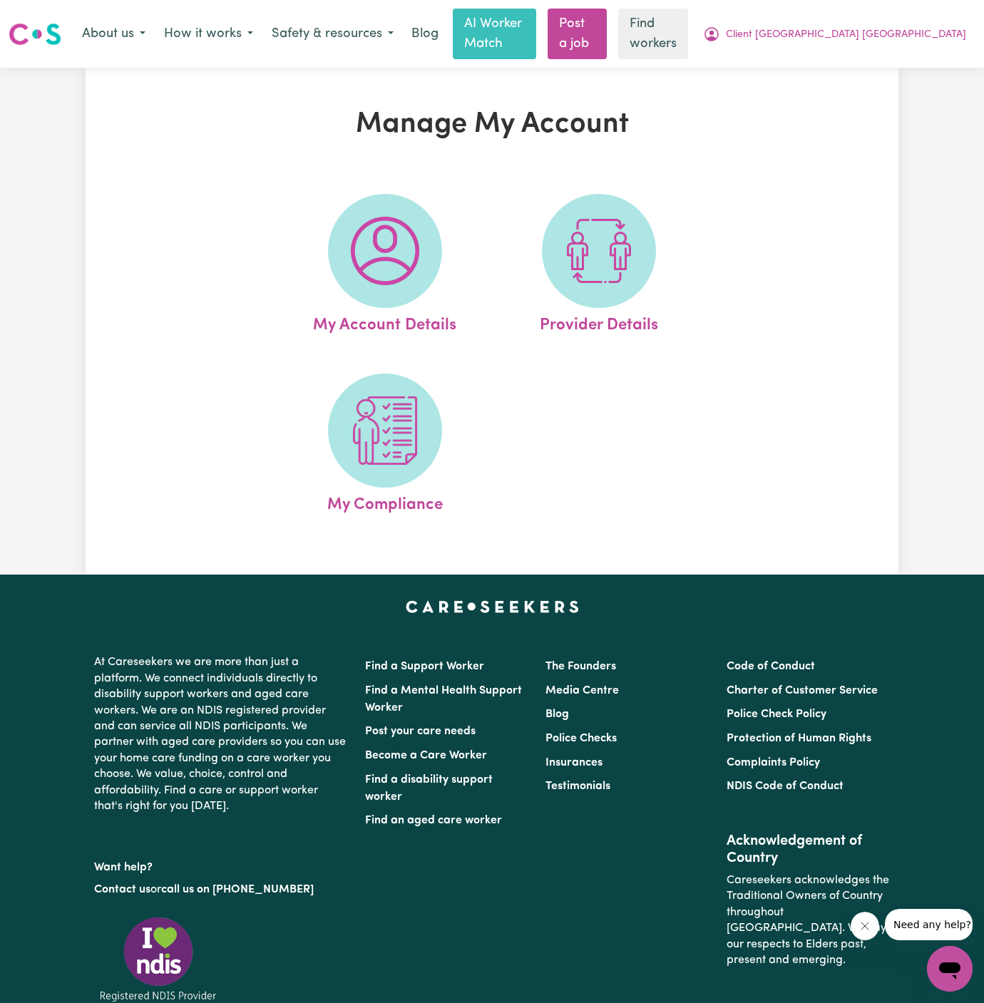
click at [388, 237] on img at bounding box center [385, 251] width 68 height 68
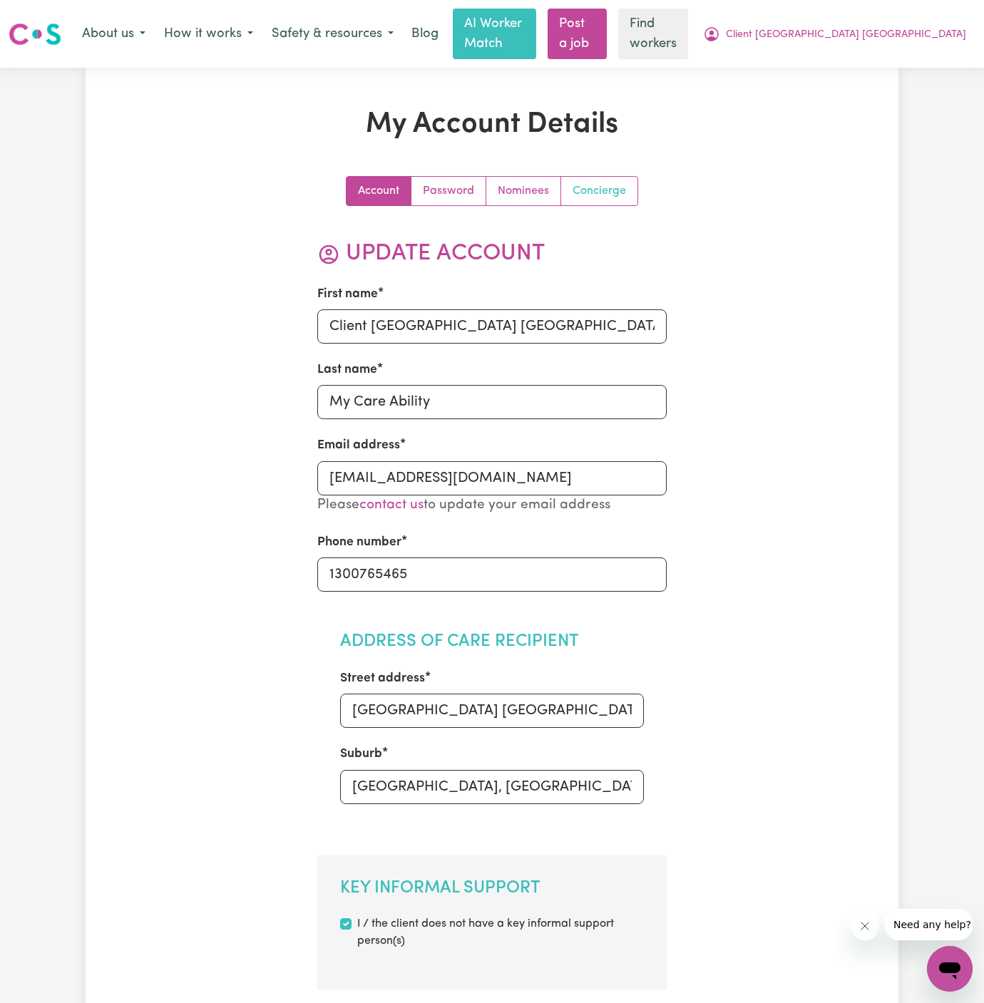
click at [590, 180] on link "Concierge" at bounding box center [599, 191] width 76 height 29
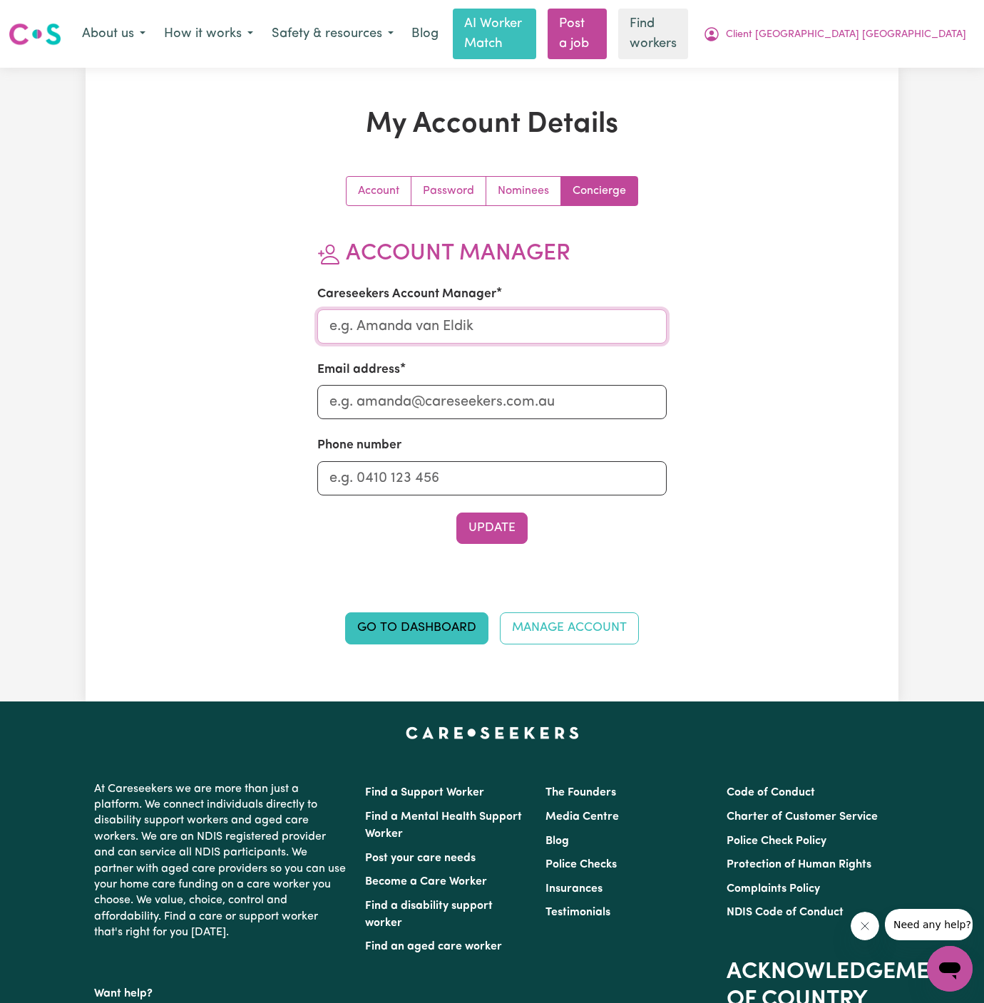
click at [530, 309] on input "Careseekers Account Manager" at bounding box center [492, 326] width 350 height 34
type input "K"
type input "[PERSON_NAME]"
click at [528, 385] on input "Email address" at bounding box center [492, 402] width 350 height 34
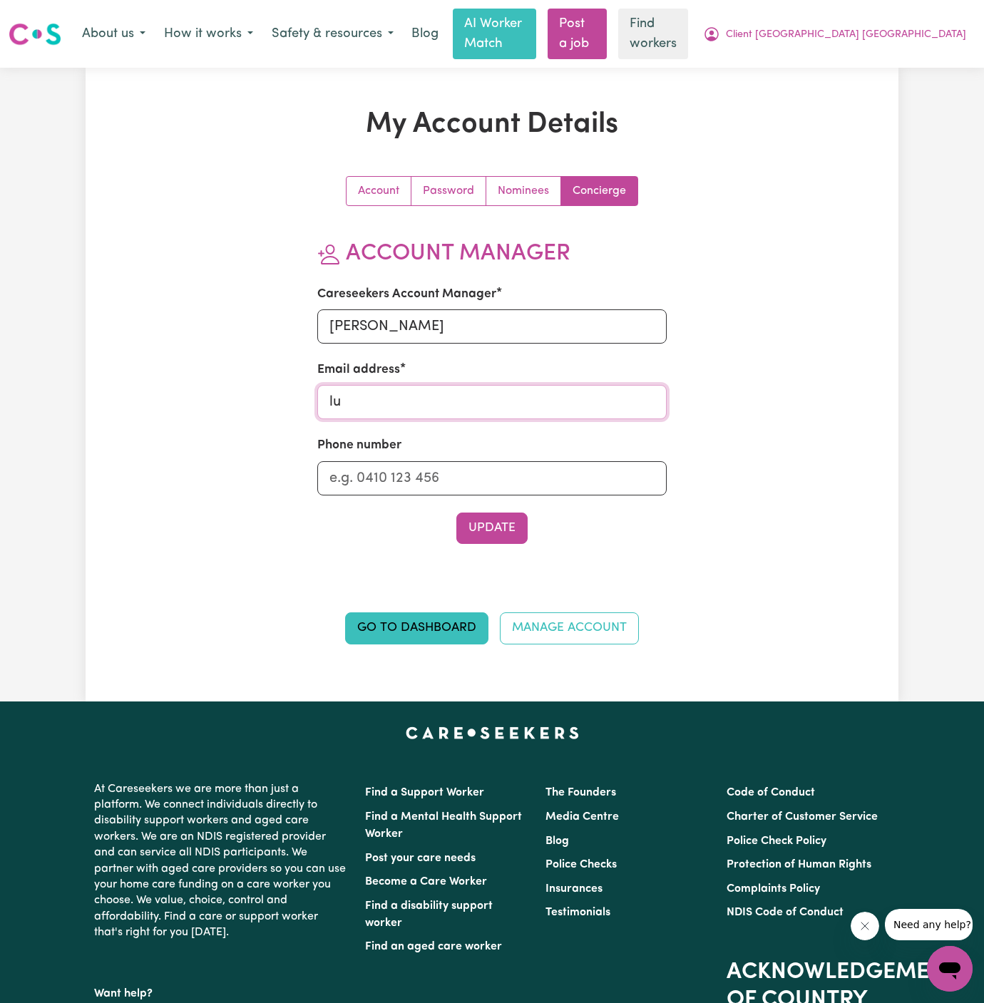
type input "[PERSON_NAME][EMAIL_ADDRESS][DOMAIN_NAME]"
click at [480, 473] on input "Phone number" at bounding box center [492, 478] width 350 height 34
type input "1300765465"
click at [505, 512] on button "Update" at bounding box center [491, 527] width 71 height 31
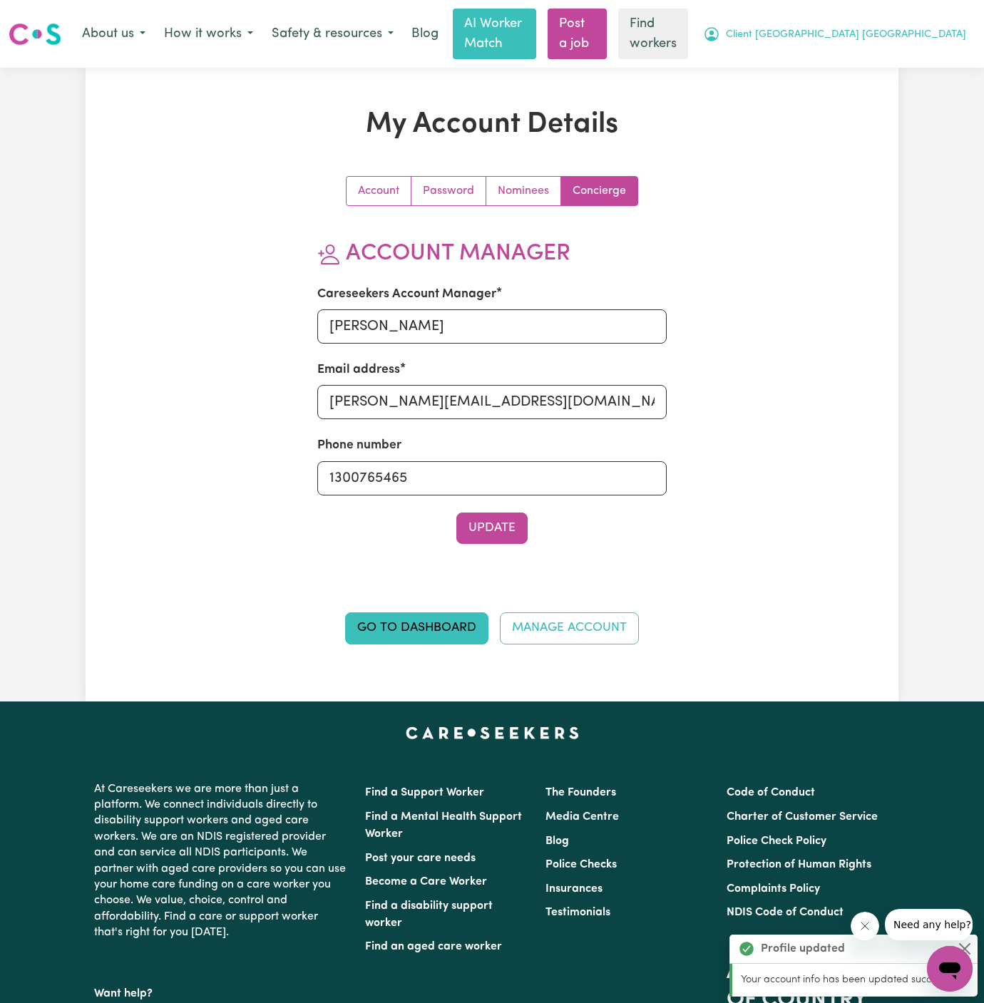
click at [908, 27] on span "Client [GEOGRAPHIC_DATA] [GEOGRAPHIC_DATA]" at bounding box center [846, 35] width 240 height 16
click at [910, 51] on link "My Dashboard" at bounding box center [918, 64] width 113 height 27
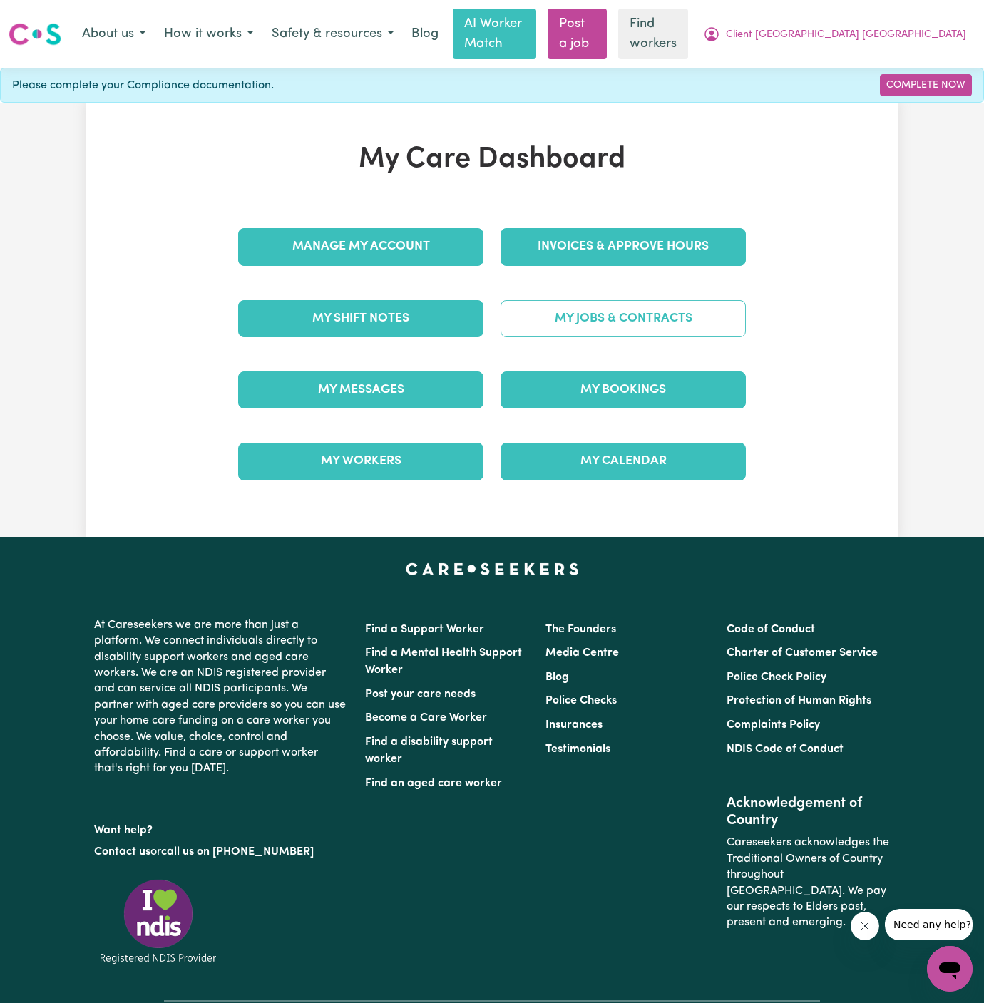
click at [673, 300] on link "My Jobs & Contracts" at bounding box center [622, 318] width 245 height 37
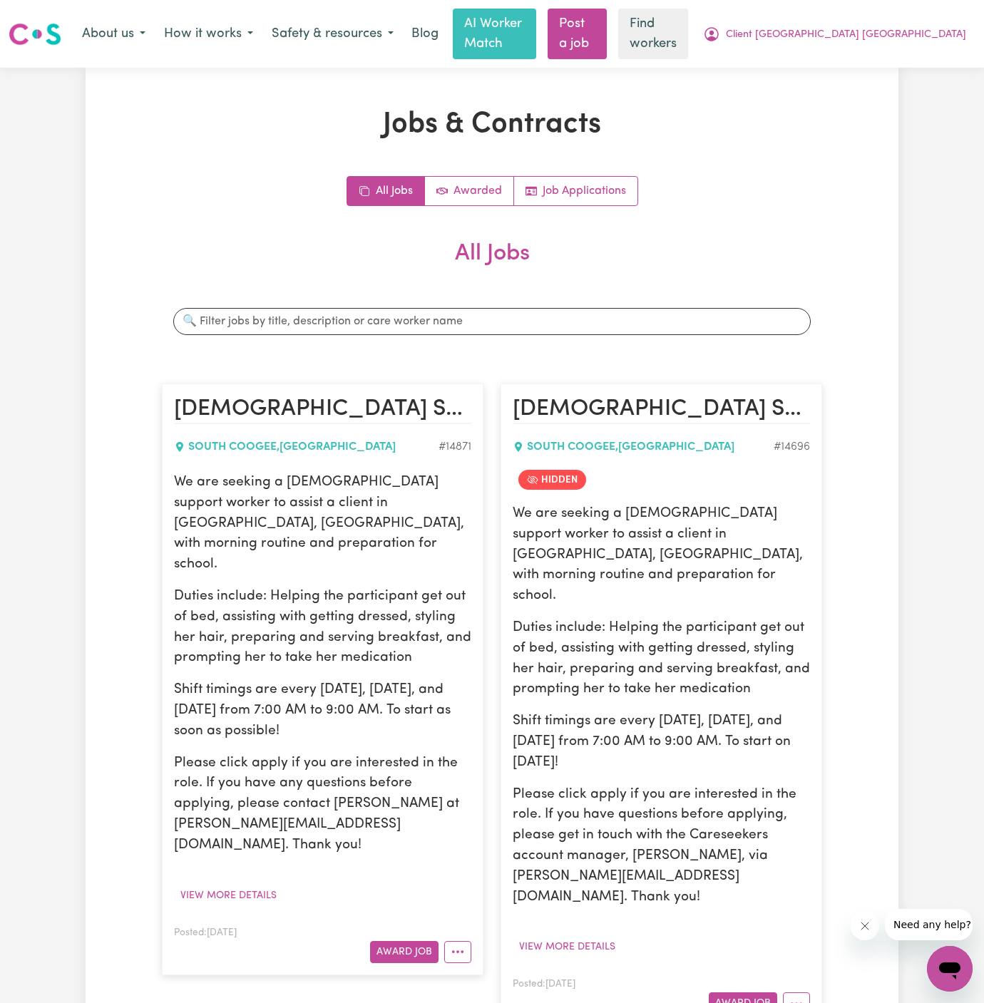
drag, startPoint x: 175, startPoint y: 465, endPoint x: 346, endPoint y: 670, distance: 267.2
click at [346, 670] on div "We are seeking a [DEMOGRAPHIC_DATA] support worker to assist a client in [GEOGR…" at bounding box center [322, 664] width 297 height 383
copy div "We are seeking a [DEMOGRAPHIC_DATA] support worker to assist a client in [GEOGR…"
click at [558, 618] on p "Duties include: Helping the participant get out of bed, assisting with getting …" at bounding box center [660, 659] width 297 height 82
drag, startPoint x: 149, startPoint y: 651, endPoint x: 183, endPoint y: 652, distance: 34.2
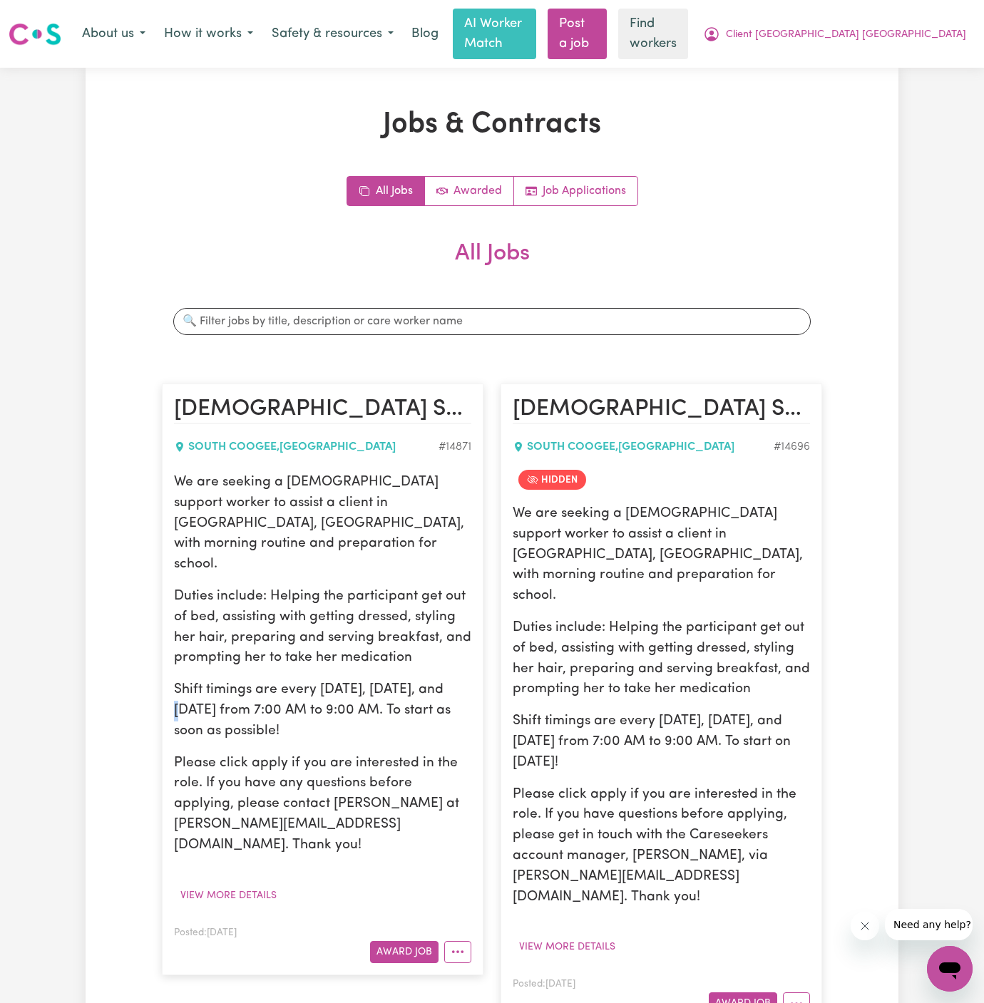
click at [183, 652] on div "Jobs & Contracts All Jobs Awarded Job Applications All Jobs Search jobs [DEMOGR…" at bounding box center [492, 917] width 813 height 1619
click at [909, 30] on span "Client [GEOGRAPHIC_DATA] [GEOGRAPHIC_DATA]" at bounding box center [846, 35] width 240 height 16
click at [907, 78] on link "Logout" at bounding box center [918, 91] width 113 height 27
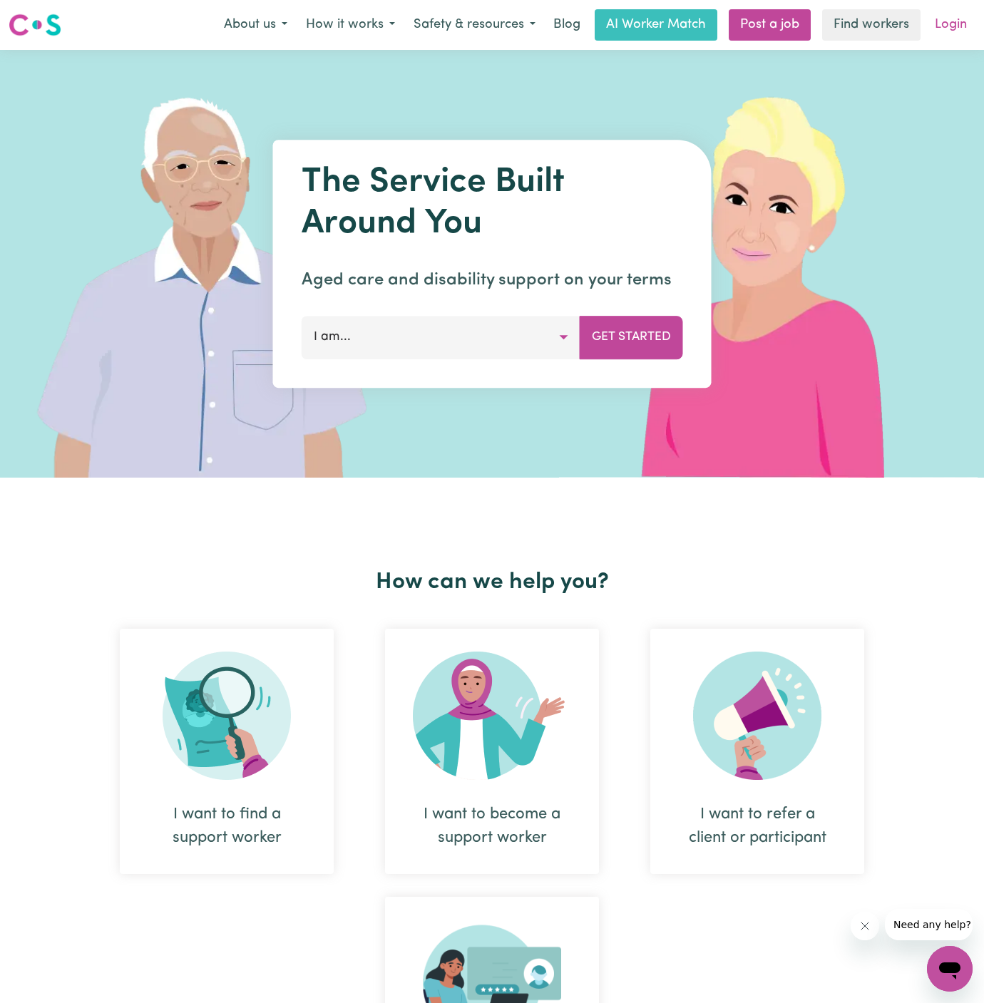
click at [955, 24] on link "Login" at bounding box center [950, 24] width 49 height 31
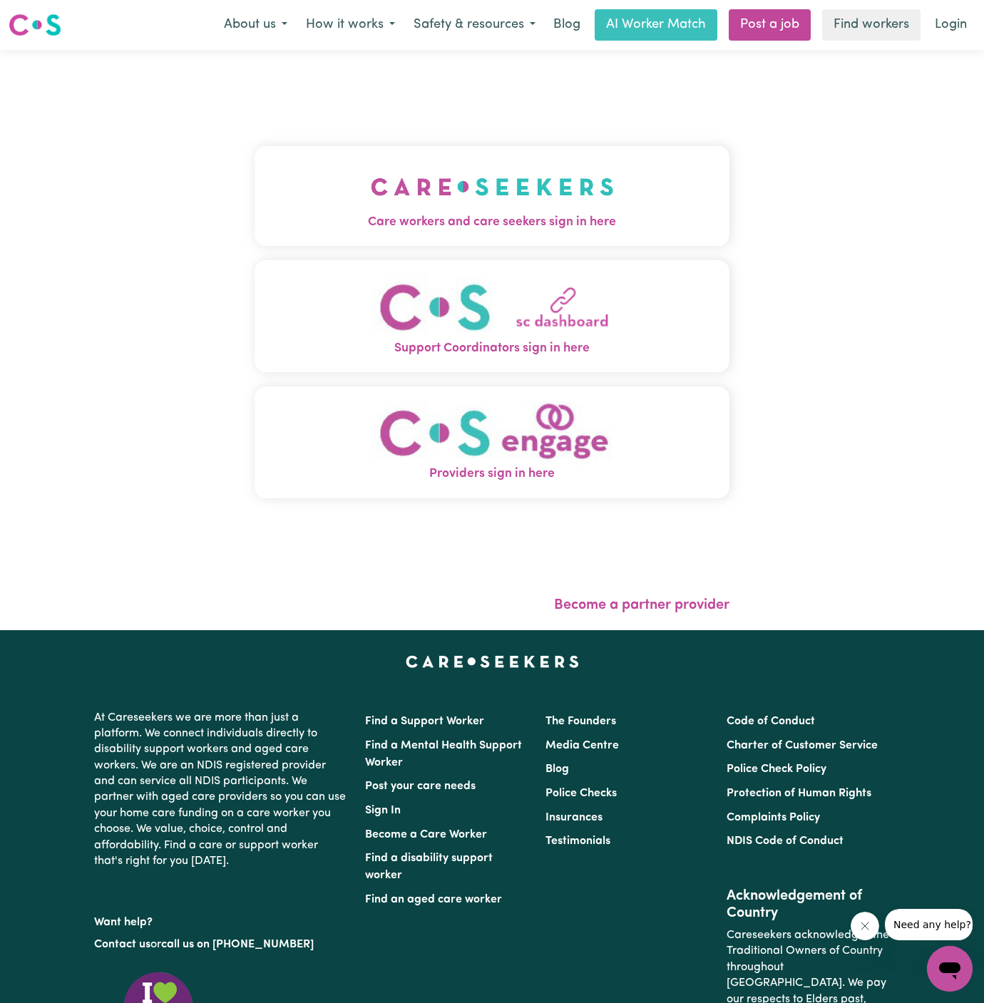
click at [485, 215] on span "Care workers and care seekers sign in here" at bounding box center [491, 222] width 475 height 19
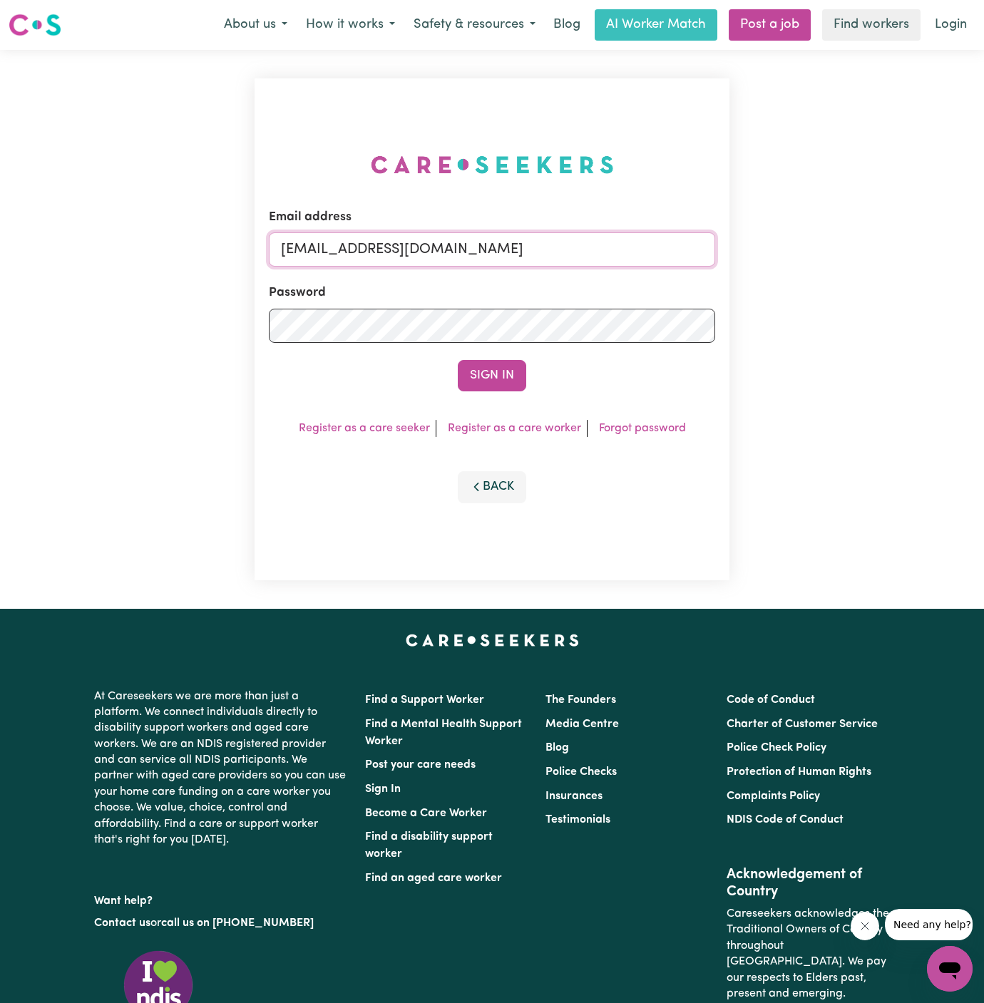
drag, startPoint x: 355, startPoint y: 249, endPoint x: 773, endPoint y: 279, distance: 419.4
click at [773, 279] on div "Email address [EMAIL_ADDRESS][DOMAIN_NAME] Password Sign In Register as a care …" at bounding box center [492, 329] width 984 height 559
paste input "CharlesRichmorVC@careseekers.com.a"
type input "[EMAIL_ADDRESS][DOMAIN_NAME]"
click at [458, 360] on button "Sign In" at bounding box center [492, 375] width 68 height 31
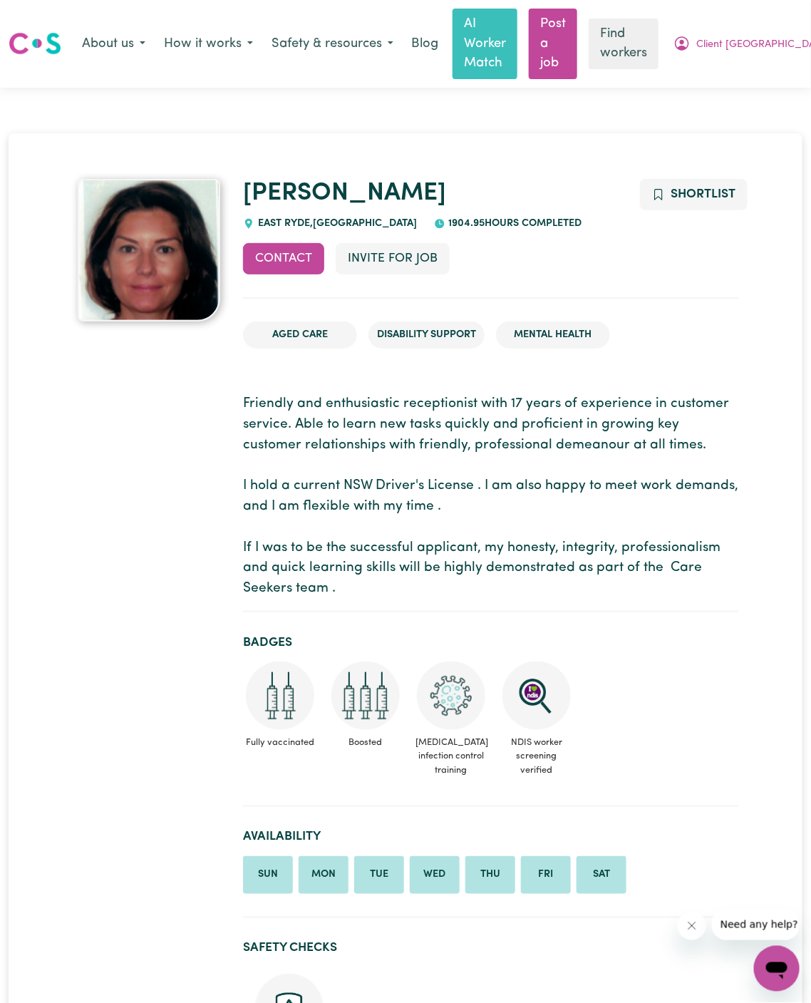
click at [297, 222] on span "EAST RYDE , New South Wales" at bounding box center [335, 223] width 163 height 11
copy span "RYDE"
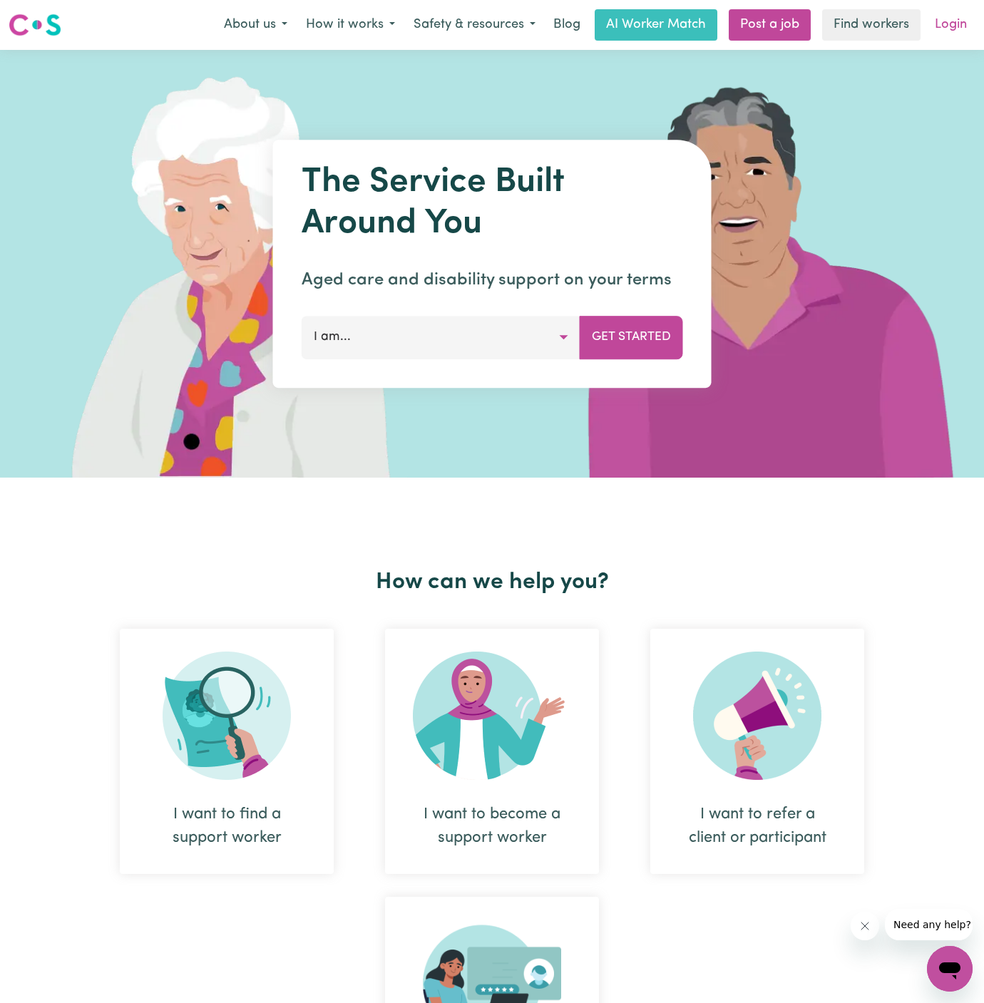
click at [952, 25] on link "Login" at bounding box center [950, 24] width 49 height 31
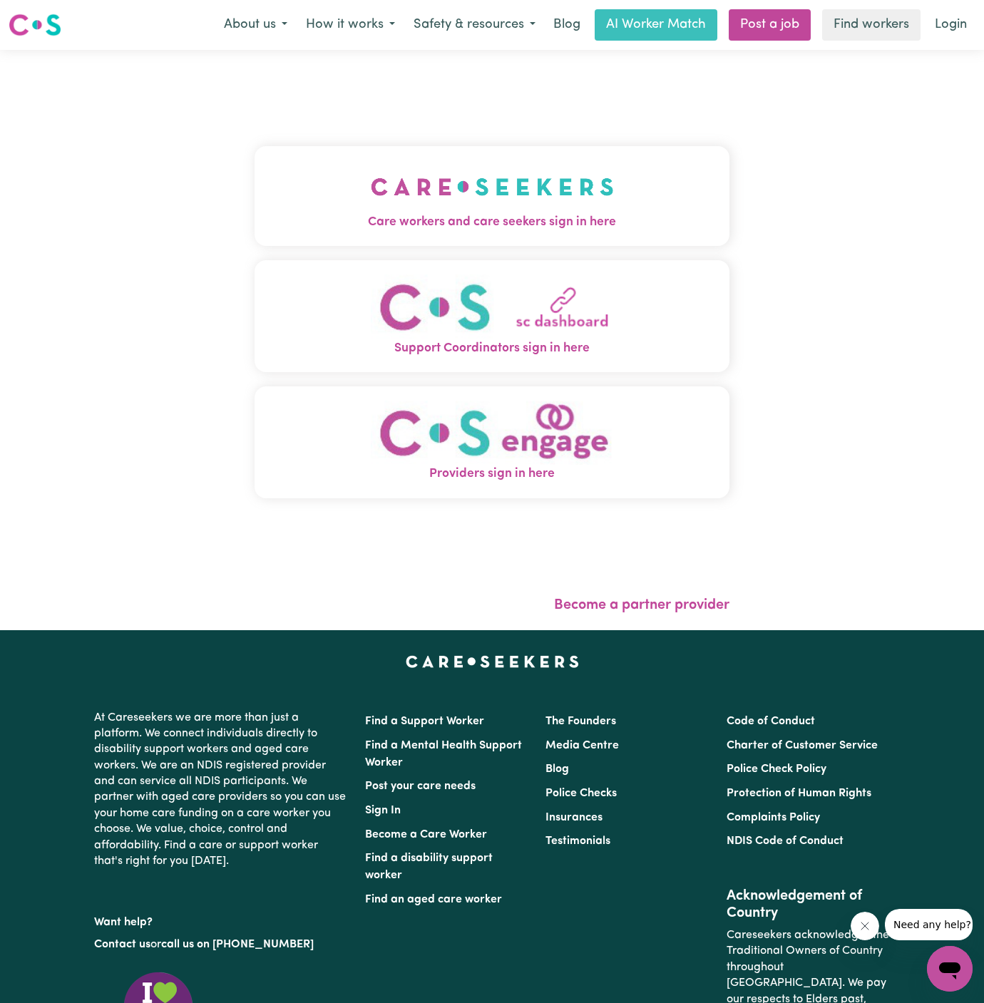
click at [450, 180] on img "Care workers and care seekers sign in here" at bounding box center [492, 186] width 243 height 53
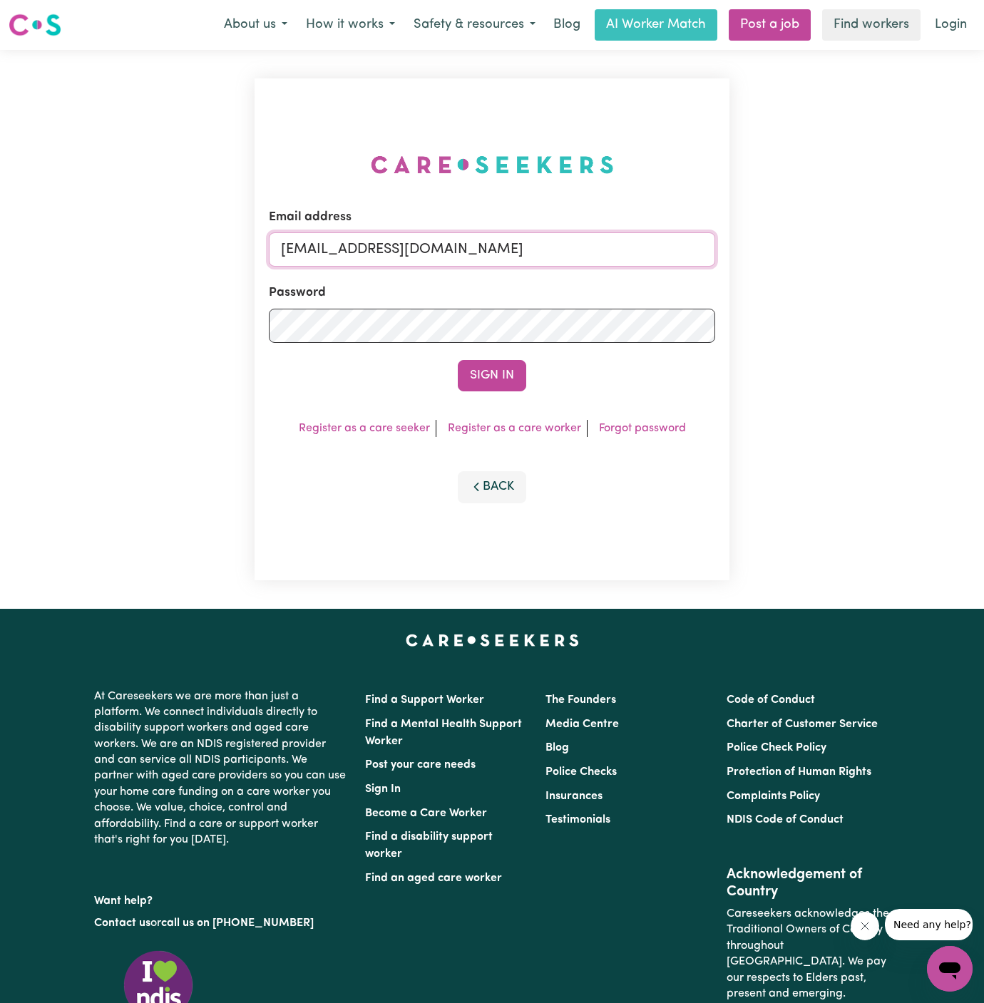
click at [357, 247] on input "[EMAIL_ADDRESS][DOMAIN_NAME]" at bounding box center [492, 249] width 446 height 34
drag, startPoint x: 351, startPoint y: 257, endPoint x: 753, endPoint y: 254, distance: 401.3
click at [753, 254] on div "Email address [EMAIL_ADDRESS][DOMAIN_NAME] Password Sign In Register as a care …" at bounding box center [492, 329] width 984 height 559
paste input "PatriciaFornerV"
type input "superuser~PatriciaFornerVC@careseekers.com.au"
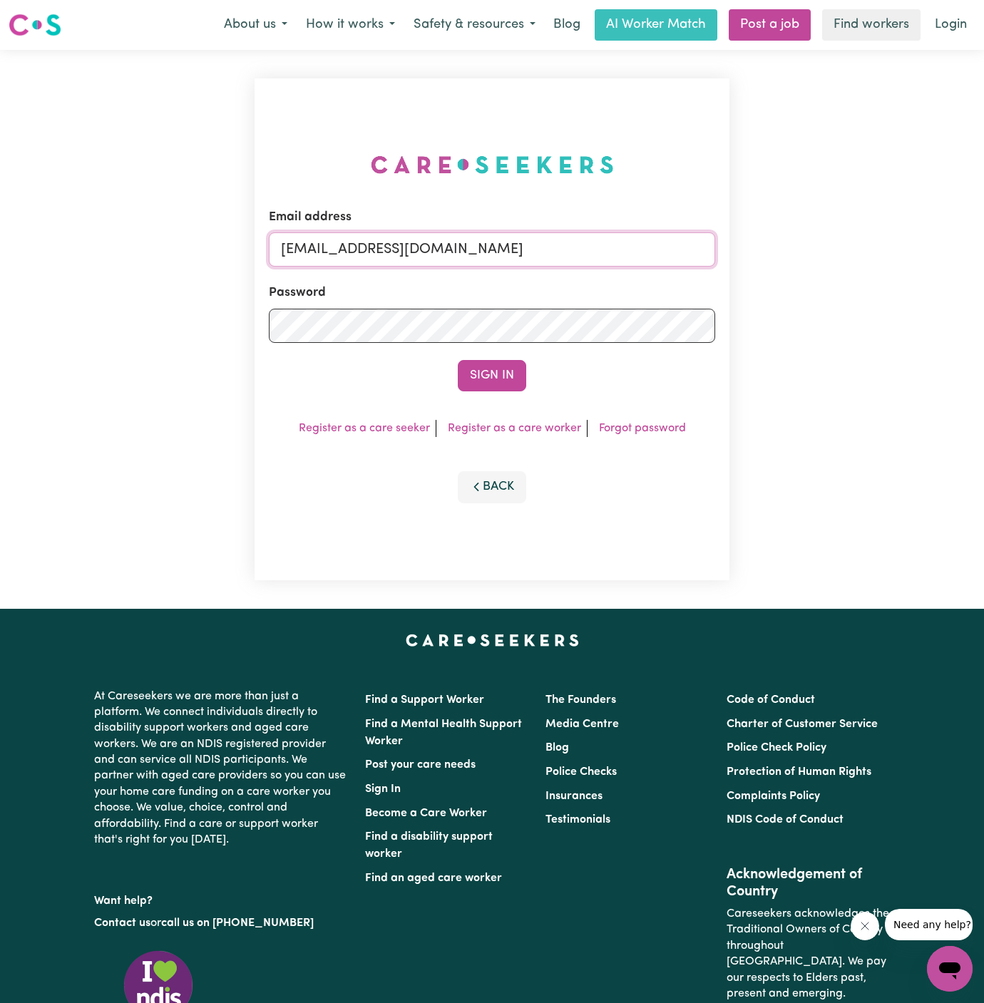
click at [458, 360] on button "Sign In" at bounding box center [492, 375] width 68 height 31
